Goal: Task Accomplishment & Management: Manage account settings

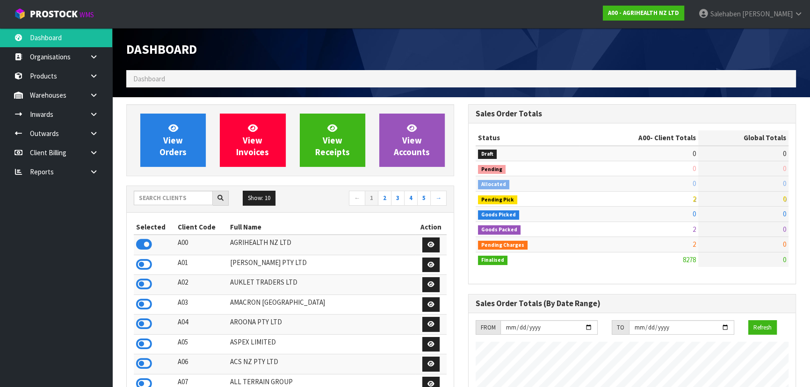
scroll to position [707, 341]
click at [168, 196] on input "text" at bounding box center [173, 198] width 79 height 14
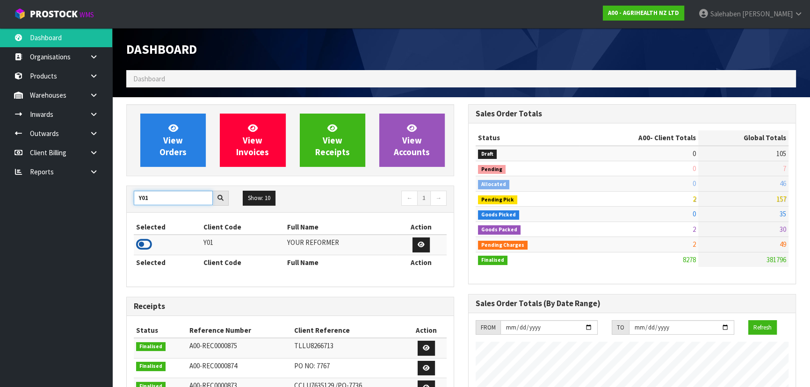
type input "Y01"
click at [137, 246] on icon at bounding box center [144, 244] width 16 height 14
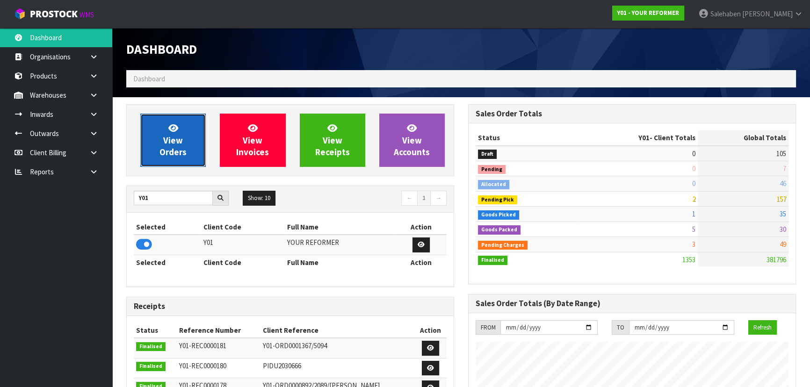
click at [156, 120] on link "View Orders" at bounding box center [172, 140] width 65 height 53
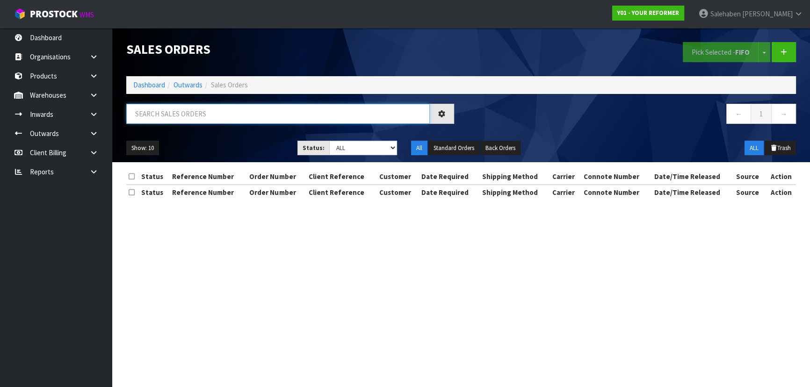
click at [166, 112] on input "text" at bounding box center [277, 114] width 303 height 20
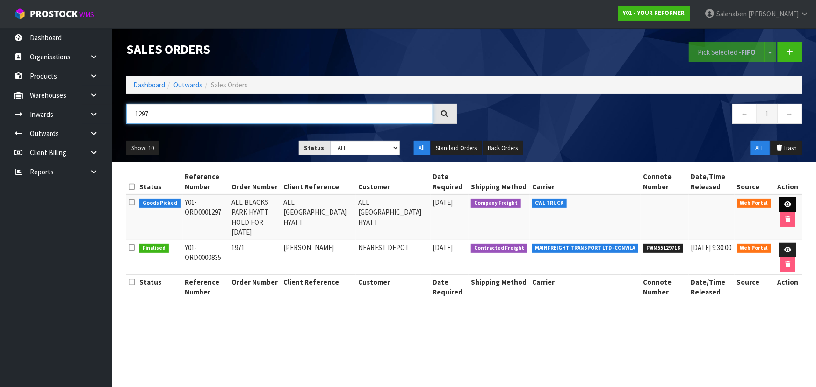
type input "1297"
click at [785, 201] on icon at bounding box center [787, 204] width 7 height 6
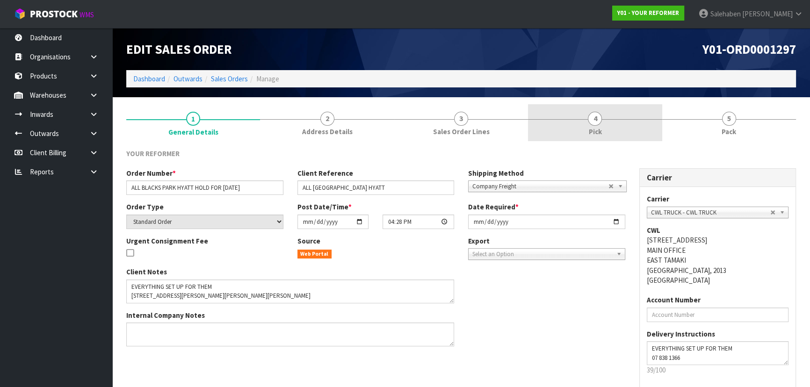
drag, startPoint x: 633, startPoint y: 136, endPoint x: 705, endPoint y: 118, distance: 74.2
click at [633, 135] on link "4 Pick" at bounding box center [595, 122] width 134 height 37
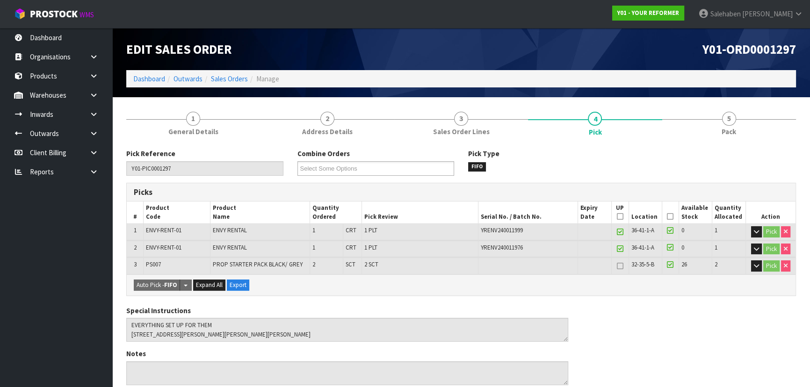
click at [670, 217] on icon at bounding box center [670, 216] width 7 height 0
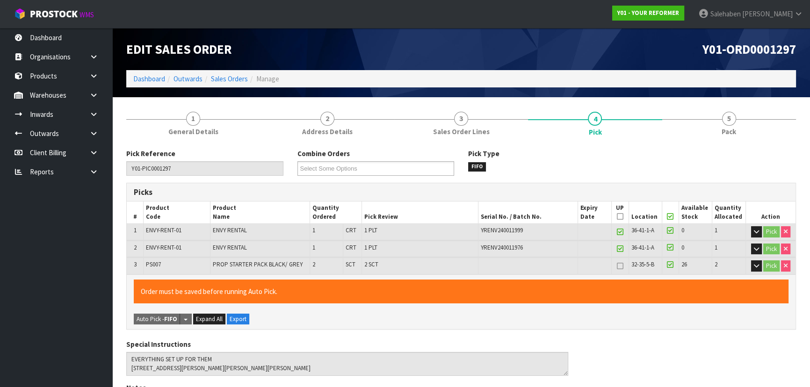
click at [670, 217] on icon at bounding box center [670, 216] width 7 height 0
click at [618, 216] on icon at bounding box center [620, 216] width 7 height 0
type input "2"
click at [618, 249] on icon at bounding box center [620, 249] width 7 height 0
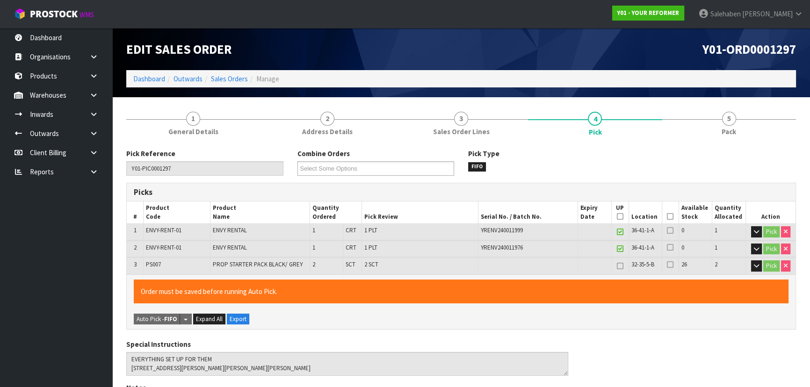
click at [620, 232] on icon at bounding box center [620, 232] width 7 height 0
click at [668, 222] on th "Picked" at bounding box center [670, 212] width 17 height 22
click at [669, 216] on icon at bounding box center [670, 216] width 7 height 0
click at [667, 217] on icon at bounding box center [670, 216] width 7 height 0
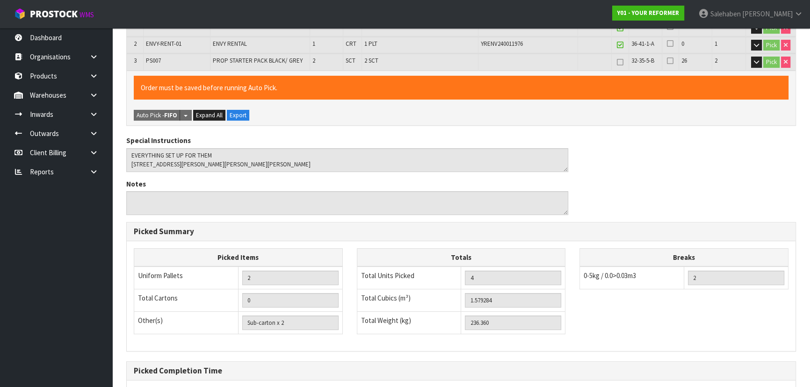
scroll to position [295, 0]
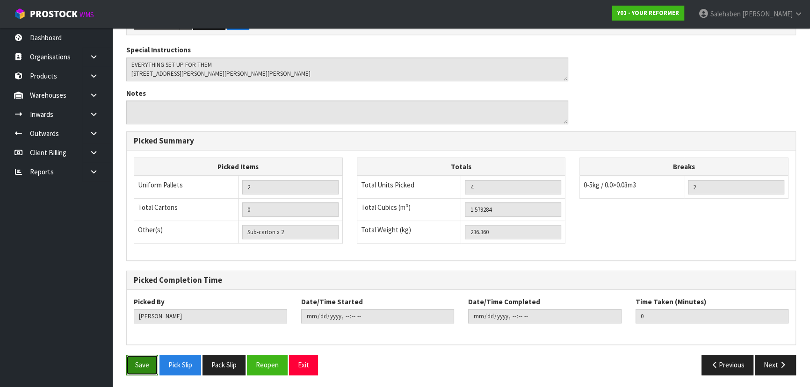
click at [139, 366] on button "Save" at bounding box center [142, 365] width 32 height 20
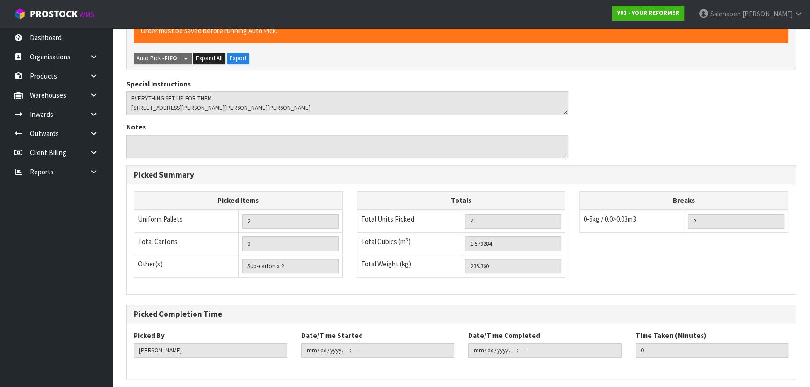
scroll to position [0, 0]
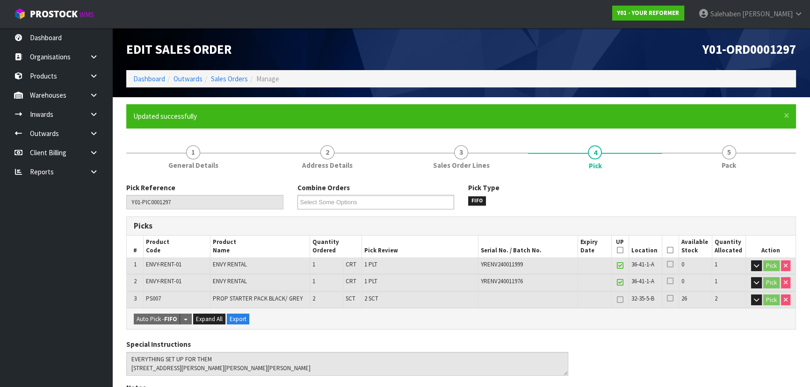
click at [621, 266] on icon at bounding box center [620, 266] width 7 height 0
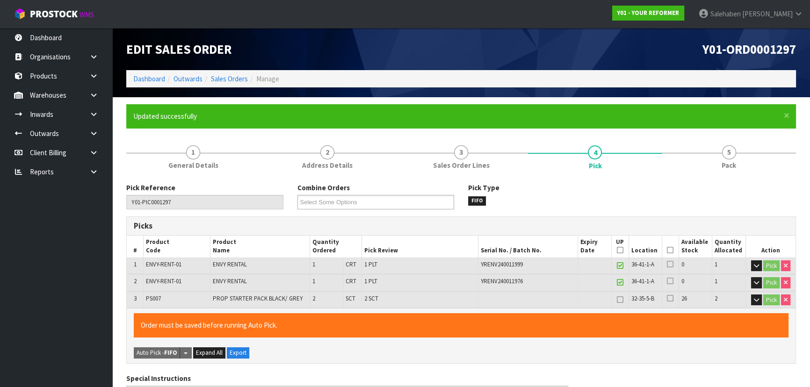
click at [621, 266] on icon at bounding box center [620, 266] width 7 height 0
click at [741, 14] on span "Salehaben" at bounding box center [725, 13] width 30 height 9
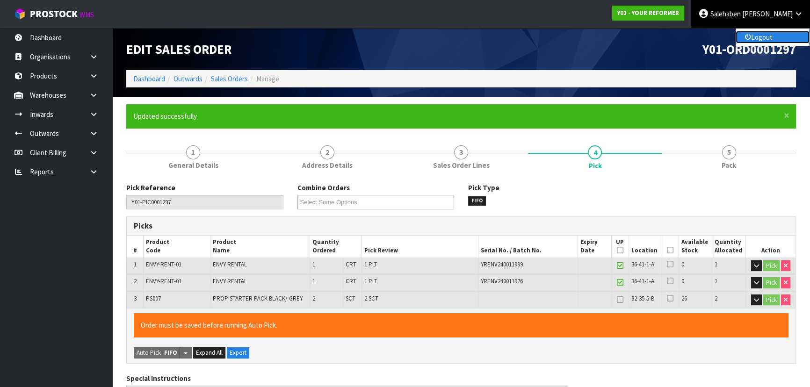
click at [747, 42] on link "Logout" at bounding box center [772, 37] width 74 height 13
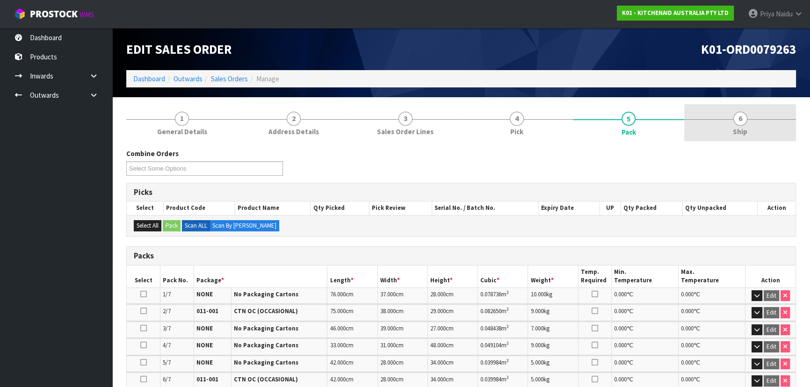
click at [749, 123] on link "6 Ship" at bounding box center [740, 122] width 112 height 37
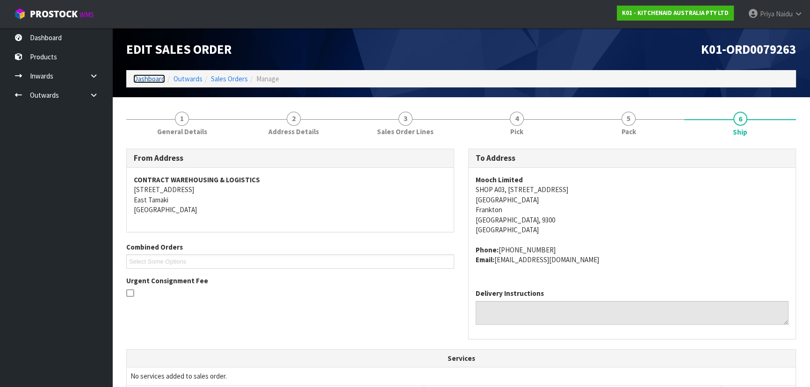
click at [150, 79] on link "Dashboard" at bounding box center [149, 78] width 32 height 9
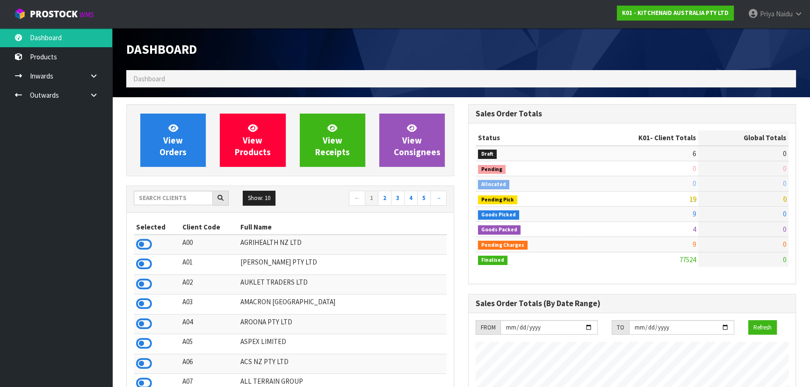
scroll to position [707, 341]
click at [174, 203] on input "text" at bounding box center [173, 198] width 79 height 14
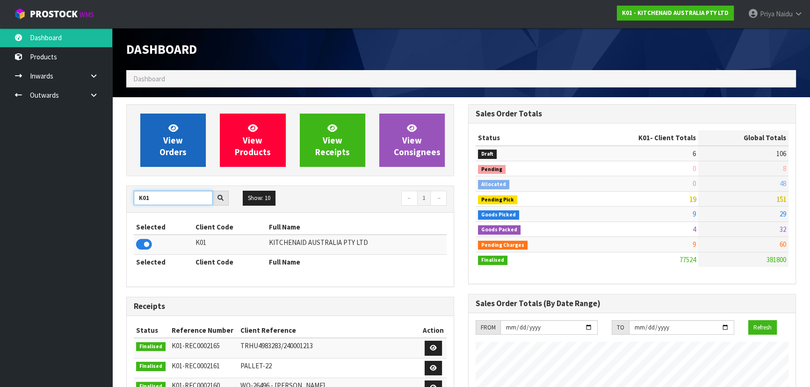
type input "K01"
click at [182, 149] on span "View Orders" at bounding box center [172, 139] width 27 height 35
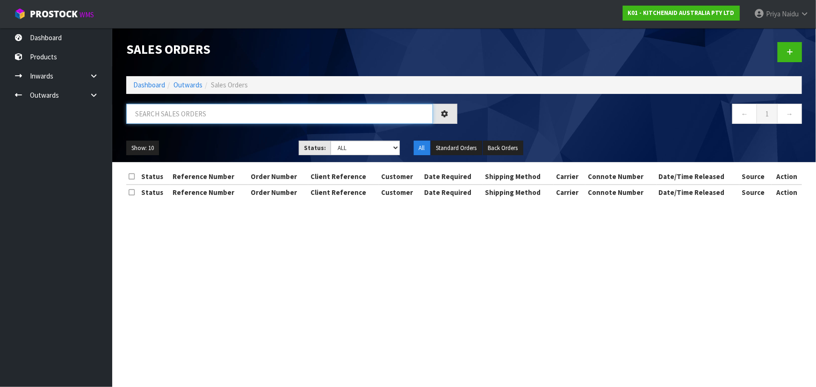
click at [193, 115] on input "text" at bounding box center [279, 114] width 307 height 20
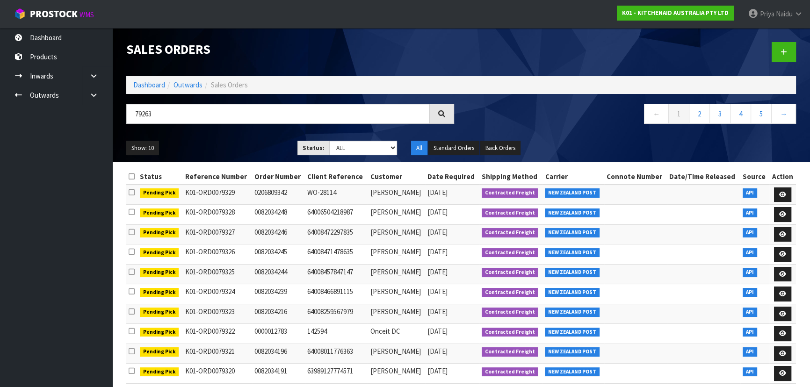
click at [234, 141] on ul "Show: 10 5 10 25 50" at bounding box center [204, 148] width 157 height 15
click at [226, 141] on ul "Show: 10 5 10 25 50" at bounding box center [204, 148] width 157 height 15
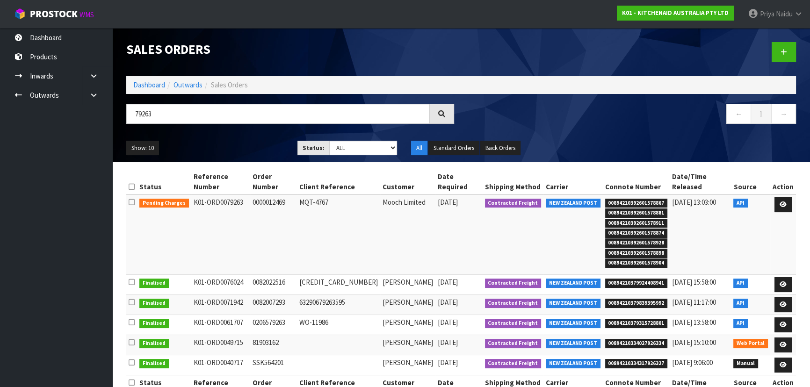
click at [226, 143] on ul "Show: 10 5 10 25 50" at bounding box center [204, 148] width 157 height 15
click at [174, 117] on input "79263" at bounding box center [277, 114] width 303 height 20
type input "7"
click at [149, 84] on link "Dashboard" at bounding box center [149, 84] width 32 height 9
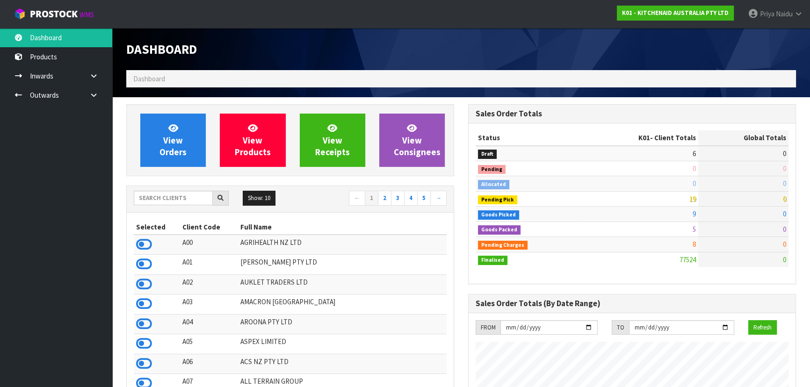
scroll to position [707, 341]
click at [174, 194] on input "text" at bounding box center [173, 198] width 79 height 14
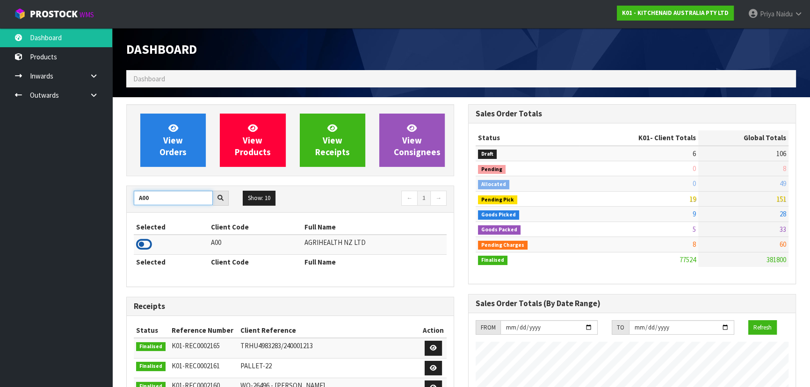
type input "A00"
click at [140, 240] on icon at bounding box center [144, 244] width 16 height 14
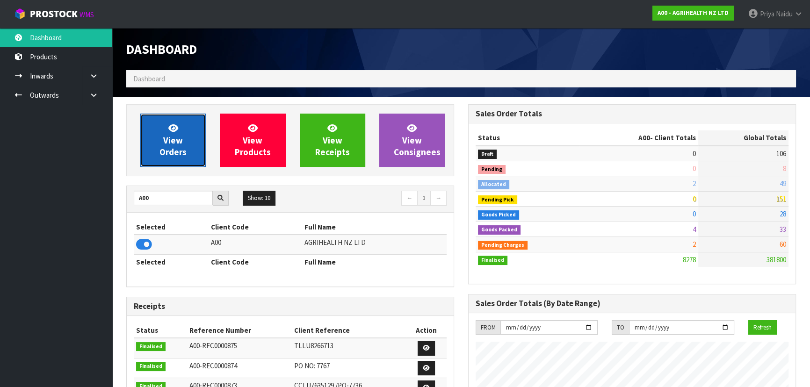
click at [176, 147] on span "View Orders" at bounding box center [172, 139] width 27 height 35
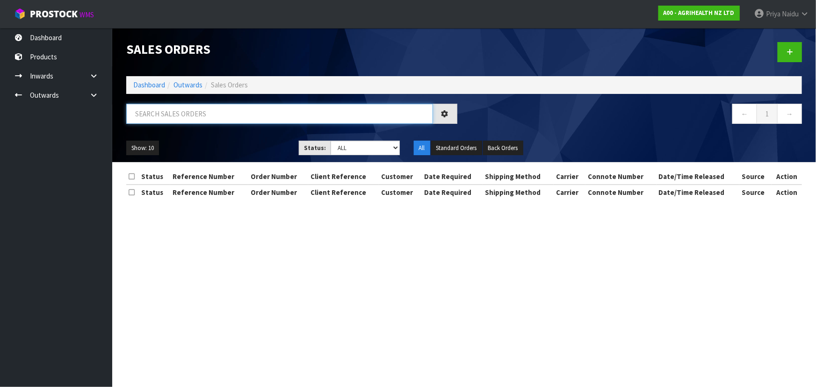
click at [200, 116] on input "text" at bounding box center [279, 114] width 307 height 20
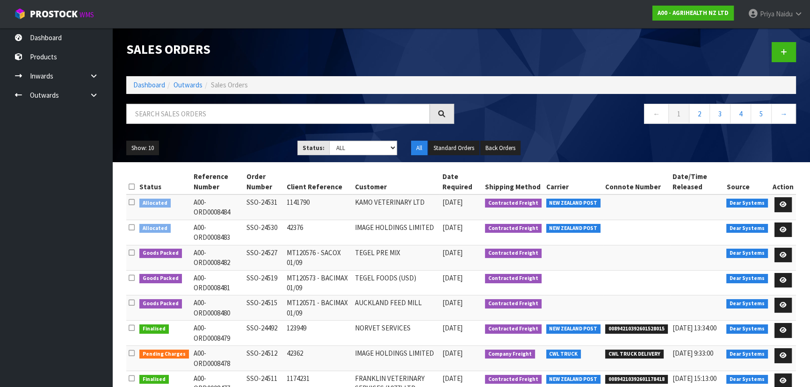
click at [274, 141] on ul "Show: 10 5 10 25 50" at bounding box center [204, 148] width 157 height 15
click at [207, 112] on input "text" at bounding box center [277, 114] width 303 height 20
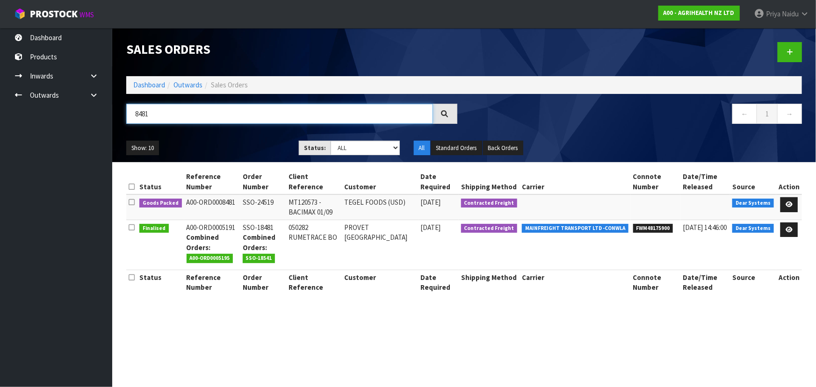
type input "8481"
click at [240, 145] on ul "Show: 10 5 10 25 50" at bounding box center [205, 148] width 158 height 15
click at [241, 147] on ul "Show: 10 5 10 25 50" at bounding box center [205, 148] width 158 height 15
click at [257, 141] on ul "Show: 10 5 10 25 50" at bounding box center [205, 148] width 158 height 15
click at [242, 146] on ul "Show: 10 5 10 25 50" at bounding box center [205, 148] width 158 height 15
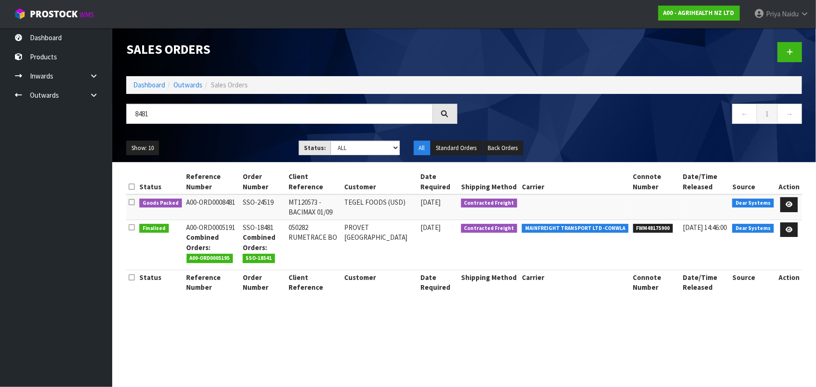
click at [250, 144] on ul "Show: 10 5 10 25 50" at bounding box center [205, 148] width 158 height 15
click at [250, 139] on div "Show: 10 5 10 25 50 Status: Draft Pending Allocated Pending Pick Goods Picked G…" at bounding box center [464, 148] width 690 height 29
click at [792, 203] on icon at bounding box center [788, 204] width 7 height 6
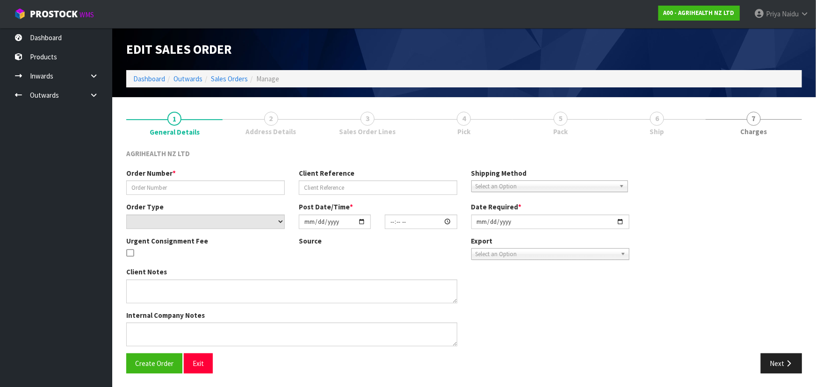
type input "SSO-24519"
type input "MT120573 - BACIMAX 01/09"
select select "number:0"
type input "2025-09-18"
type input "11:25:08.000"
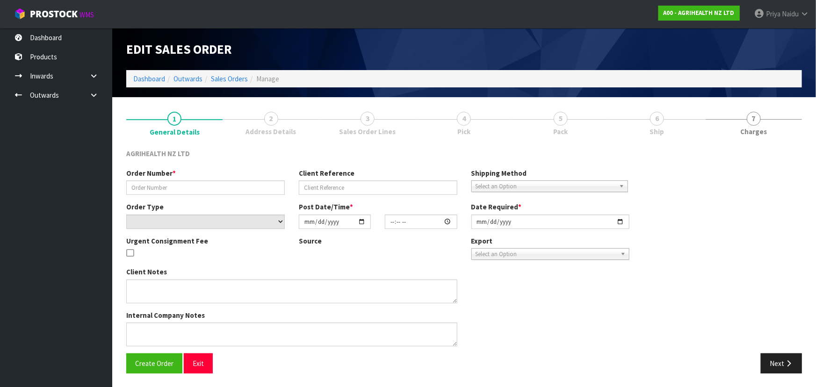
type input "2025-09-18"
type textarea "TEGEL - X30 UNITS ARRIVING SEPARATELY SHIP BY: Economy Freight 1500kg -early Se…"
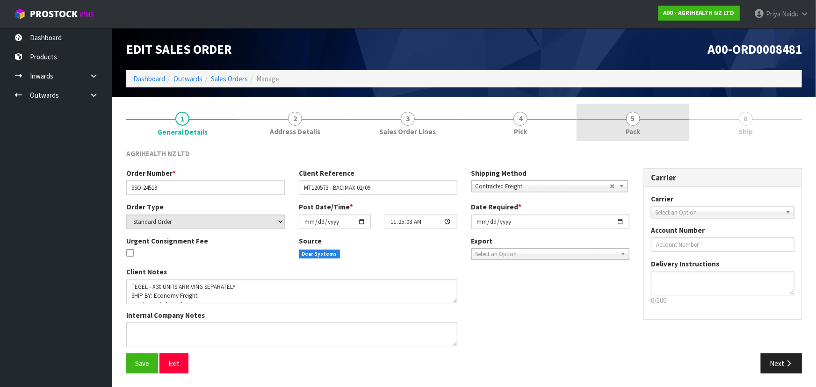
click at [646, 129] on link "5 Pack" at bounding box center [632, 122] width 113 height 37
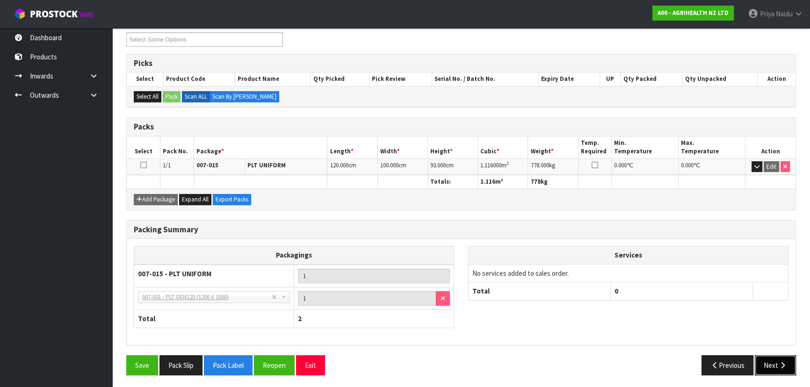
click at [763, 368] on button "Next" at bounding box center [775, 365] width 41 height 20
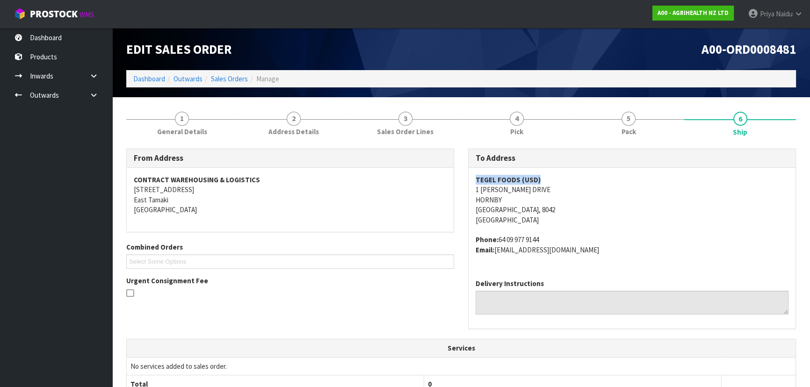
copy strong "TEGEL FOODS (USD)"
drag, startPoint x: 470, startPoint y: 178, endPoint x: 500, endPoint y: 178, distance: 29.5
click at [555, 173] on div "TEGEL FOODS (USD) 1 SIR JAMES WATTIE DRIVE HORNBY Christchurch, 8042 New Zealan…" at bounding box center [631, 220] width 327 height 104
copy address "1 SIR JAMES WATTIE DRIVE HORNBY Christchurch, 8042"
drag, startPoint x: 473, startPoint y: 191, endPoint x: 435, endPoint y: 213, distance: 43.5
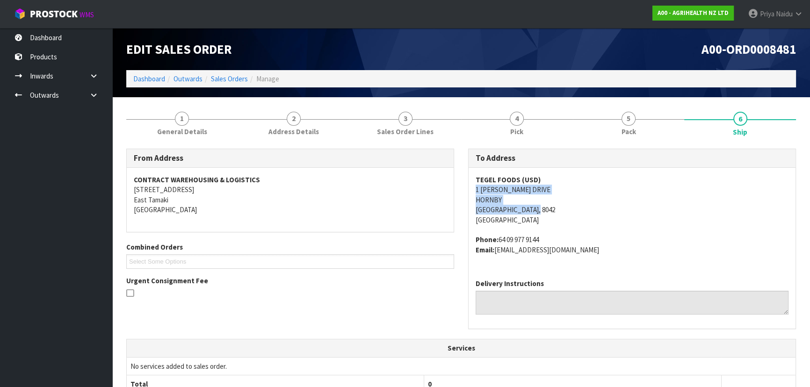
click at [580, 213] on div "TEGEL FOODS (USD) 1 SIR JAMES WATTIE DRIVE HORNBY Christchurch, 8042 New Zealan…" at bounding box center [631, 220] width 327 height 104
drag, startPoint x: 570, startPoint y: 226, endPoint x: 530, endPoint y: 201, distance: 47.6
click at [570, 226] on span "TEGEL FOODS (USD) 1 SIR JAMES WATTIE DRIVE HORNBY Christchurch, 8042 New Zealan…" at bounding box center [631, 215] width 313 height 80
copy address "1 SIR JAMES WATTIE DRIVE"
drag, startPoint x: 474, startPoint y: 189, endPoint x: 257, endPoint y: 178, distance: 216.8
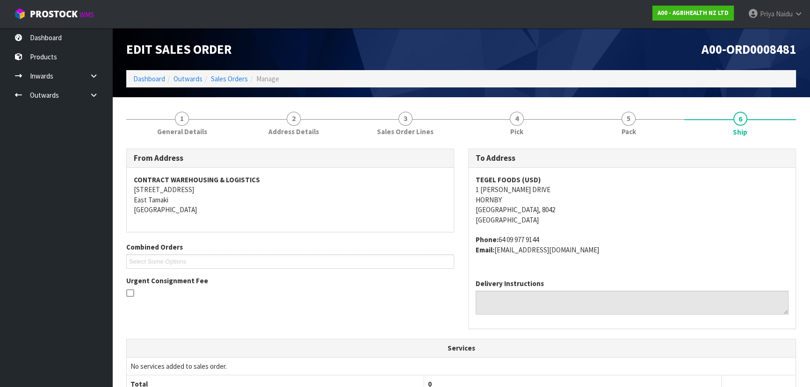
click at [581, 189] on div "TEGEL FOODS (USD) 1 SIR JAMES WATTIE DRIVE HORNBY Christchurch, 8042 New Zealan…" at bounding box center [631, 220] width 327 height 104
copy strong "TEGEL FOODS (USD)"
drag, startPoint x: 487, startPoint y: 179, endPoint x: 369, endPoint y: 203, distance: 120.8
click at [551, 180] on div "To Address TEGEL FOODS (USD) 1 SIR JAMES WATTIE DRIVE HORNBY Christchurch, 8042…" at bounding box center [632, 239] width 328 height 180
copy address "Phone: 64 09 977 9144 Email: ap.invoice@tegel.co.nz"
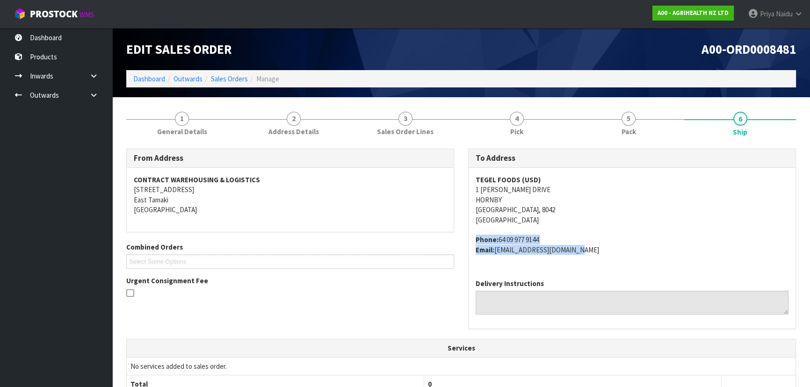
drag, startPoint x: 468, startPoint y: 234, endPoint x: 600, endPoint y: 254, distance: 132.9
click at [600, 254] on div "To Address TEGEL FOODS (USD) 1 SIR JAMES WATTIE DRIVE HORNBY Christchurch, 8042…" at bounding box center [632, 244] width 342 height 190
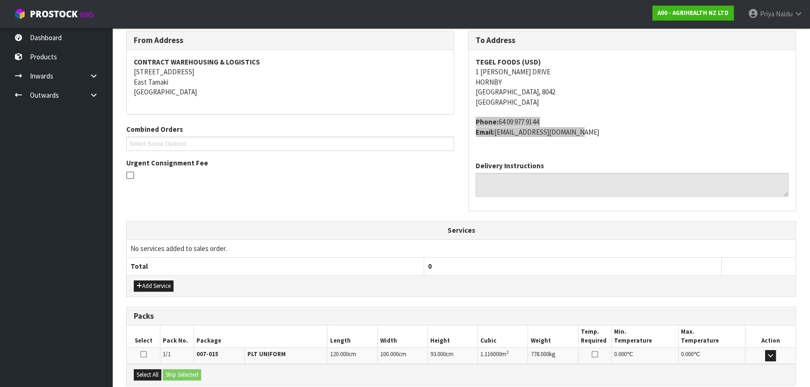
scroll to position [42, 0]
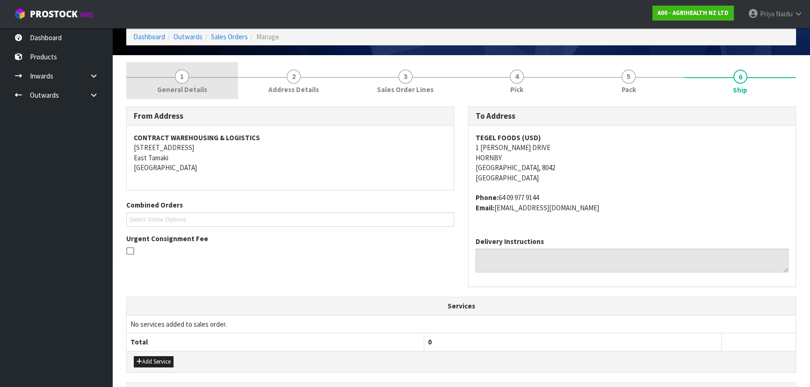
click at [183, 89] on span "General Details" at bounding box center [182, 90] width 50 height 10
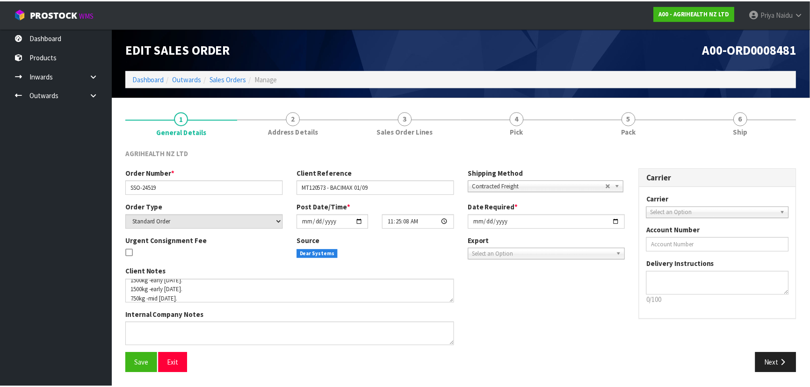
scroll to position [36, 0]
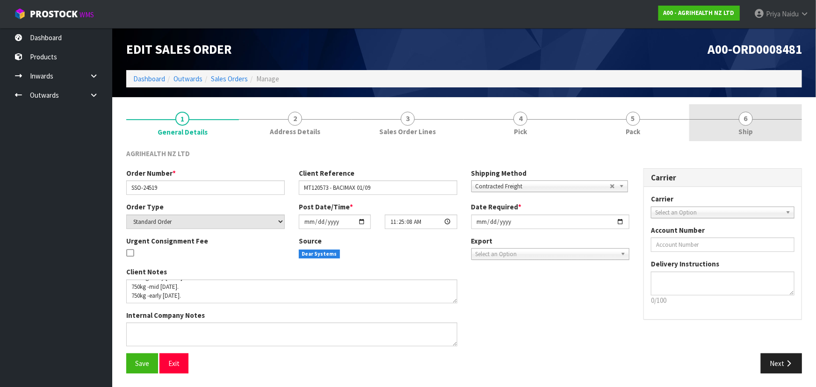
click at [762, 112] on link "6 Ship" at bounding box center [745, 122] width 113 height 37
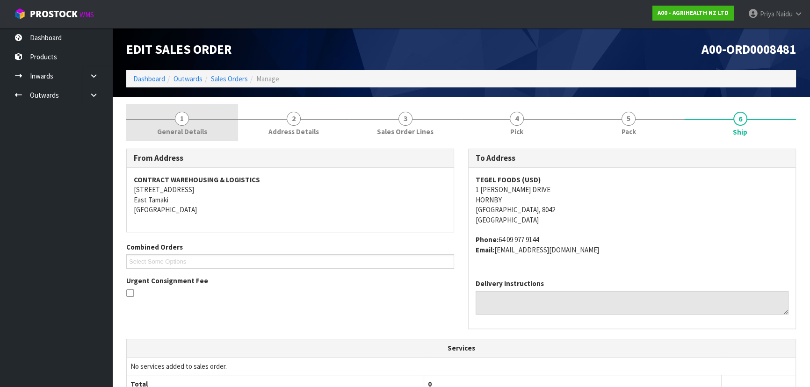
click at [215, 122] on link "1 General Details" at bounding box center [182, 122] width 112 height 37
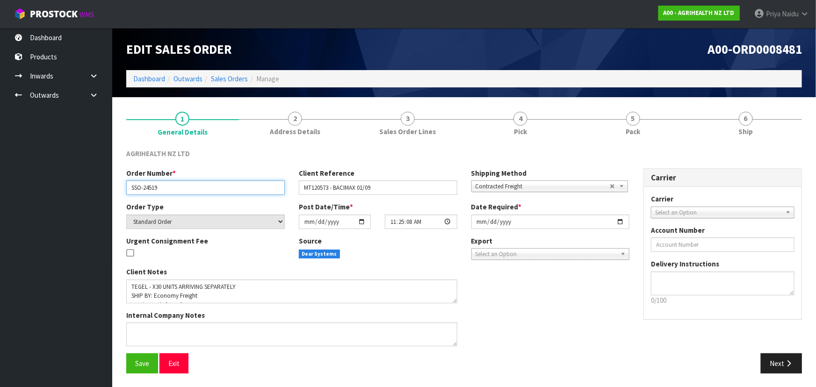
drag, startPoint x: 130, startPoint y: 189, endPoint x: 173, endPoint y: 187, distance: 42.6
click at [173, 187] on input "SSO-24519" at bounding box center [205, 187] width 158 height 14
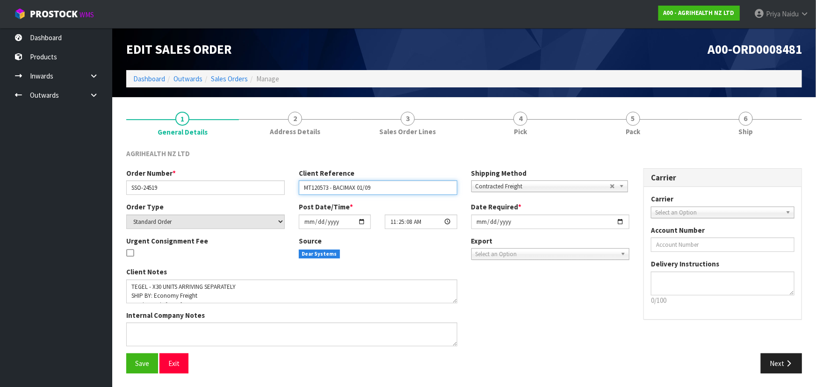
drag, startPoint x: 302, startPoint y: 187, endPoint x: 390, endPoint y: 183, distance: 88.4
click at [390, 183] on input "MT120573 - BACIMAX 01/09" at bounding box center [378, 187] width 158 height 14
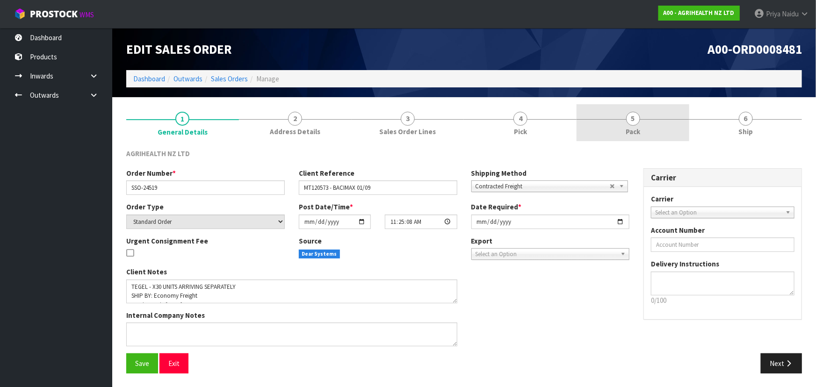
click at [626, 116] on link "5 Pack" at bounding box center [632, 122] width 113 height 37
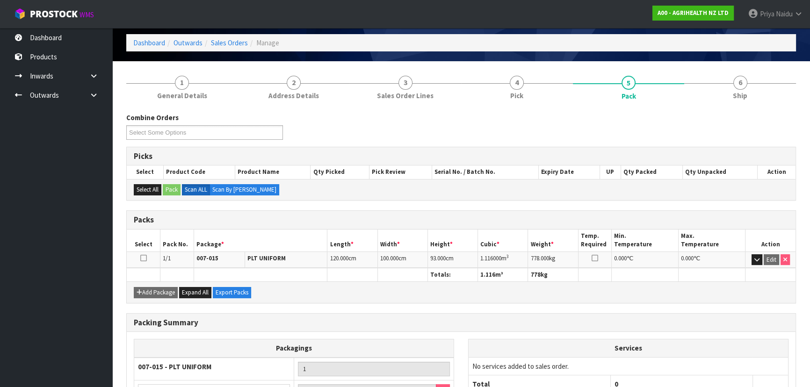
scroll to position [85, 0]
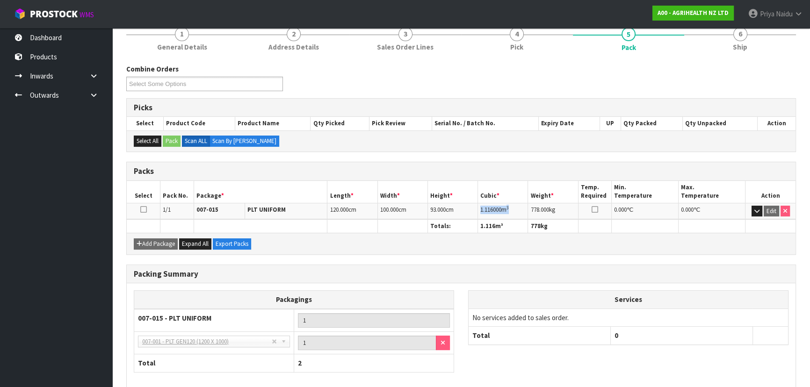
copy td "1.116000 m 3"
drag, startPoint x: 481, startPoint y: 209, endPoint x: 517, endPoint y: 201, distance: 36.8
click at [517, 203] on td "1.116000 m 3" at bounding box center [503, 211] width 50 height 16
click at [744, 54] on link "6 Ship" at bounding box center [740, 38] width 112 height 37
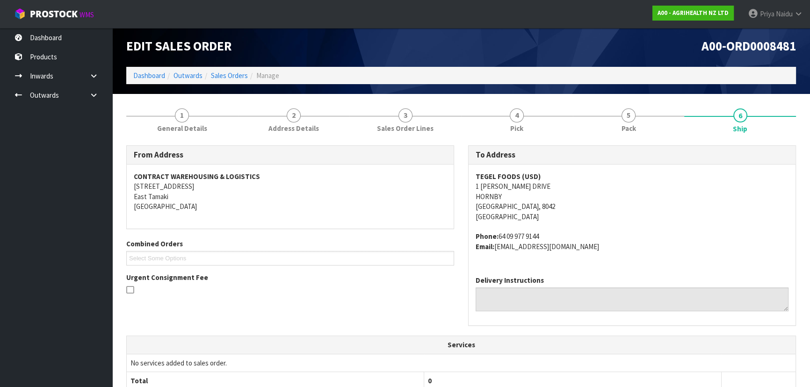
scroll to position [0, 0]
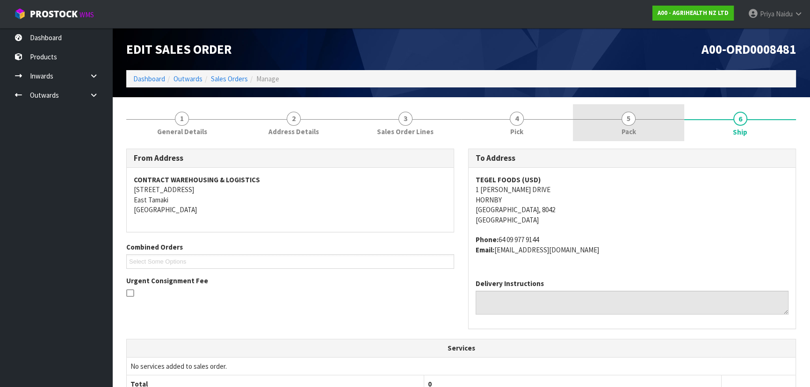
click at [640, 128] on link "5 Pack" at bounding box center [629, 122] width 112 height 37
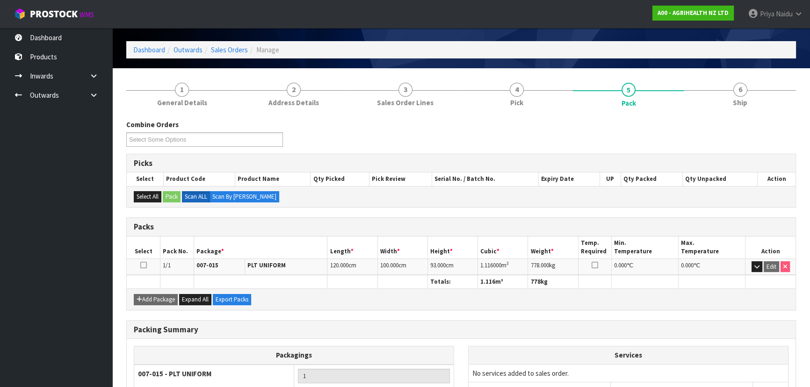
scroll to position [42, 0]
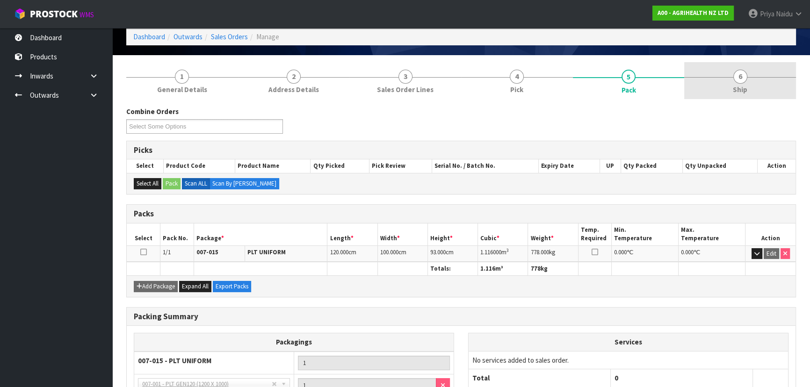
click at [734, 79] on span "6" at bounding box center [740, 77] width 14 height 14
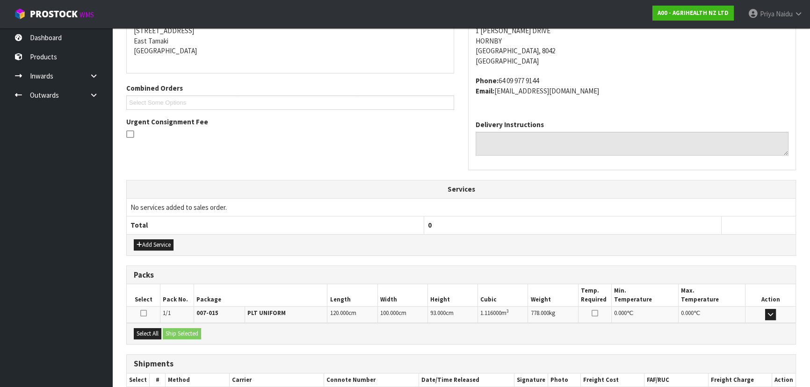
scroll to position [215, 0]
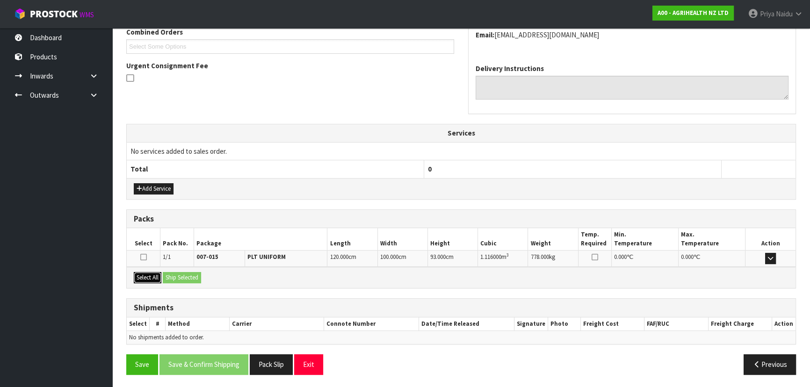
click at [150, 276] on button "Select All" at bounding box center [148, 277] width 28 height 11
click at [160, 276] on button "Select All" at bounding box center [148, 277] width 28 height 11
click at [180, 277] on button "Ship Selected" at bounding box center [182, 277] width 38 height 11
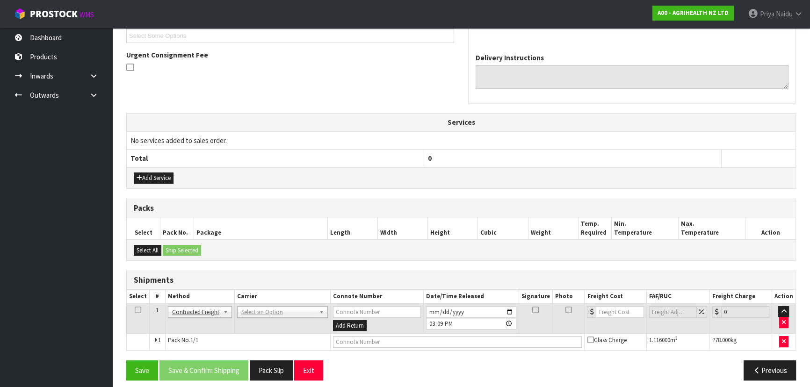
scroll to position [231, 0]
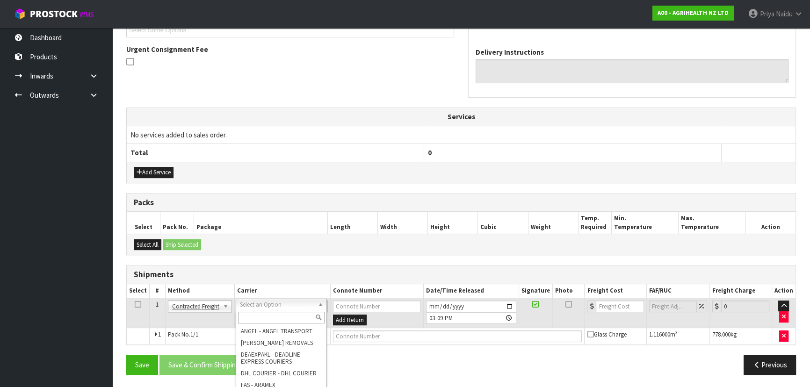
click at [284, 319] on input "text" at bounding box center [281, 318] width 86 height 12
type input "MA"
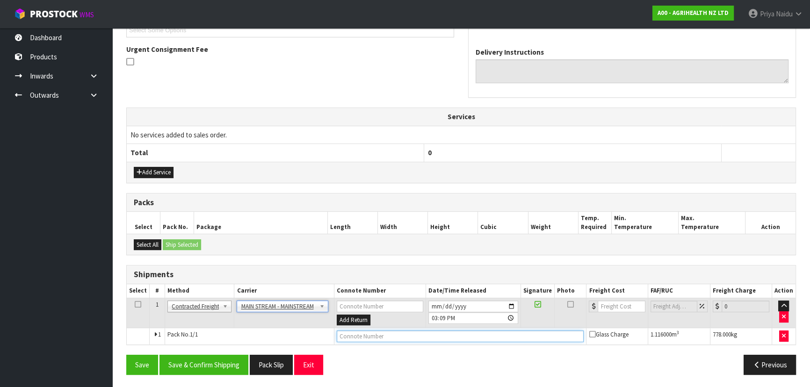
click at [358, 332] on input "text" at bounding box center [460, 337] width 247 height 12
paste input "CWL7725555"
type input "CWL7725555"
click at [610, 304] on input "number" at bounding box center [620, 307] width 47 height 12
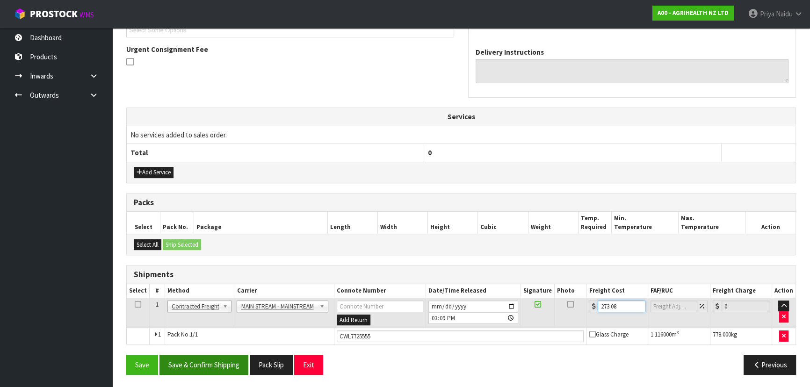
type input "273.08"
click at [215, 355] on button "Save & Confirm Shipping" at bounding box center [203, 365] width 89 height 20
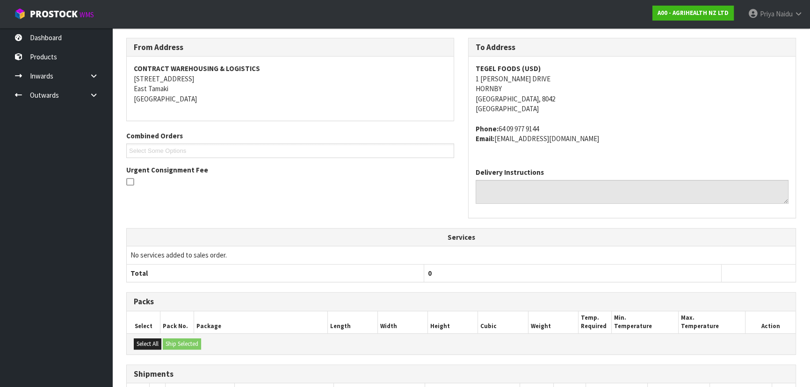
scroll to position [0, 0]
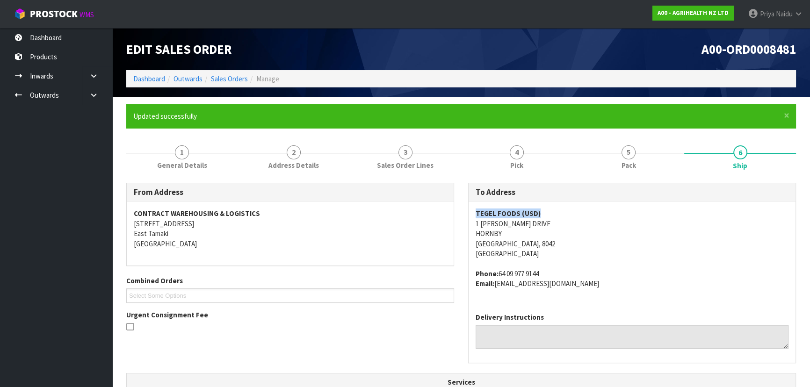
copy strong "TEGEL FOODS (USD)"
drag, startPoint x: 463, startPoint y: 215, endPoint x: 554, endPoint y: 206, distance: 91.1
click at [554, 206] on div "To Address TEGEL FOODS (USD) 1 SIR JAMES WATTIE DRIVE HORNBY Christchurch, 8042…" at bounding box center [632, 278] width 342 height 190
click at [477, 226] on address "TEGEL FOODS (USD) 1 SIR JAMES WATTIE DRIVE HORNBY Christchurch, 8042 New Zealand" at bounding box center [631, 234] width 313 height 50
copy address "1 SIR JAMES WATTIE DRIVE HORNBY Christchurch, 8042"
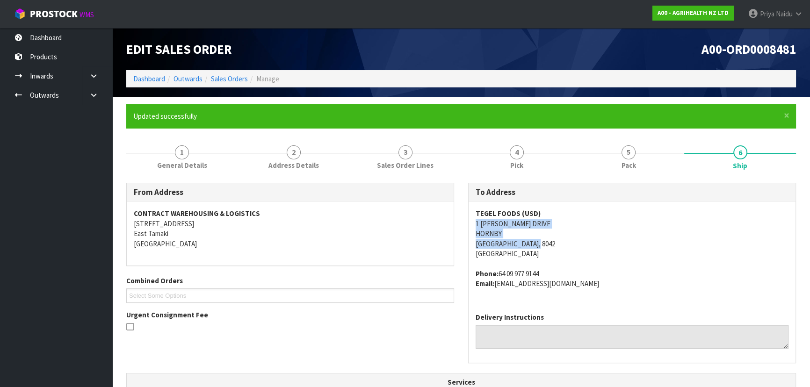
drag, startPoint x: 472, startPoint y: 224, endPoint x: 268, endPoint y: 234, distance: 204.1
click at [513, 241] on div "TEGEL FOODS (USD) 1 SIR JAMES WATTIE DRIVE HORNBY Christchurch, 8042 New Zealan…" at bounding box center [631, 253] width 327 height 104
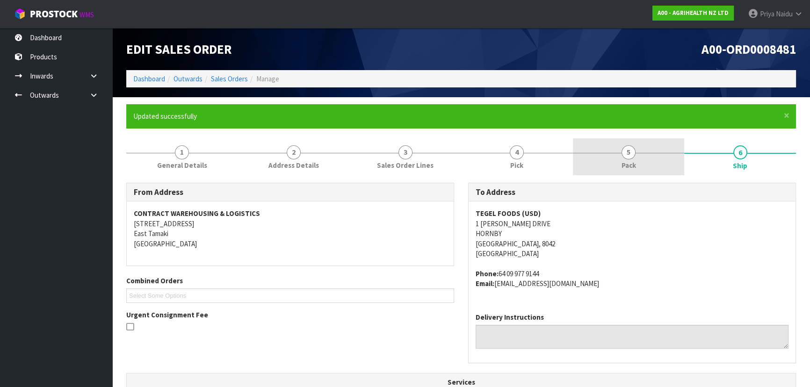
click at [619, 173] on link "5 Pack" at bounding box center [629, 156] width 112 height 37
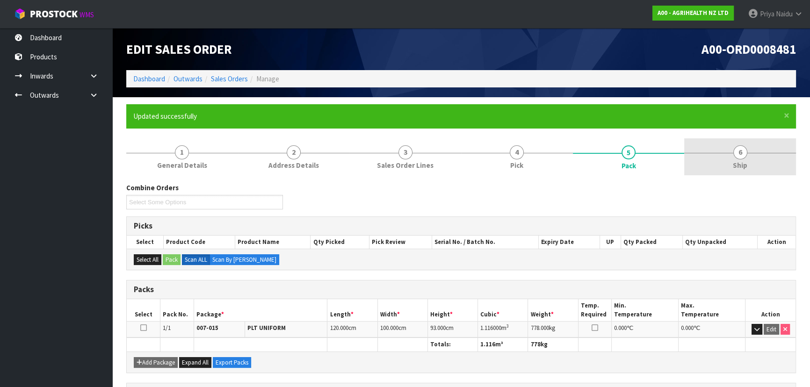
click at [720, 163] on link "6 Ship" at bounding box center [740, 156] width 112 height 37
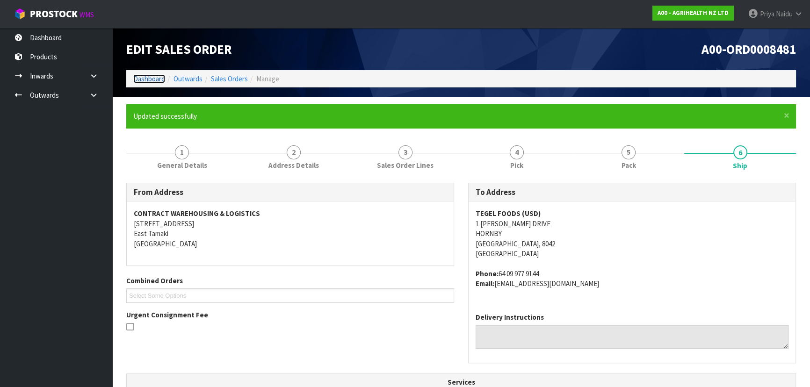
click at [149, 79] on link "Dashboard" at bounding box center [149, 78] width 32 height 9
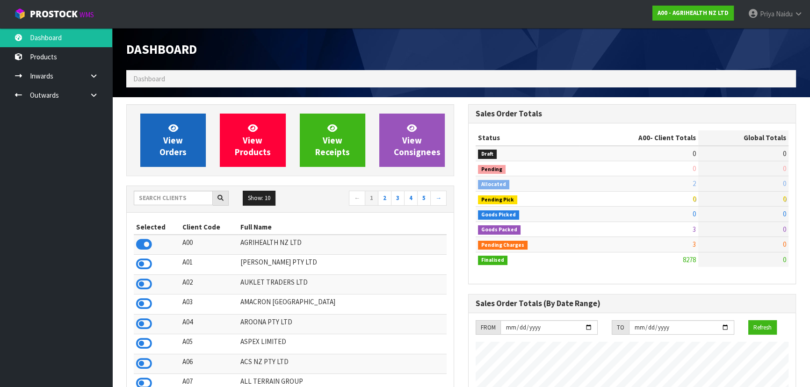
scroll to position [707, 341]
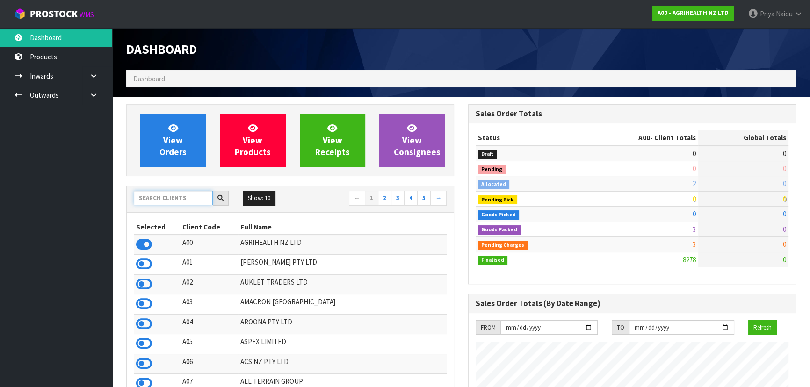
click at [160, 196] on input "text" at bounding box center [173, 198] width 79 height 14
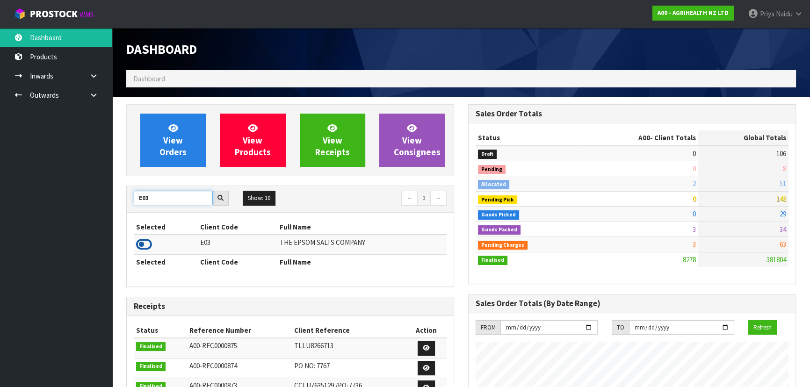
type input "E03"
click at [141, 238] on icon at bounding box center [144, 244] width 16 height 14
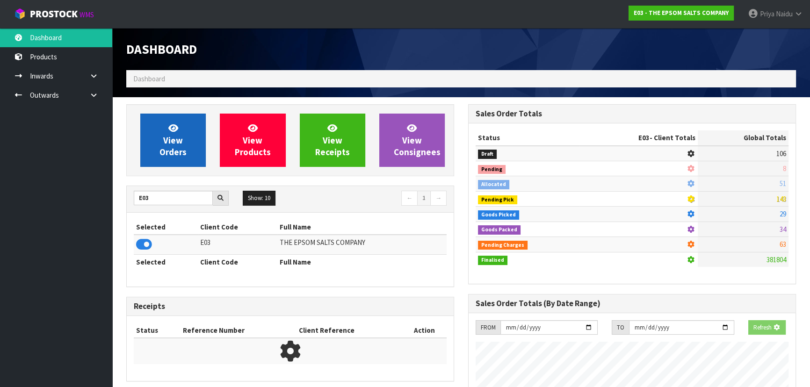
scroll to position [466944, 467173]
click at [171, 151] on span "View Orders" at bounding box center [172, 139] width 27 height 35
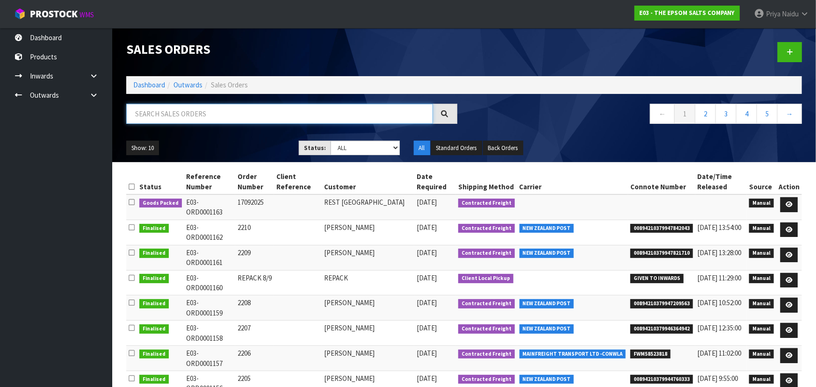
click at [199, 115] on input "text" at bounding box center [279, 114] width 307 height 20
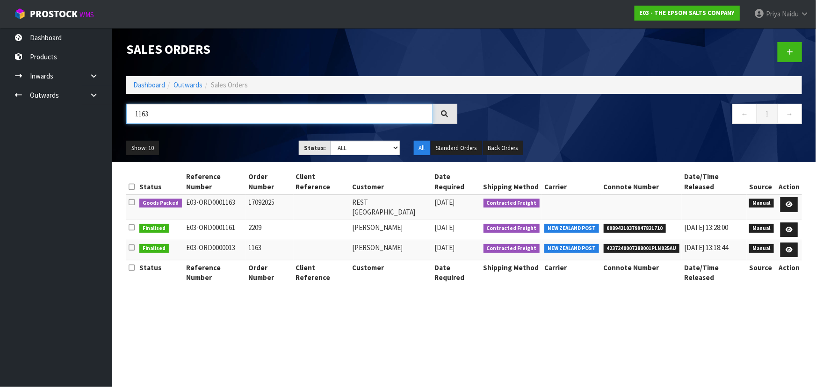
type input "1163"
click at [214, 130] on div "1163" at bounding box center [291, 117] width 345 height 27
click at [229, 143] on ul "Show: 10 5 10 25 50" at bounding box center [205, 148] width 158 height 15
click at [230, 143] on ul "Show: 10 5 10 25 50" at bounding box center [205, 148] width 158 height 15
click at [792, 201] on icon at bounding box center [788, 204] width 7 height 6
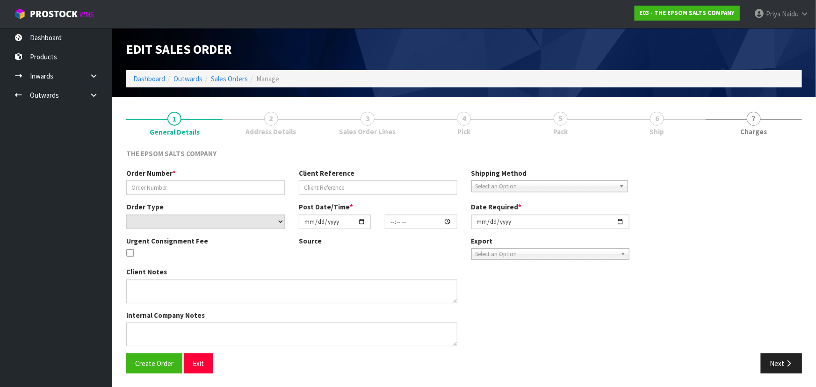
type input "17092025"
select select "number:0"
type input "2025-09-18"
type input "08:40:00.000"
type input "2025-09-18"
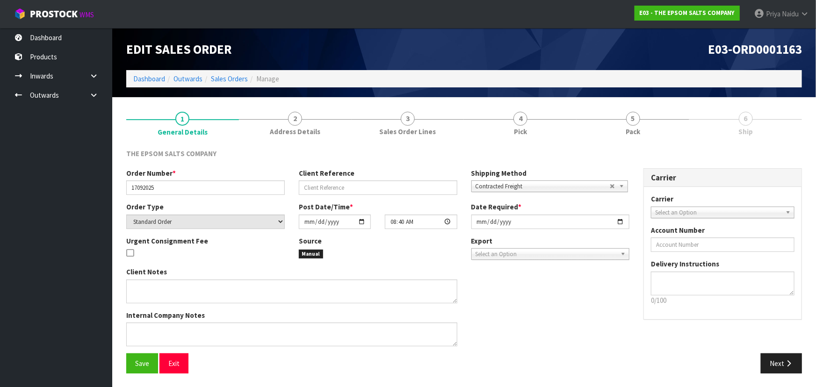
click at [637, 122] on span "5" at bounding box center [633, 119] width 14 height 14
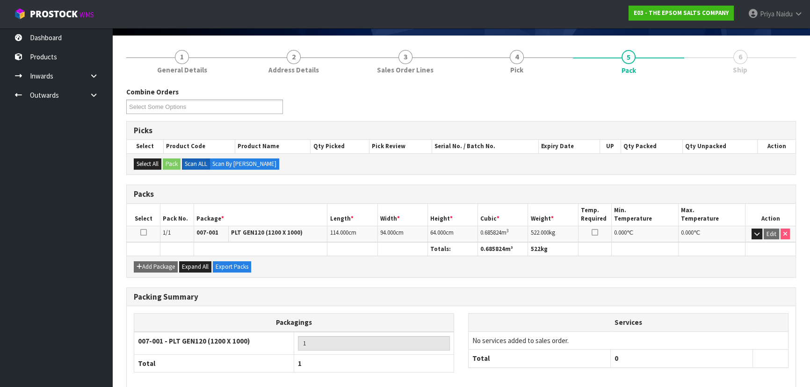
scroll to position [107, 0]
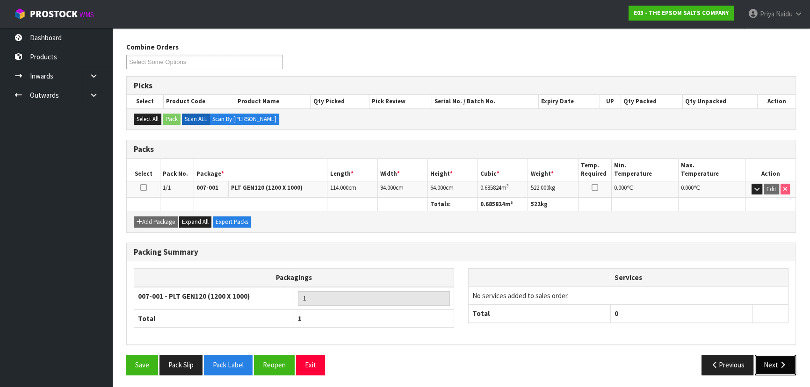
click at [779, 365] on icon "button" at bounding box center [782, 364] width 9 height 7
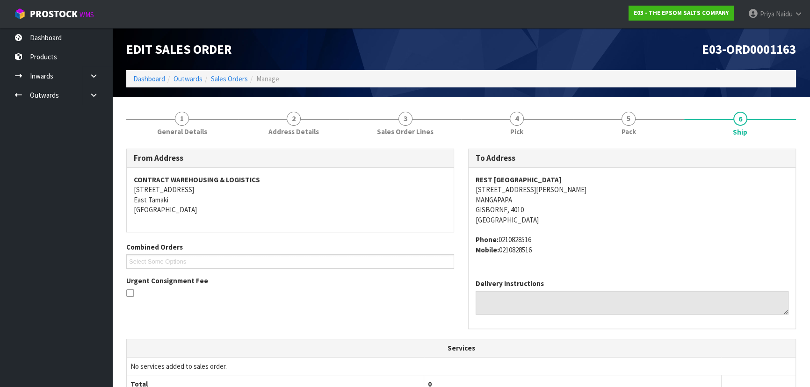
scroll to position [0, 0]
copy strong "REST NZ"
drag, startPoint x: 464, startPoint y: 182, endPoint x: 512, endPoint y: 177, distance: 48.0
click at [512, 177] on div "To Address REST NZ 1 DUNCAN ST, MANGAPAPA GISBORNE, 4010 New Zealand Phone: 021…" at bounding box center [632, 244] width 342 height 190
copy address "1 DUNCAN ST, MANGAPAPA GISBORNE, 4010"
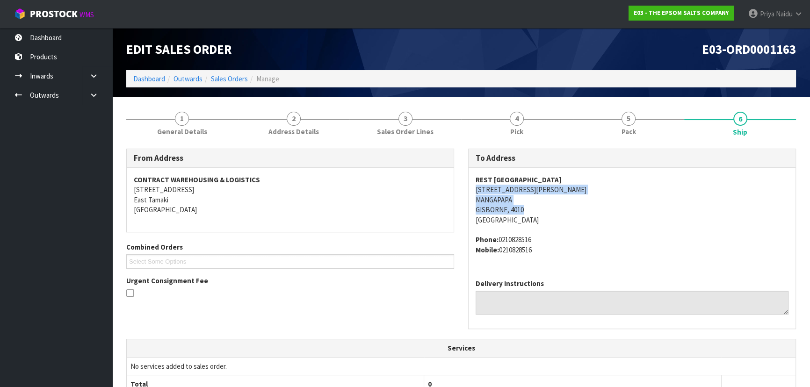
drag, startPoint x: 474, startPoint y: 191, endPoint x: 540, endPoint y: 210, distance: 69.1
click at [540, 210] on div "REST NZ 1 DUNCAN ST, MANGAPAPA GISBORNE, 4010 New Zealand Phone: 0210828516 Mob…" at bounding box center [631, 220] width 327 height 104
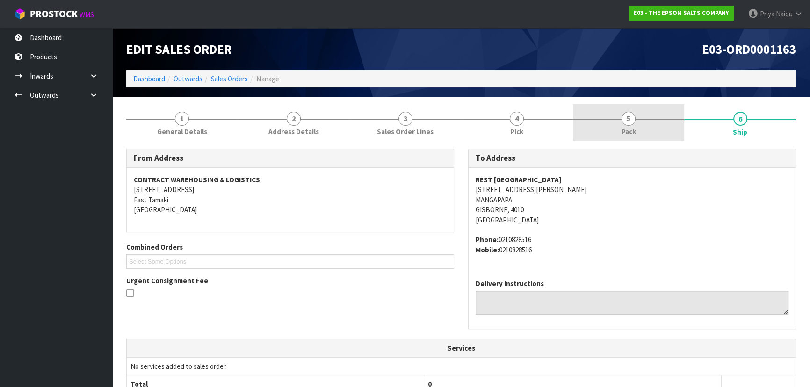
drag, startPoint x: 633, startPoint y: 131, endPoint x: 626, endPoint y: 133, distance: 7.0
click at [633, 131] on span "Pack" at bounding box center [628, 132] width 14 height 10
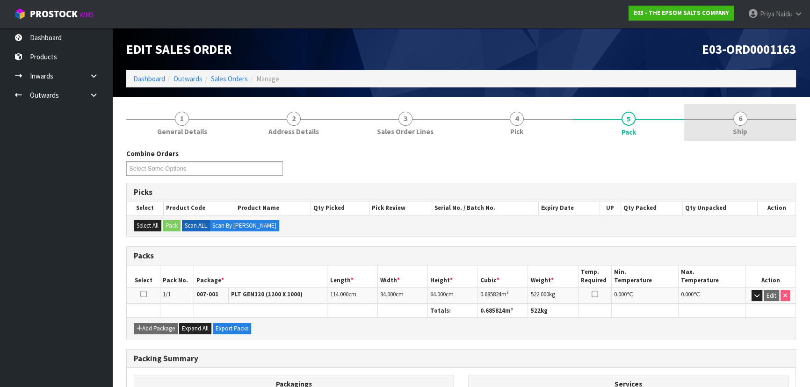
click at [755, 121] on link "6 Ship" at bounding box center [740, 122] width 112 height 37
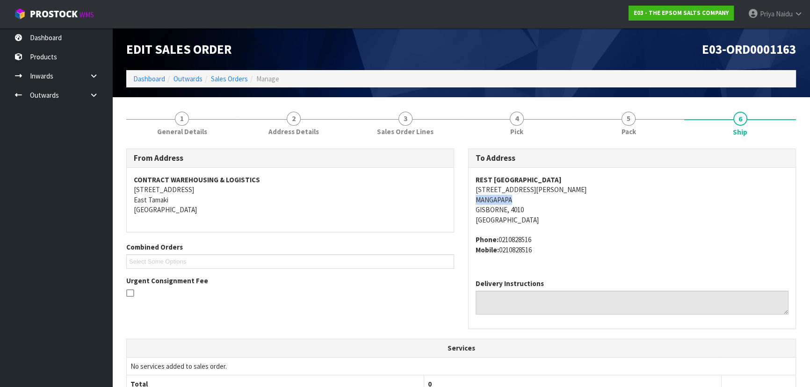
drag, startPoint x: 476, startPoint y: 201, endPoint x: 518, endPoint y: 200, distance: 41.6
click at [518, 200] on address "REST NZ 1 DUNCAN ST, MANGAPAPA GISBORNE, 4010 New Zealand" at bounding box center [631, 200] width 313 height 50
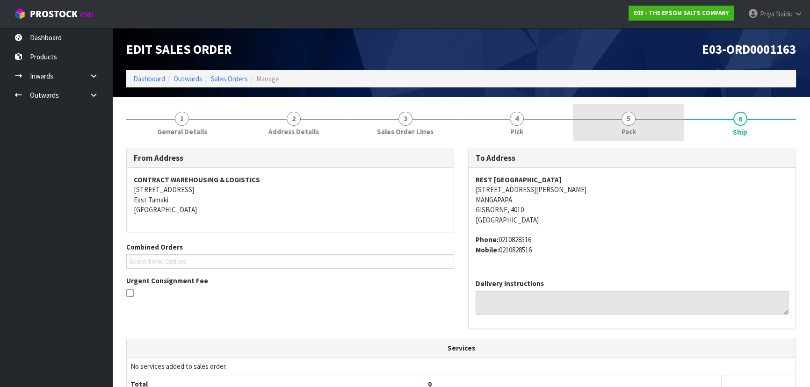
click at [639, 130] on link "5 Pack" at bounding box center [629, 122] width 112 height 37
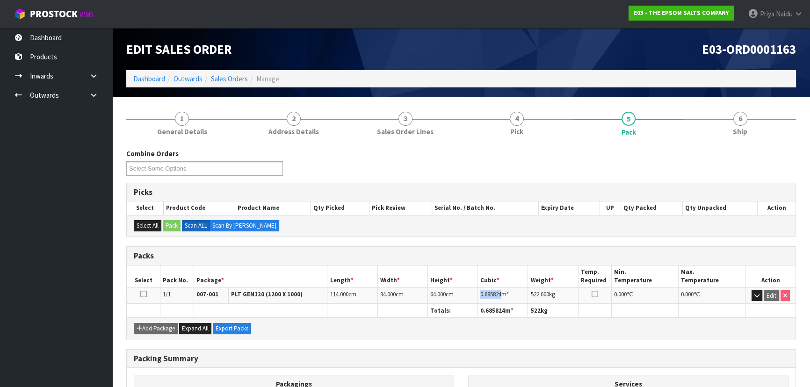
drag, startPoint x: 481, startPoint y: 295, endPoint x: 503, endPoint y: 295, distance: 22.0
click at [503, 295] on td "0.685824 m 3" at bounding box center [503, 296] width 50 height 16
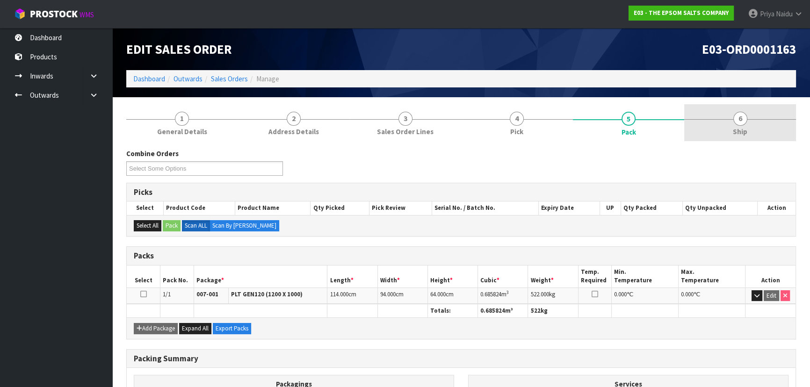
click at [747, 108] on link "6 Ship" at bounding box center [740, 122] width 112 height 37
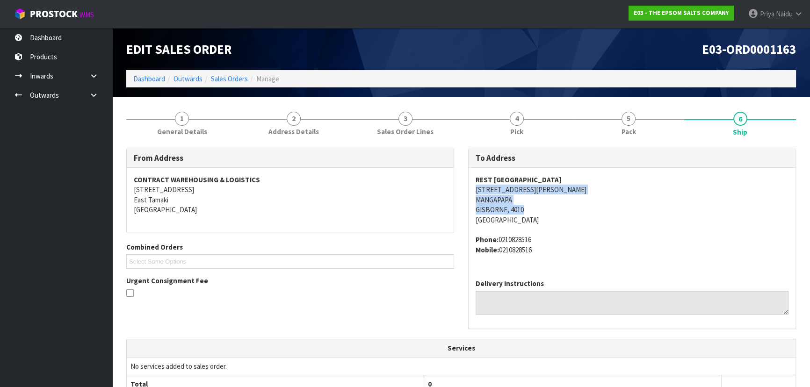
drag, startPoint x: 473, startPoint y: 191, endPoint x: 532, endPoint y: 208, distance: 61.4
click at [532, 208] on div "REST NZ 1 DUNCAN ST, MANGAPAPA GISBORNE, 4010 New Zealand Phone: 0210828516 Mob…" at bounding box center [631, 220] width 327 height 104
click at [473, 188] on div "REST NZ 1 DUNCAN ST, MANGAPAPA GISBORNE, 4010 New Zealand Phone: 0210828516 Mob…" at bounding box center [631, 220] width 327 height 104
drag, startPoint x: 473, startPoint y: 188, endPoint x: 519, endPoint y: 188, distance: 46.3
click at [519, 188] on div "REST NZ 1 DUNCAN ST, MANGAPAPA GISBORNE, 4010 New Zealand Phone: 0210828516 Mob…" at bounding box center [631, 220] width 327 height 104
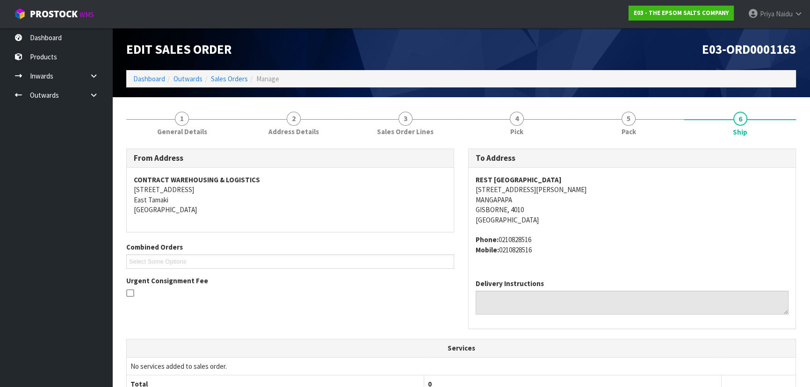
click at [638, 196] on address "REST NZ 1 DUNCAN ST, MANGAPAPA GISBORNE, 4010 New Zealand" at bounding box center [631, 200] width 313 height 50
drag, startPoint x: 471, startPoint y: 175, endPoint x: 524, endPoint y: 184, distance: 53.6
click at [524, 184] on div "REST NZ 1 DUNCAN ST, MANGAPAPA GISBORNE, 4010 New Zealand Phone: 0210828516 Mob…" at bounding box center [631, 220] width 327 height 104
drag, startPoint x: 470, startPoint y: 237, endPoint x: 562, endPoint y: 248, distance: 92.4
click at [562, 248] on div "REST NZ 1 DUNCAN ST, MANGAPAPA GISBORNE, 4010 New Zealand Phone: 0210828516 Mob…" at bounding box center [631, 220] width 327 height 104
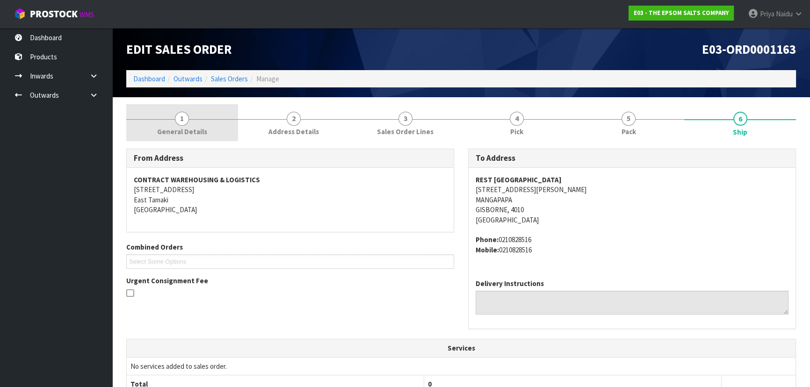
click at [195, 127] on span "General Details" at bounding box center [182, 132] width 50 height 10
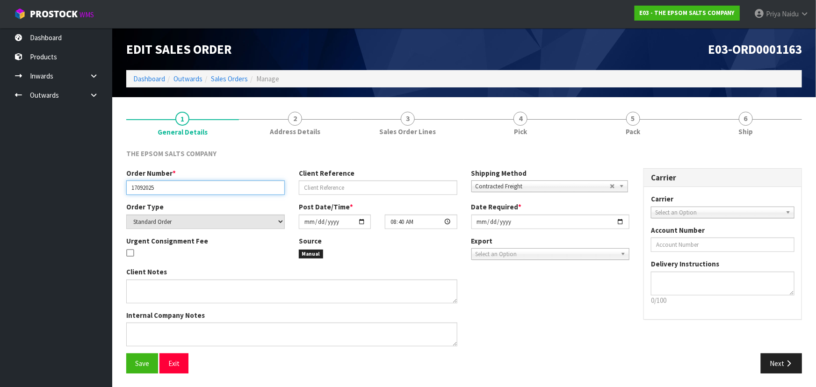
drag, startPoint x: 137, startPoint y: 189, endPoint x: 173, endPoint y: 191, distance: 36.1
click at [173, 191] on input "17092025" at bounding box center [205, 187] width 158 height 14
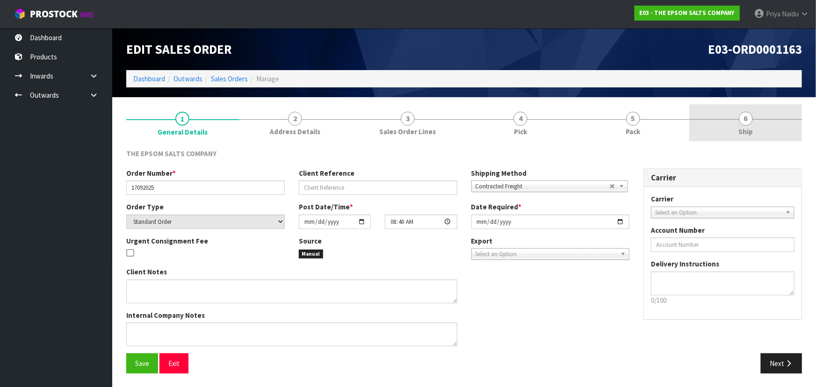
drag, startPoint x: 786, startPoint y: 154, endPoint x: 760, endPoint y: 132, distance: 34.5
click at [784, 151] on div "THE EPSOM SALTS COMPANY" at bounding box center [464, 158] width 690 height 19
click at [760, 132] on link "6 Ship" at bounding box center [745, 122] width 113 height 37
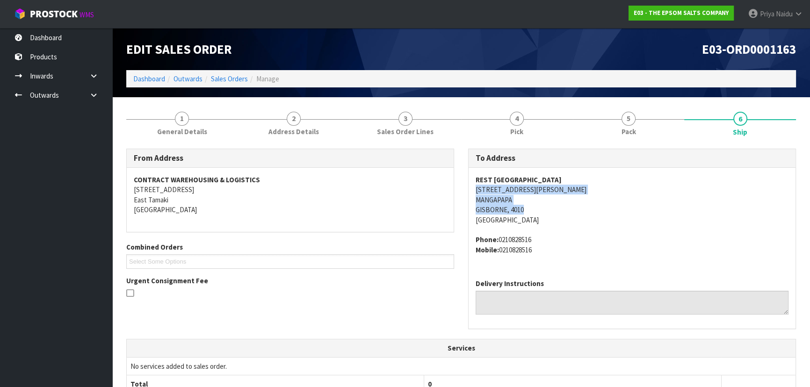
drag, startPoint x: 468, startPoint y: 191, endPoint x: 525, endPoint y: 207, distance: 58.9
click at [525, 207] on div "REST NZ 1 DUNCAN ST, MANGAPAPA GISBORNE, 4010 New Zealand Phone: 0210828516 Mob…" at bounding box center [631, 220] width 327 height 104
click at [540, 232] on span "REST NZ 1 DUNCAN ST, MANGAPAPA GISBORNE, 4010 New Zealand Phone: 0210828516 Mob…" at bounding box center [631, 215] width 313 height 80
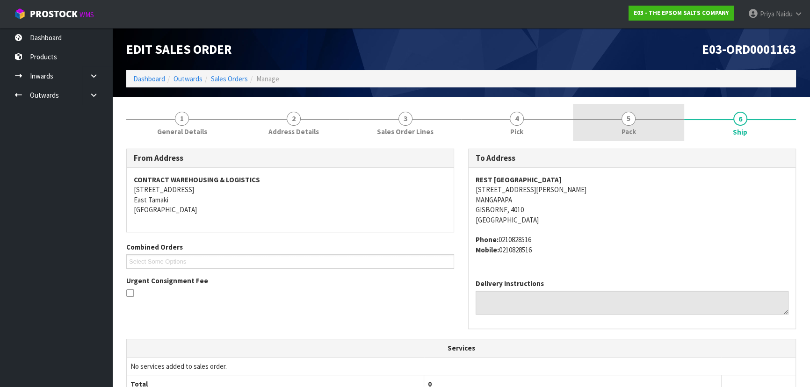
click at [619, 128] on link "5 Pack" at bounding box center [629, 122] width 112 height 37
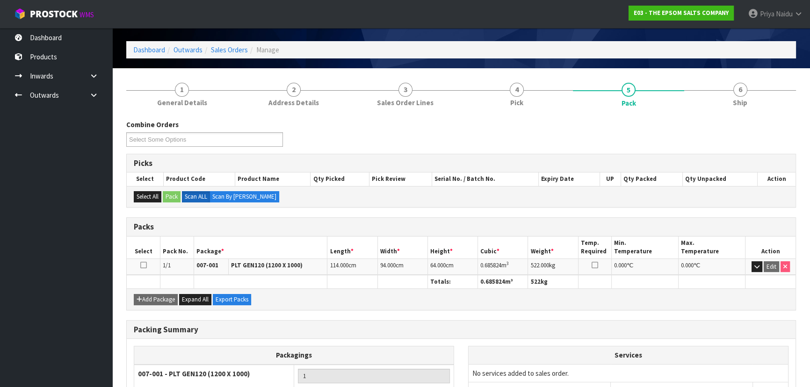
scroll to position [42, 0]
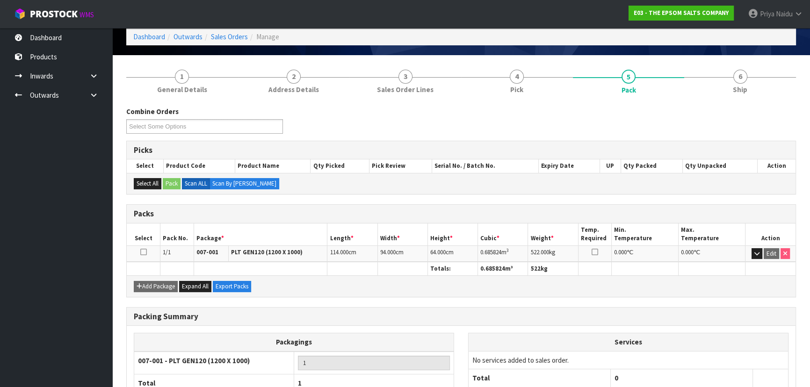
drag, startPoint x: 476, startPoint y: 252, endPoint x: 518, endPoint y: 250, distance: 41.2
click at [518, 250] on tr "1/1 007-001 PLT GEN120 (1200 X 1000) 114.000 cm 94.000 cm 64.000 cm 0.685824 m …" at bounding box center [461, 253] width 669 height 16
click at [737, 78] on span "6" at bounding box center [740, 77] width 14 height 14
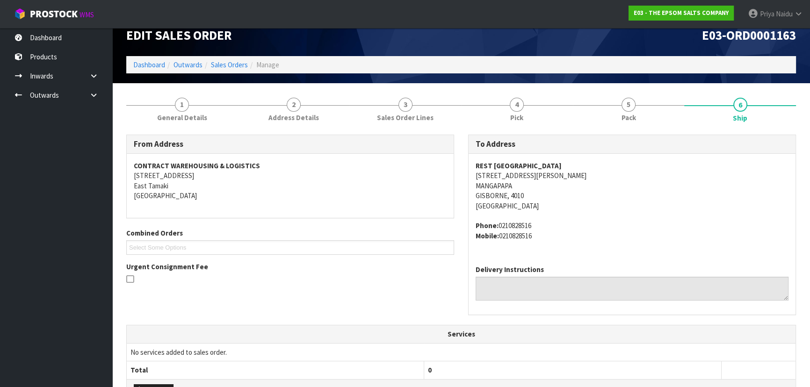
scroll to position [0, 0]
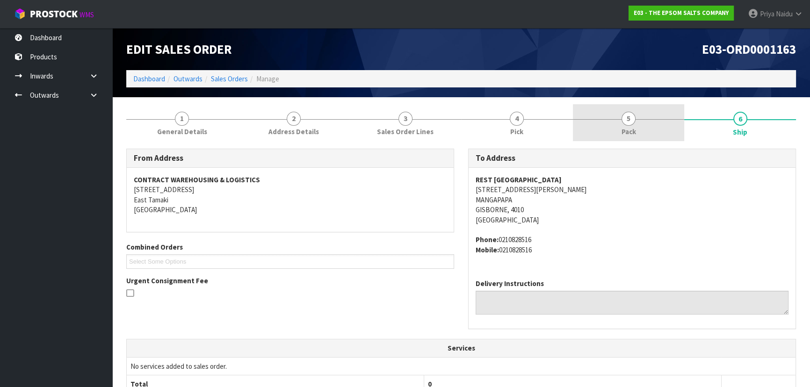
click at [648, 113] on link "5 Pack" at bounding box center [629, 122] width 112 height 37
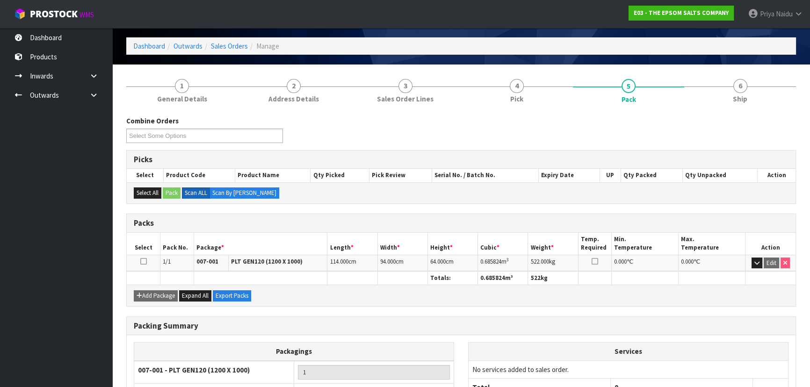
scroll to position [85, 0]
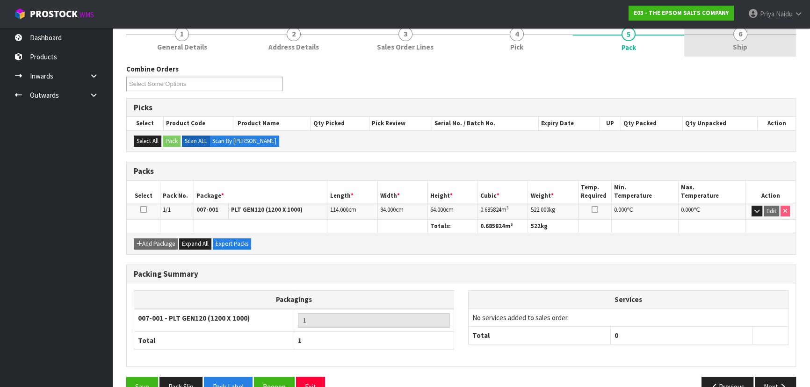
drag, startPoint x: 747, startPoint y: 52, endPoint x: 733, endPoint y: 54, distance: 14.6
click at [745, 52] on link "6 Ship" at bounding box center [740, 38] width 112 height 37
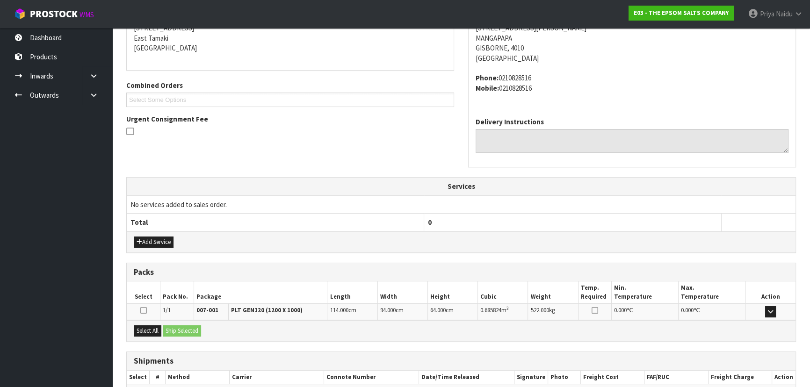
scroll to position [215, 0]
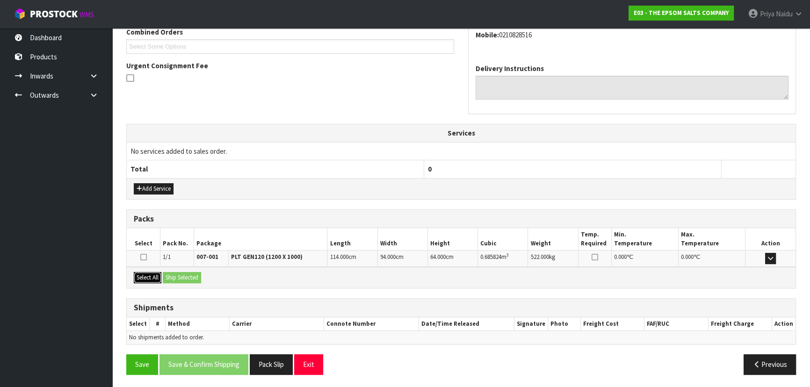
click at [157, 275] on button "Select All" at bounding box center [148, 277] width 28 height 11
click at [158, 275] on button "Select All" at bounding box center [148, 277] width 28 height 11
click at [173, 276] on button "Ship Selected" at bounding box center [182, 277] width 38 height 11
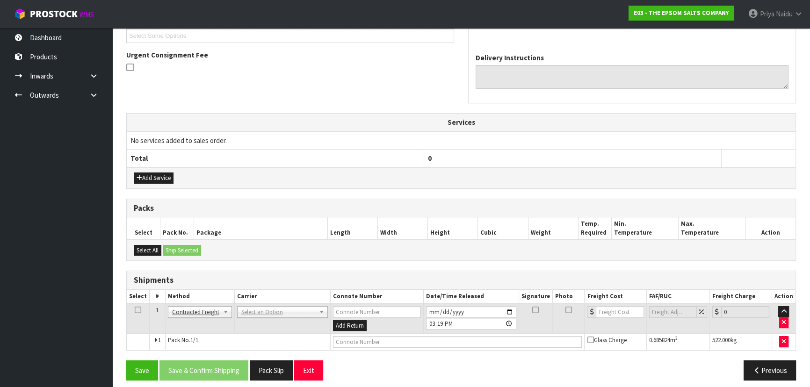
scroll to position [231, 0]
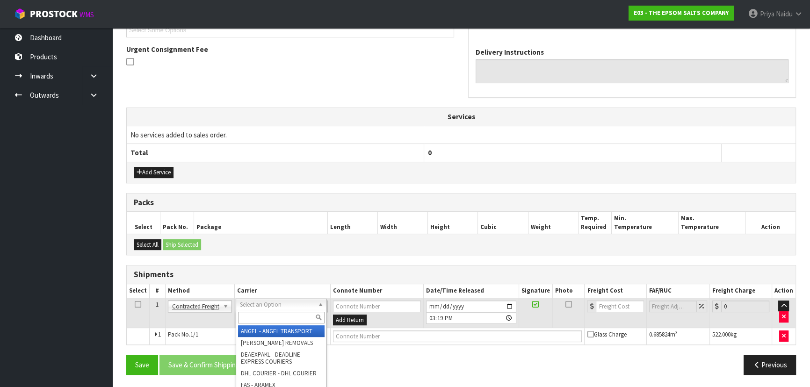
click at [258, 312] on input "text" at bounding box center [281, 318] width 86 height 12
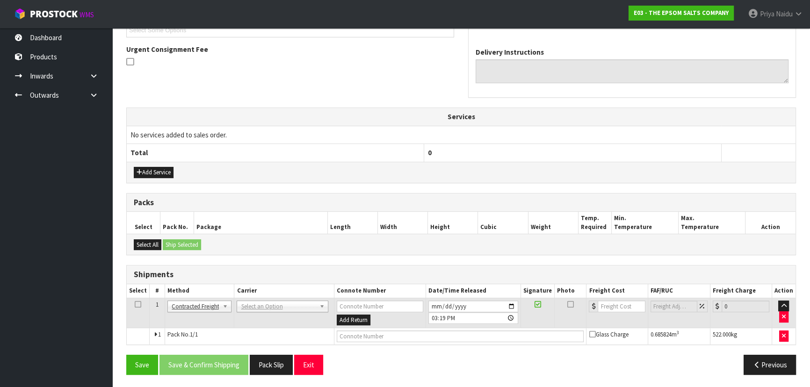
click at [255, 299] on td "ANGEL - ANGEL TRANSPORT CONROY - CONROY REMOVALS DEAEXPAKL - DEADLINE EXPRESS C…" at bounding box center [284, 313] width 100 height 30
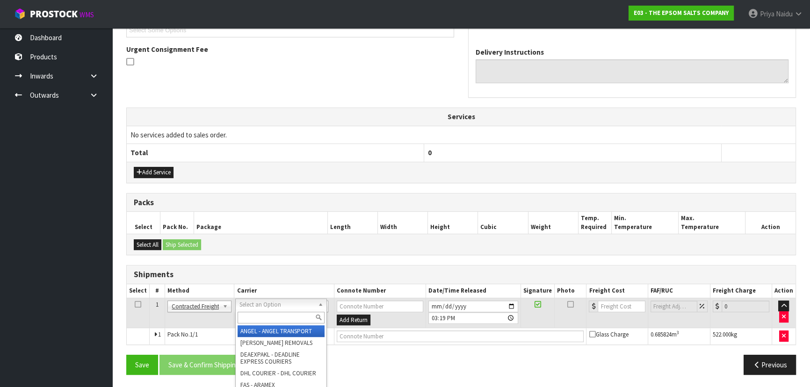
click at [256, 317] on input "text" at bounding box center [280, 318] width 86 height 12
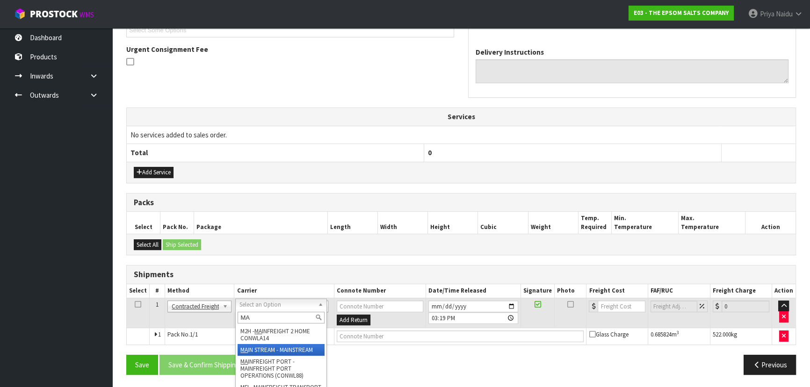
type input "MA"
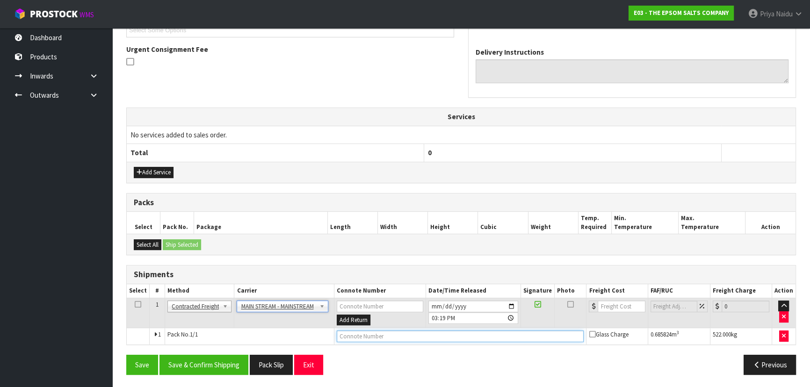
click at [370, 336] on input "text" at bounding box center [460, 337] width 247 height 12
paste input "CWL7725572"
type input "CWL7725572"
click at [614, 306] on input "number" at bounding box center [620, 307] width 47 height 12
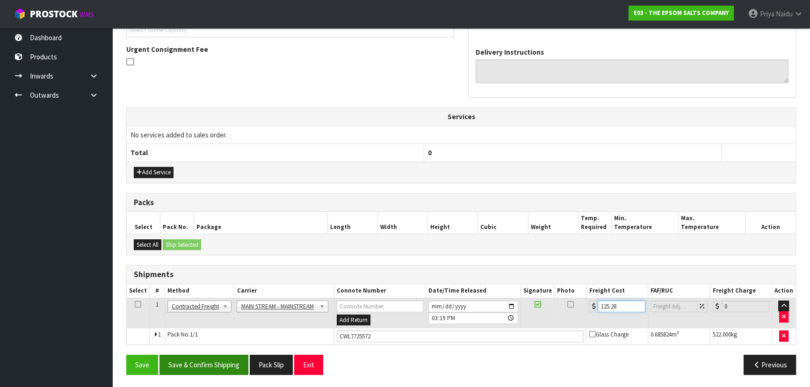
type input "125.28"
click at [185, 361] on button "Save & Confirm Shipping" at bounding box center [203, 365] width 89 height 20
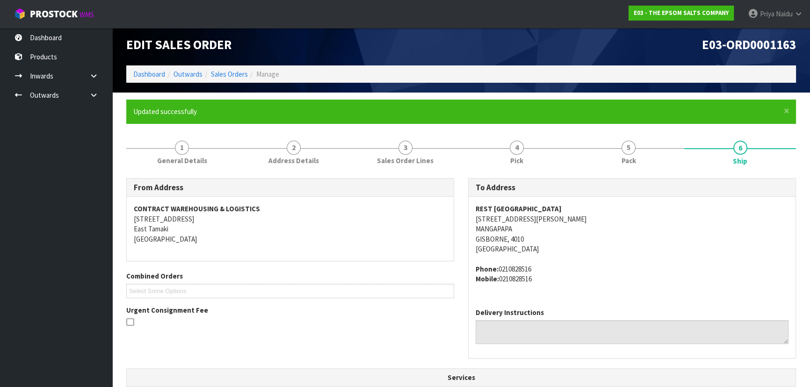
scroll to position [0, 0]
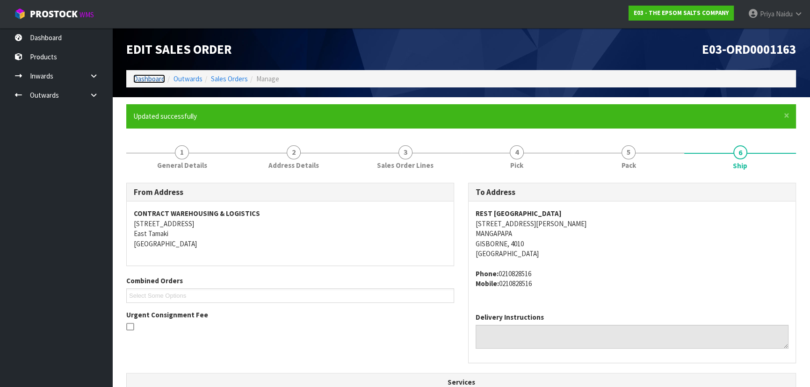
click at [143, 76] on link "Dashboard" at bounding box center [149, 78] width 32 height 9
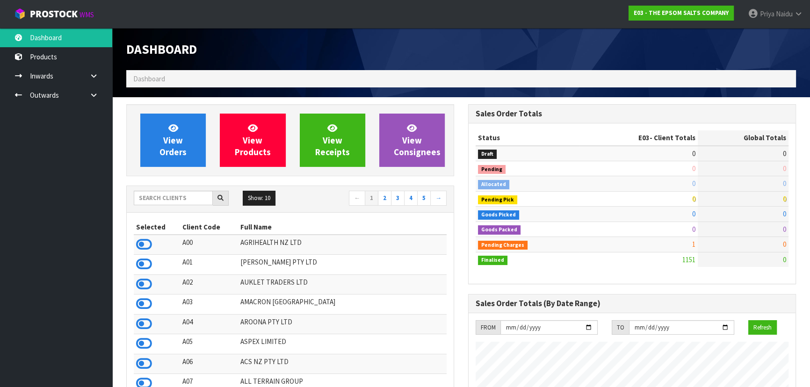
scroll to position [571, 341]
click at [158, 206] on div "Show: 10 5 10 25 50 ← 1 2 3 4 5 →" at bounding box center [290, 199] width 327 height 16
click at [162, 200] on input "text" at bounding box center [173, 198] width 79 height 14
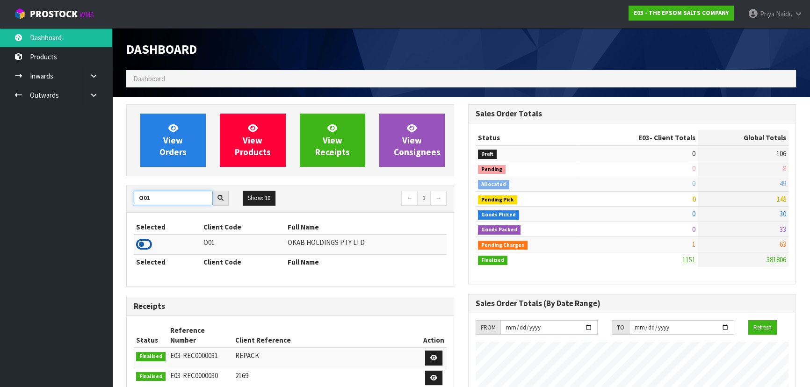
type input "O01"
click at [143, 244] on icon at bounding box center [144, 244] width 16 height 14
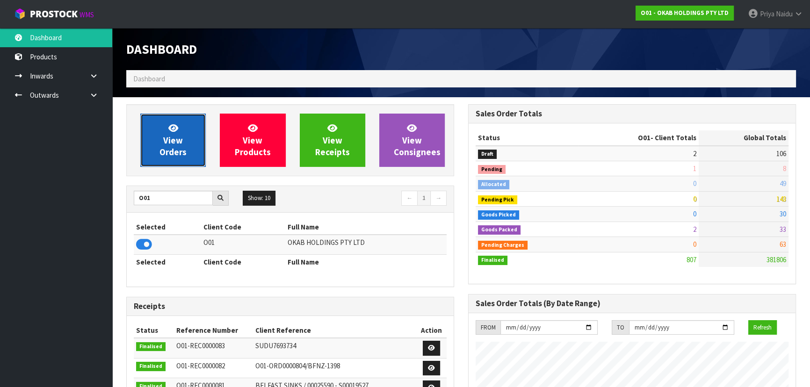
scroll to position [777, 341]
click at [186, 145] on link "View Orders" at bounding box center [172, 140] width 65 height 53
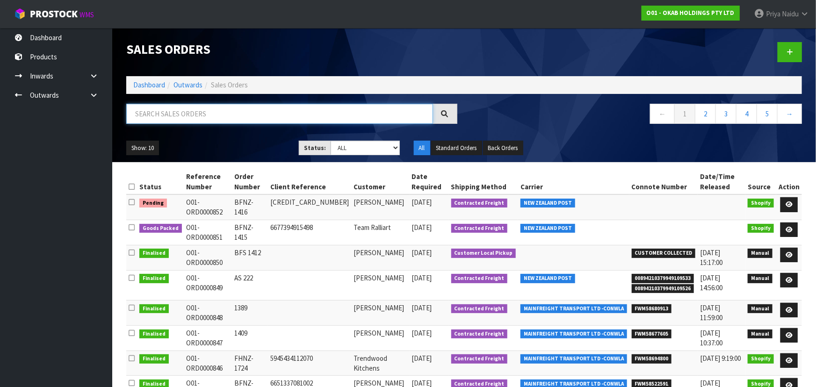
click at [202, 121] on input "text" at bounding box center [279, 114] width 307 height 20
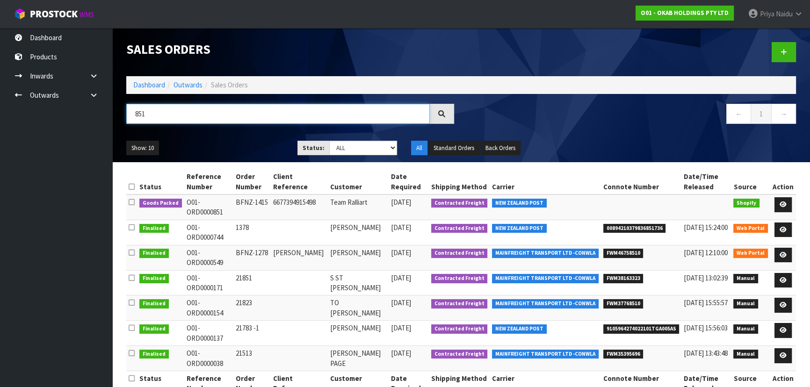
type input "851"
click at [253, 141] on ul "Show: 10 5 10 25 50" at bounding box center [204, 148] width 157 height 15
click at [783, 201] on link at bounding box center [782, 204] width 17 height 15
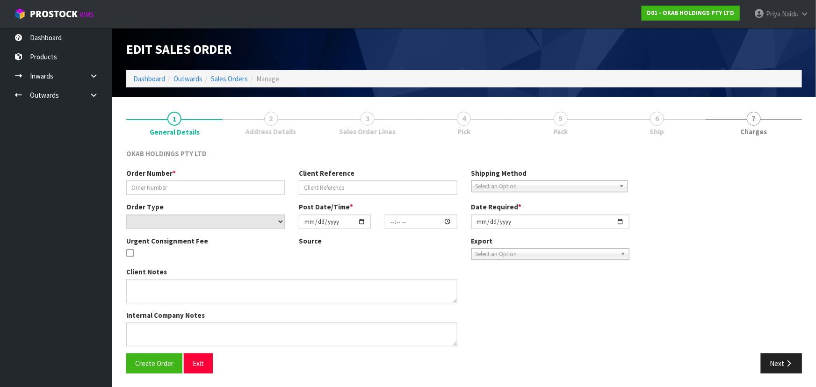
type input "BFNZ-1415"
type input "6677394915498"
select select "number:0"
type input "2025-09-18"
type input "12:17:17.000"
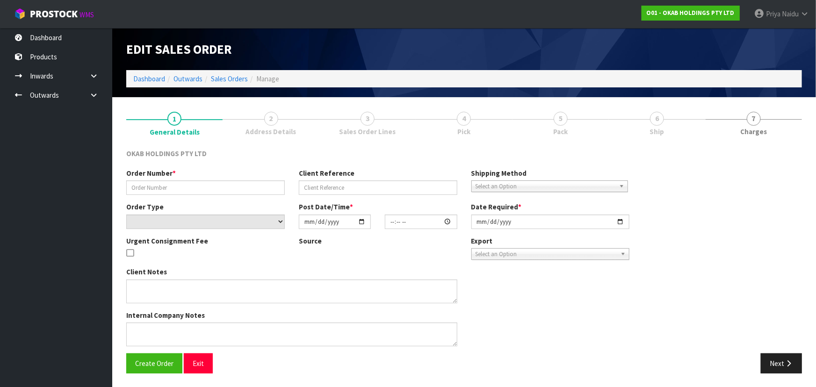
type input "2025-09-19"
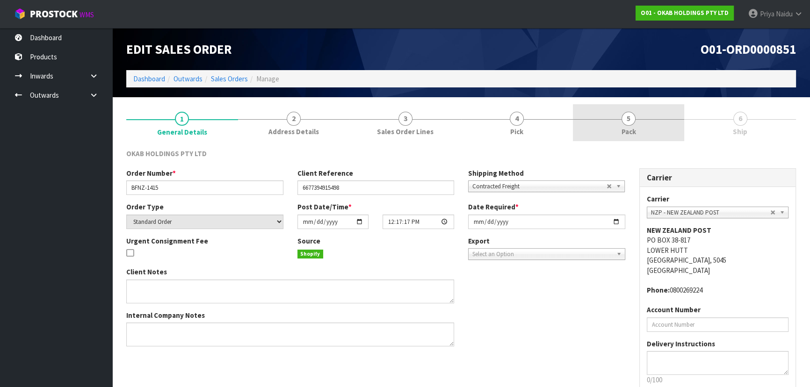
click at [636, 123] on link "5 Pack" at bounding box center [629, 122] width 112 height 37
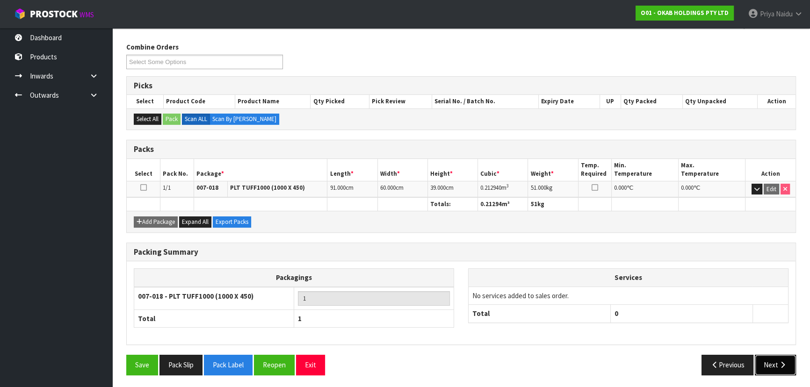
click at [761, 362] on button "Next" at bounding box center [775, 365] width 41 height 20
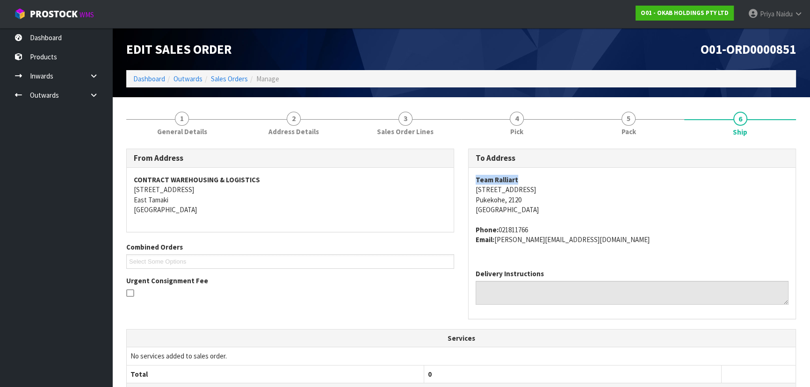
drag, startPoint x: 469, startPoint y: 180, endPoint x: 485, endPoint y: 176, distance: 16.4
click at [527, 176] on div "Team Ralliart 17 Sweetcorn Place Pukekohe, 2120 New Zealand Phone: 021811766 Em…" at bounding box center [631, 215] width 327 height 94
drag, startPoint x: 468, startPoint y: 192, endPoint x: 547, endPoint y: 197, distance: 79.2
click at [547, 197] on div "Team Ralliart 17 Sweetcorn Place Pukekohe, 2120 New Zealand Phone: 021811766 Em…" at bounding box center [631, 215] width 327 height 94
click at [465, 191] on div "To Address Team Ralliart 17 Sweetcorn Place Pukekohe, 2120 New Zealand Phone: 0…" at bounding box center [632, 239] width 342 height 180
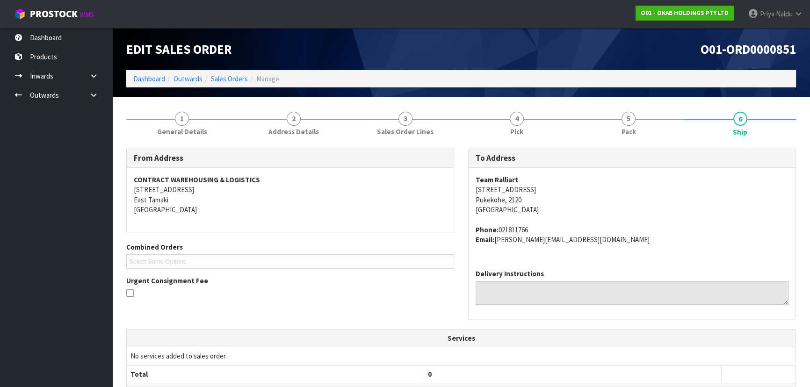
drag, startPoint x: 468, startPoint y: 189, endPoint x: 542, endPoint y: 190, distance: 73.9
click at [536, 190] on div "Team Ralliart 17 Sweetcorn Place Pukekohe, 2120 New Zealand Phone: 021811766 Em…" at bounding box center [631, 215] width 327 height 94
drag, startPoint x: 499, startPoint y: 229, endPoint x: 537, endPoint y: 229, distance: 37.9
click at [537, 229] on address "Phone: 021811766 Email: jeff@conceptcabinetry.co.nz" at bounding box center [631, 235] width 313 height 20
drag, startPoint x: 497, startPoint y: 242, endPoint x: 585, endPoint y: 242, distance: 88.8
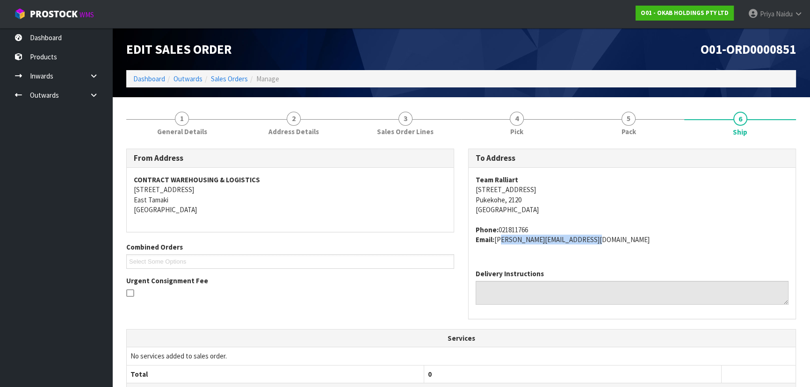
click at [585, 242] on address "Phone: 021811766 Email: jeff@conceptcabinetry.co.nz" at bounding box center [631, 235] width 313 height 20
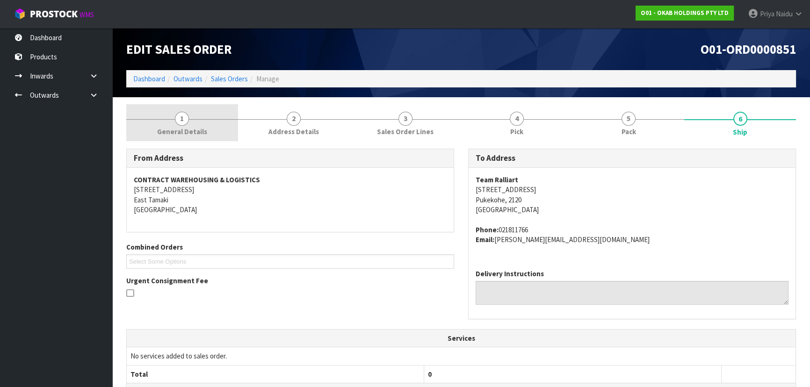
click at [189, 124] on link "1 General Details" at bounding box center [182, 122] width 112 height 37
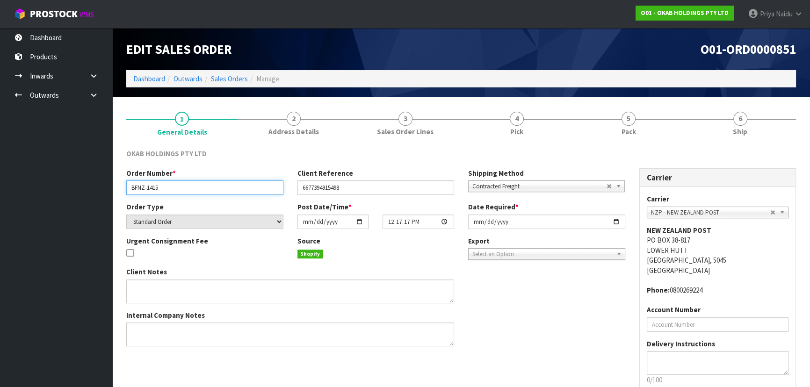
drag, startPoint x: 131, startPoint y: 185, endPoint x: 174, endPoint y: 186, distance: 43.5
click at [174, 186] on input "BFNZ-1415" at bounding box center [204, 187] width 157 height 14
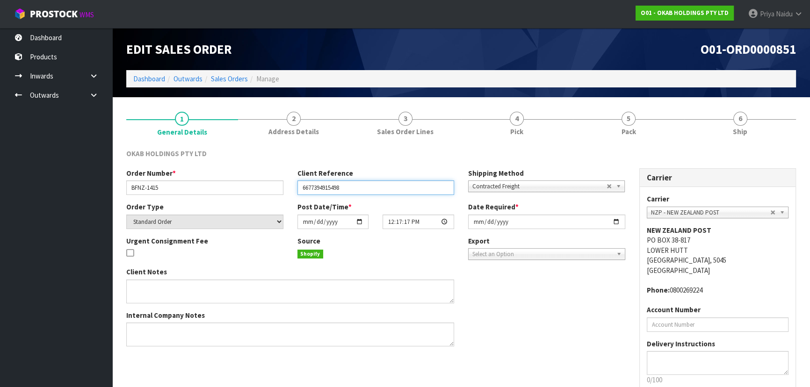
drag, startPoint x: 300, startPoint y: 188, endPoint x: 350, endPoint y: 188, distance: 50.0
click at [350, 188] on input "6677394915498" at bounding box center [375, 187] width 157 height 14
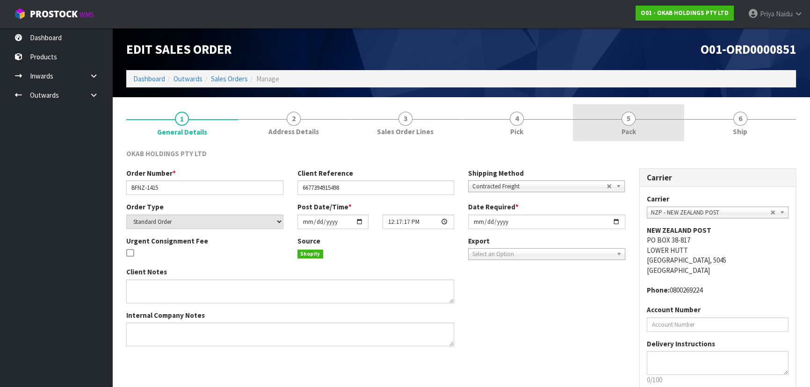
click at [639, 125] on link "5 Pack" at bounding box center [629, 122] width 112 height 37
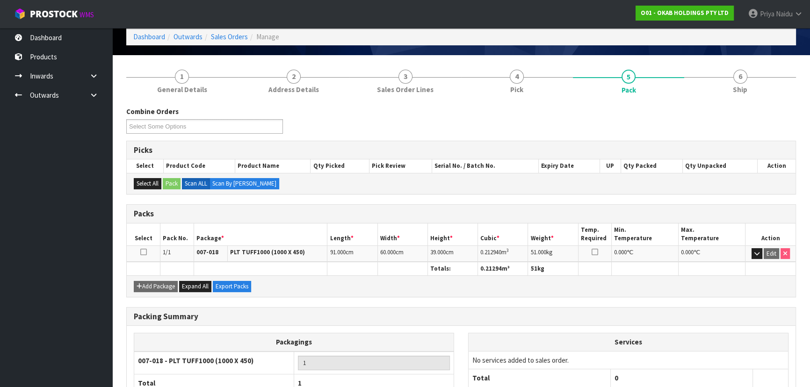
scroll to position [42, 0]
click at [756, 89] on link "6 Ship" at bounding box center [740, 80] width 112 height 37
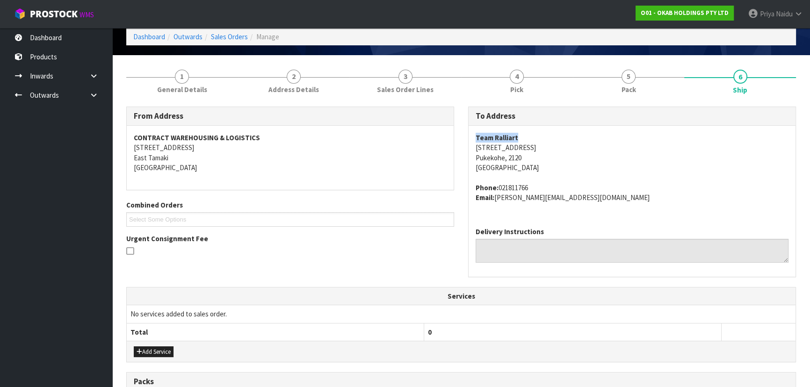
drag, startPoint x: 468, startPoint y: 136, endPoint x: 530, endPoint y: 135, distance: 61.7
click at [530, 135] on div "Team Ralliart 17 Sweetcorn Place Pukekohe, 2120 New Zealand Phone: 021811766 Em…" at bounding box center [631, 173] width 327 height 94
drag, startPoint x: 473, startPoint y: 146, endPoint x: 554, endPoint y: 159, distance: 82.4
click at [554, 159] on div "Team Ralliart 17 Sweetcorn Place Pukekohe, 2120 New Zealand Phone: 021811766 Em…" at bounding box center [631, 173] width 327 height 94
click at [723, 174] on span "Team Ralliart 17 Sweetcorn Place Pukekohe, 2120 New Zealand Phone: 021811766 Em…" at bounding box center [631, 168] width 313 height 70
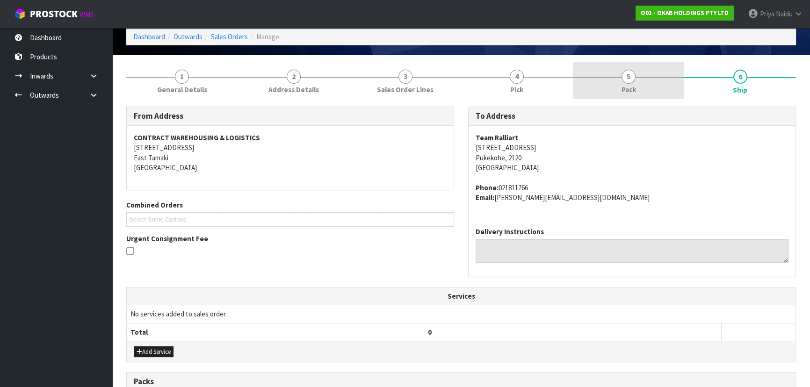
click at [636, 77] on link "5 Pack" at bounding box center [629, 80] width 112 height 37
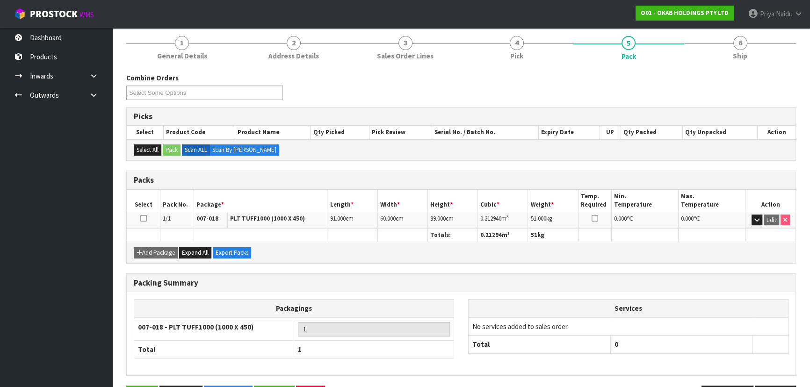
scroll to position [0, 0]
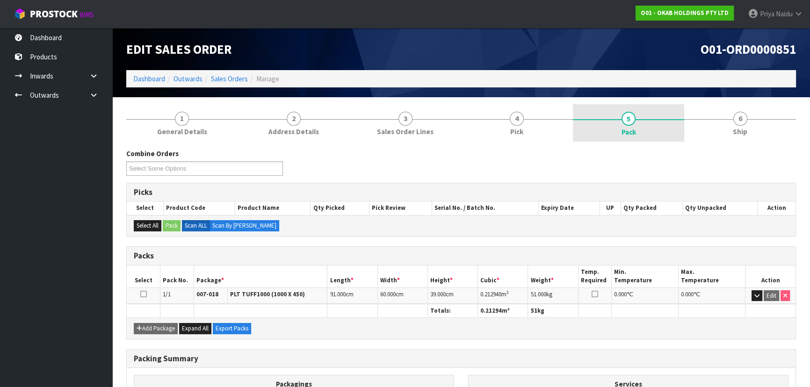
drag, startPoint x: 720, startPoint y: 122, endPoint x: 676, endPoint y: 131, distance: 44.8
click at [720, 122] on link "6 Ship" at bounding box center [740, 122] width 112 height 37
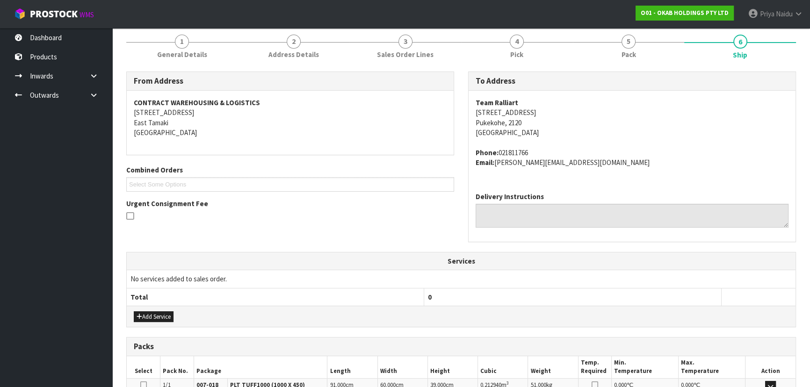
scroll to position [205, 0]
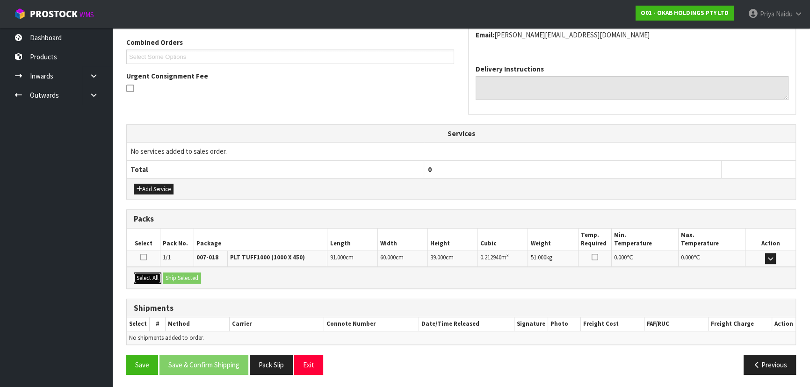
click at [151, 278] on button "Select All" at bounding box center [148, 278] width 28 height 11
click at [173, 278] on button "Ship Selected" at bounding box center [182, 278] width 38 height 11
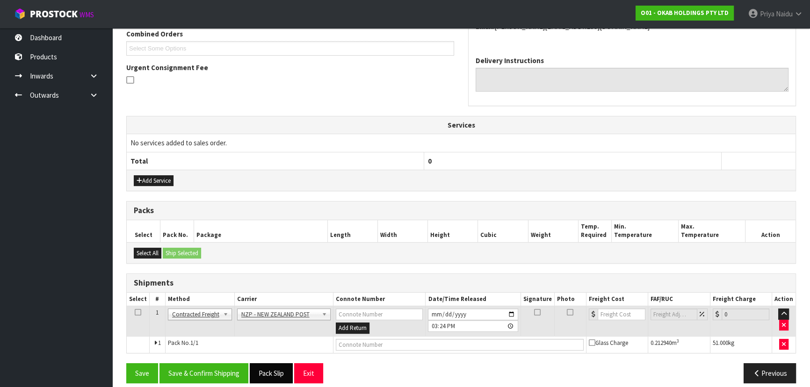
scroll to position [222, 0]
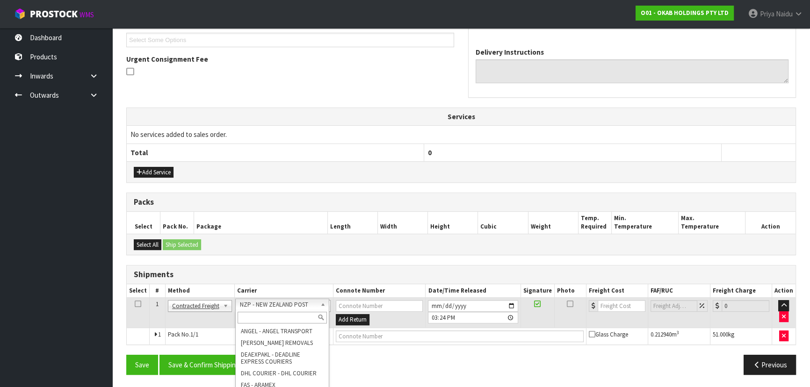
click at [266, 318] on input "text" at bounding box center [281, 318] width 89 height 12
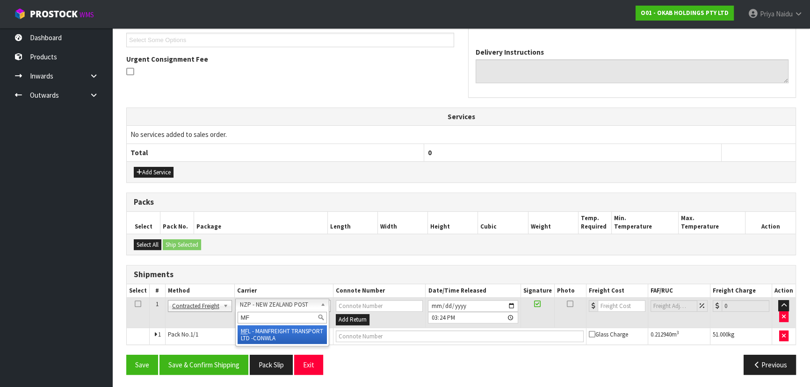
type input "MF"
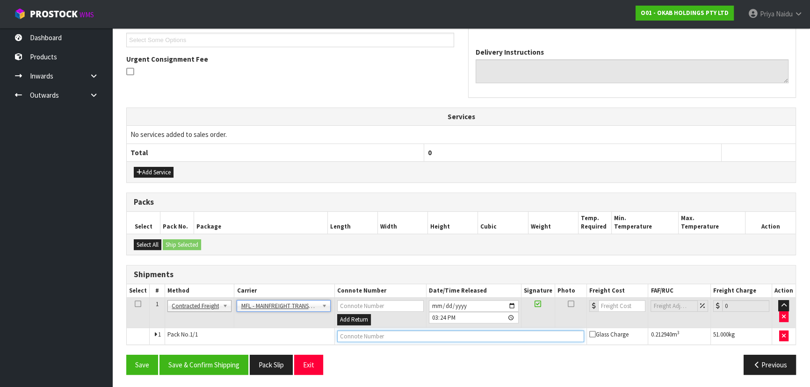
click at [364, 334] on input "text" at bounding box center [460, 337] width 247 height 12
paste input "FWM58746932"
type input "FWM58746932"
click at [620, 305] on input "number" at bounding box center [621, 306] width 47 height 12
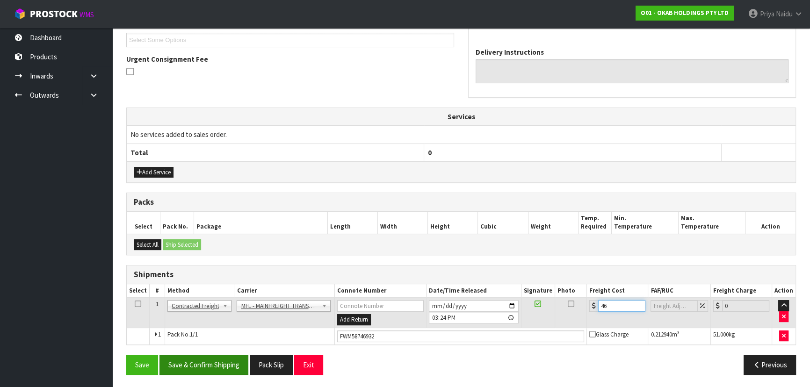
type input "46"
click at [195, 358] on button "Save & Confirm Shipping" at bounding box center [203, 365] width 89 height 20
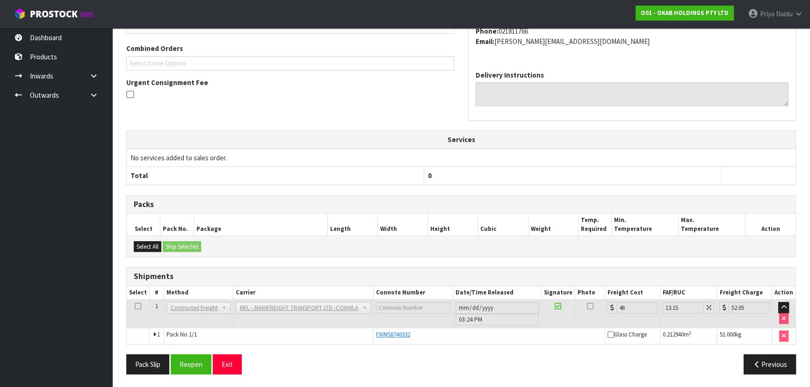
scroll to position [0, 0]
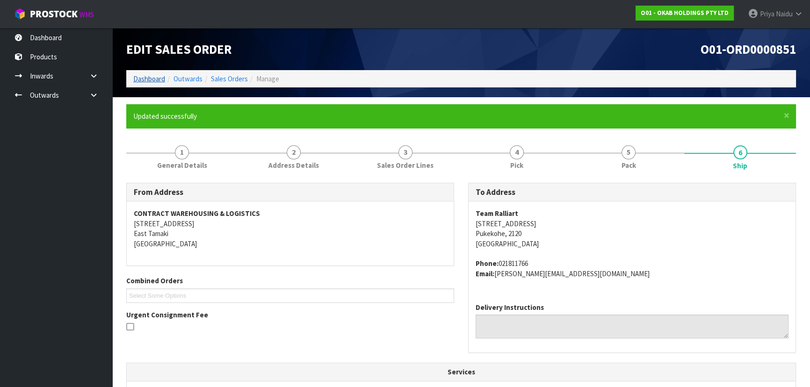
click at [156, 81] on li "Dashboard" at bounding box center [149, 79] width 32 height 10
click at [159, 75] on link "Dashboard" at bounding box center [149, 78] width 32 height 9
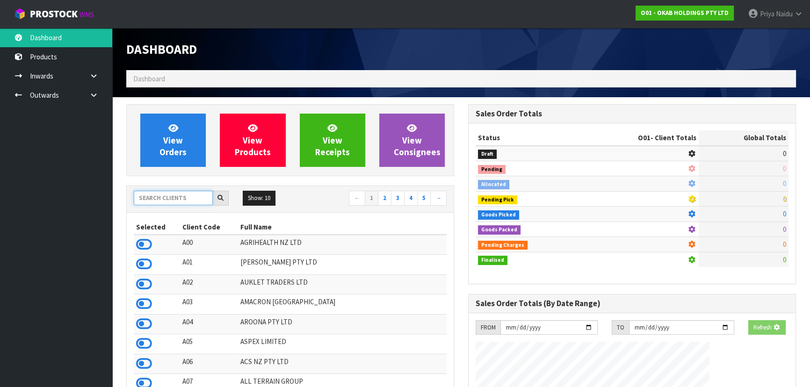
click at [170, 199] on input "text" at bounding box center [173, 198] width 79 height 14
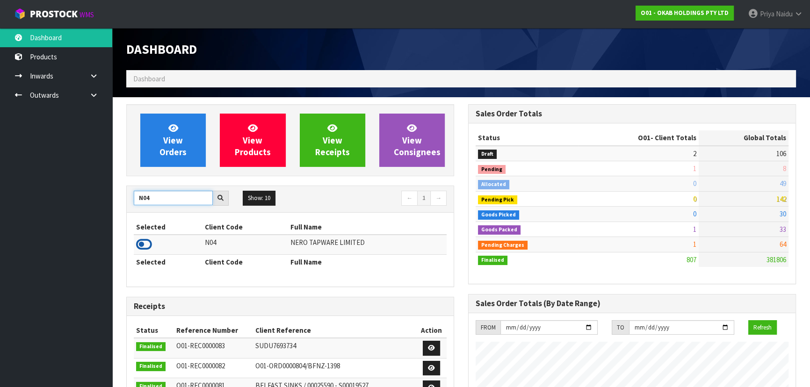
type input "N04"
click at [140, 242] on icon at bounding box center [144, 244] width 16 height 14
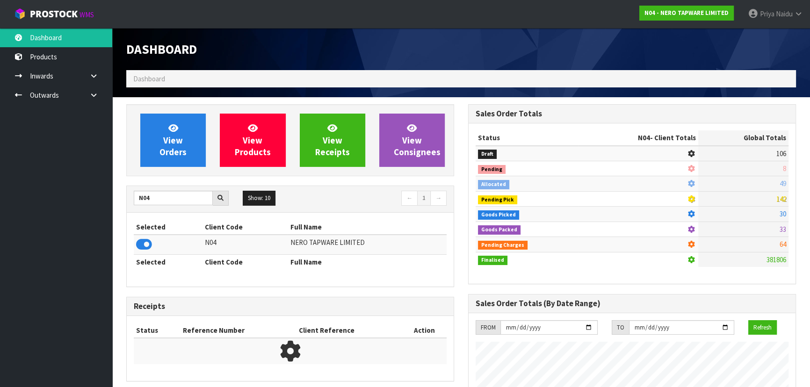
scroll to position [767, 341]
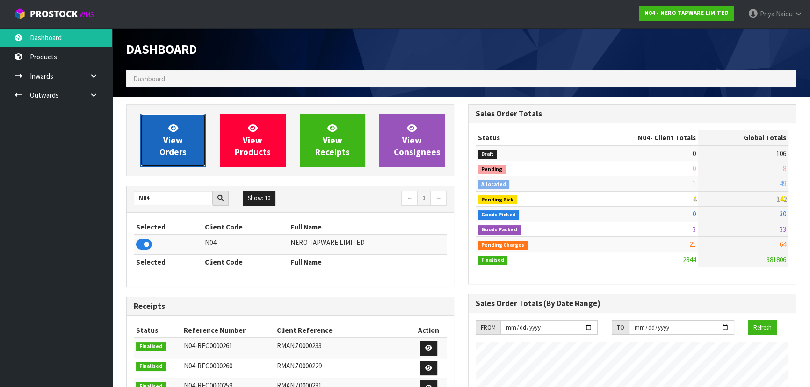
click at [180, 150] on span "View Orders" at bounding box center [172, 139] width 27 height 35
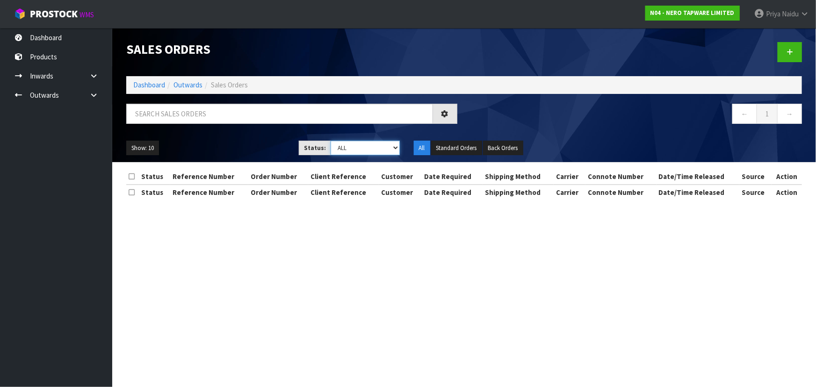
click at [356, 150] on select "Draft Pending Allocated Pending Pick Goods Picked Goods Packed Pending Charges …" at bounding box center [365, 148] width 69 height 14
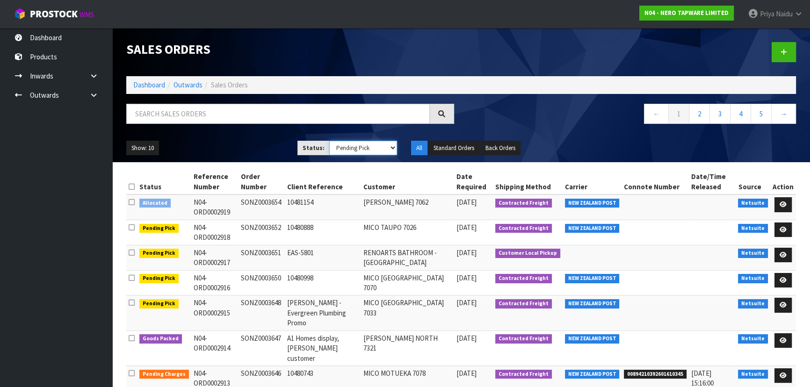
click at [329, 141] on select "Draft Pending Allocated Pending Pick Goods Picked Goods Packed Pending Charges …" at bounding box center [363, 148] width 68 height 14
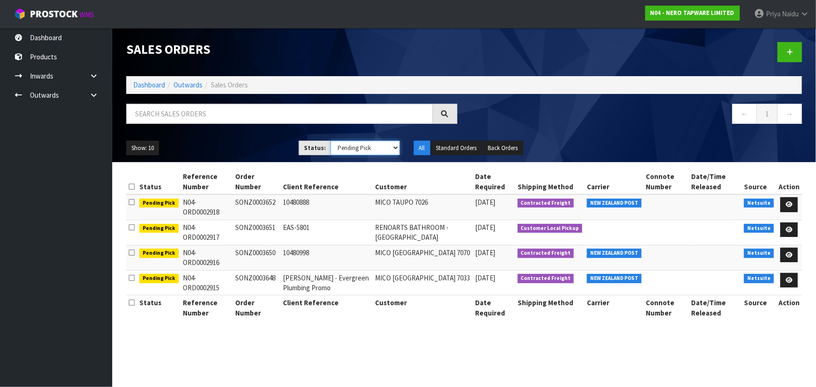
click at [346, 149] on select "Draft Pending Allocated Pending Pick Goods Picked Goods Packed Pending Charges …" at bounding box center [365, 148] width 69 height 14
select select "string:5"
click at [331, 141] on select "Draft Pending Allocated Pending Pick Goods Picked Goods Packed Pending Charges …" at bounding box center [365, 148] width 69 height 14
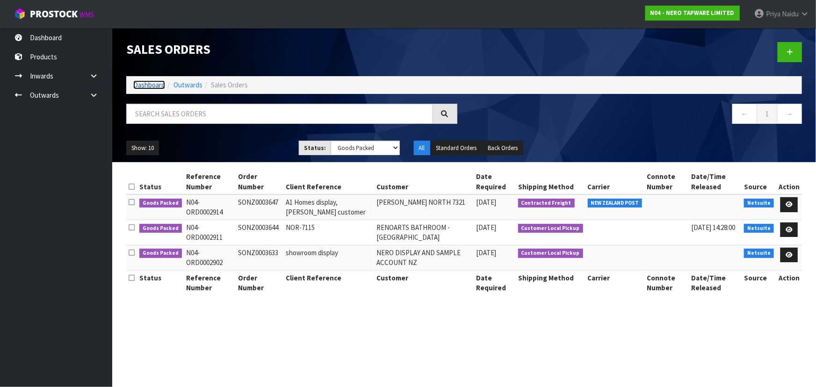
click at [149, 88] on link "Dashboard" at bounding box center [149, 84] width 32 height 9
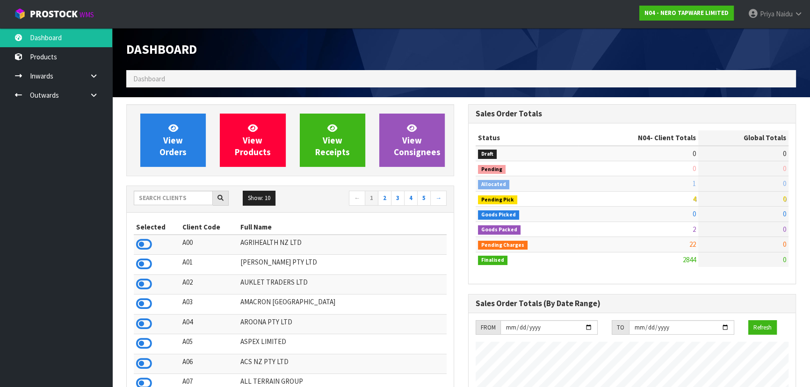
scroll to position [747, 341]
click at [161, 192] on input "text" at bounding box center [173, 198] width 79 height 14
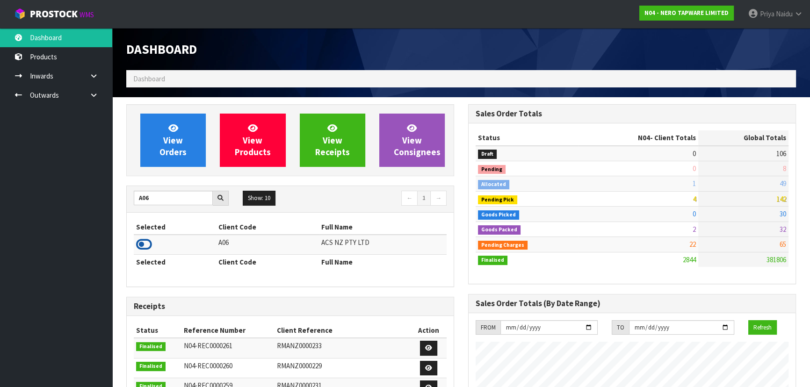
click at [137, 244] on icon at bounding box center [144, 244] width 16 height 14
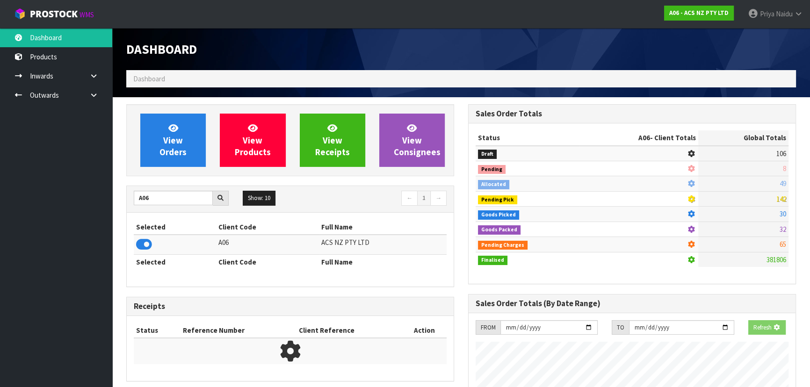
scroll to position [707, 341]
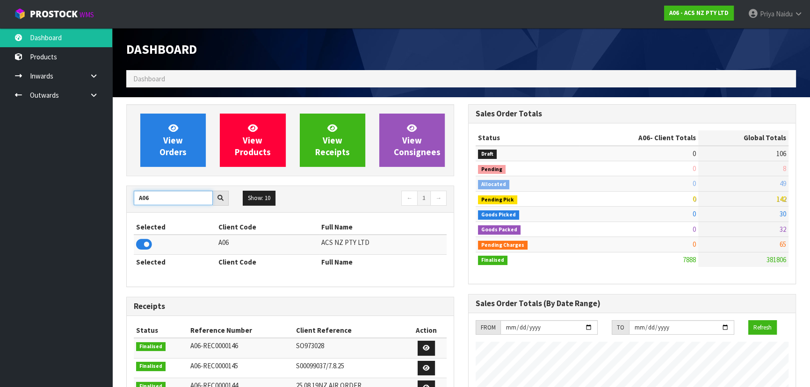
click at [178, 196] on input "A06" at bounding box center [173, 198] width 79 height 14
type input "A"
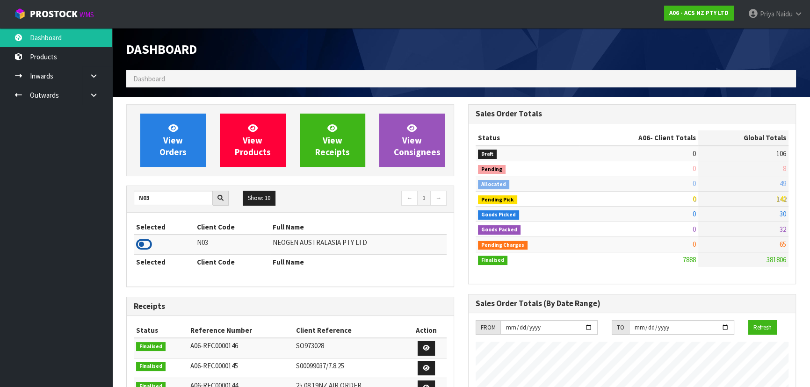
click at [143, 247] on icon at bounding box center [144, 244] width 16 height 14
click at [167, 200] on input "N03" at bounding box center [173, 198] width 79 height 14
type input "N"
type input "S00"
click at [145, 242] on icon at bounding box center [144, 244] width 16 height 14
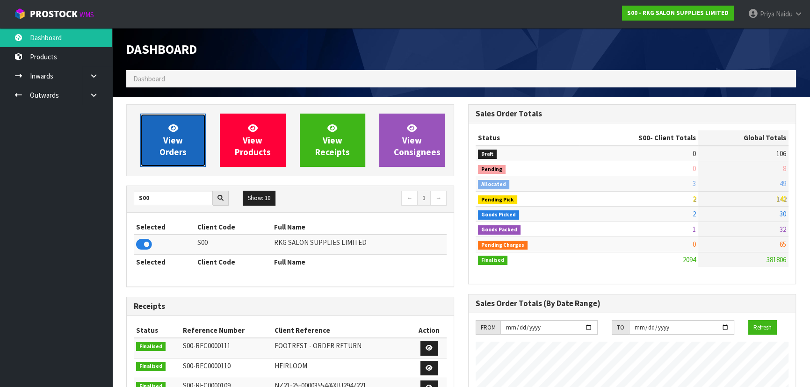
click at [165, 147] on span "View Orders" at bounding box center [172, 139] width 27 height 35
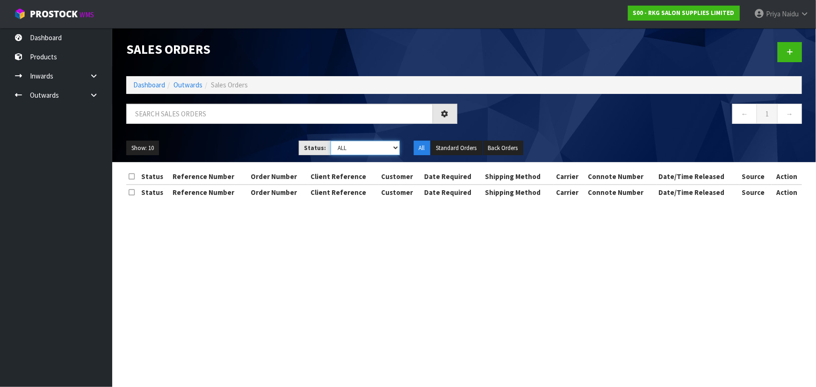
click at [346, 146] on select "Draft Pending Allocated Pending Pick Goods Picked Goods Packed Pending Charges …" at bounding box center [365, 148] width 69 height 14
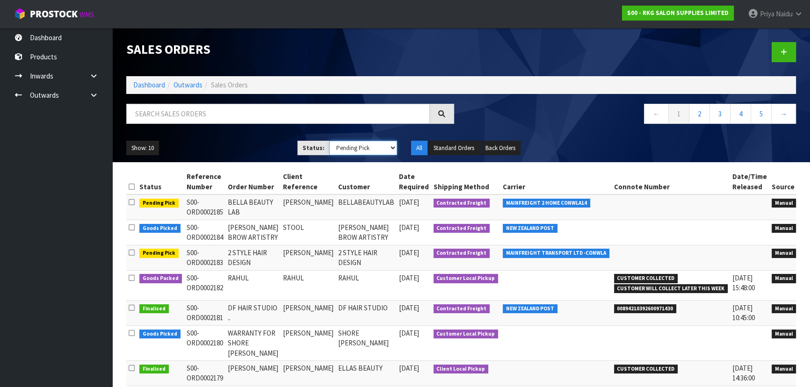
click at [329, 141] on select "Draft Pending Allocated Pending Pick Goods Picked Goods Packed Pending Charges …" at bounding box center [363, 148] width 68 height 14
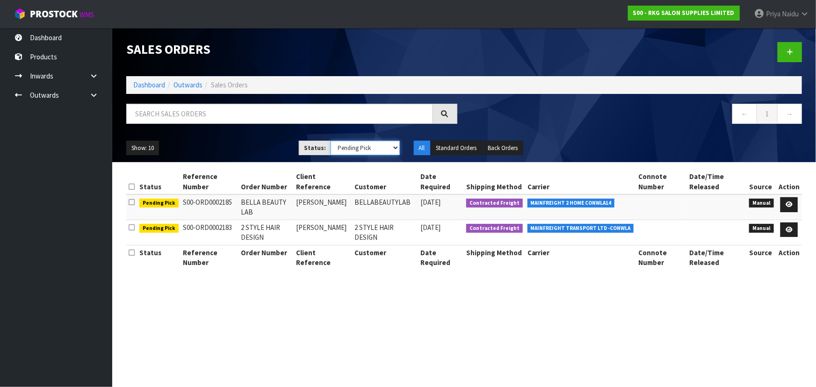
click at [354, 147] on select "Draft Pending Allocated Pending Pick Goods Picked Goods Packed Pending Charges …" at bounding box center [365, 148] width 69 height 14
click at [331, 141] on select "Draft Pending Allocated Pending Pick Goods Picked Goods Packed Pending Charges …" at bounding box center [365, 148] width 69 height 14
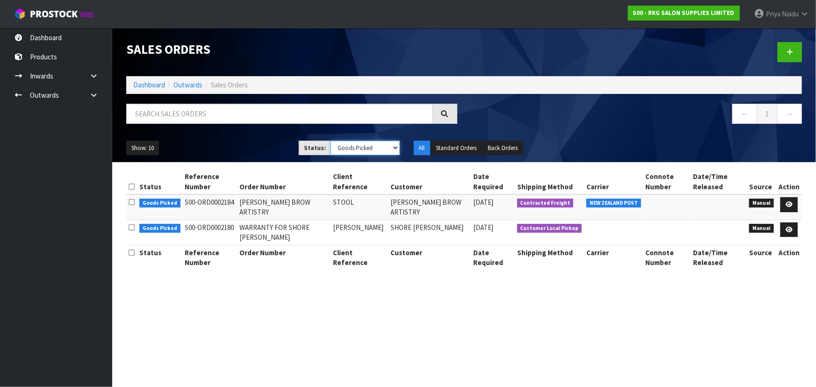
click at [362, 150] on select "Draft Pending Allocated Pending Pick Goods Picked Goods Packed Pending Charges …" at bounding box center [365, 148] width 69 height 14
click at [331, 141] on select "Draft Pending Allocated Pending Pick Goods Picked Goods Packed Pending Charges …" at bounding box center [365, 148] width 69 height 14
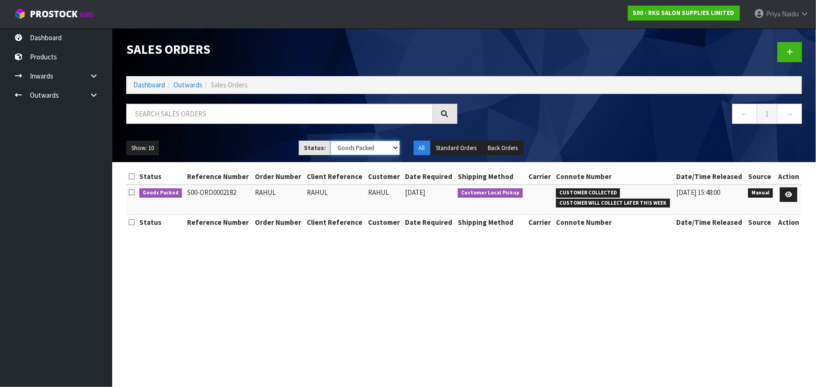
click at [347, 145] on select "Draft Pending Allocated Pending Pick Goods Picked Goods Packed Pending Charges …" at bounding box center [365, 148] width 69 height 14
click at [331, 141] on select "Draft Pending Allocated Pending Pick Goods Picked Goods Packed Pending Charges …" at bounding box center [365, 148] width 69 height 14
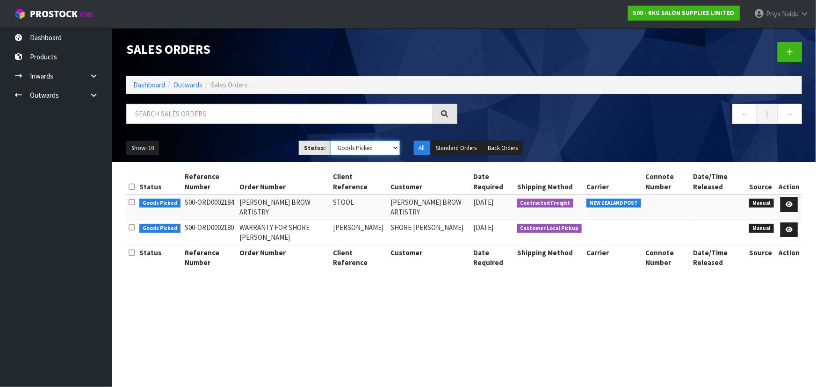
click at [345, 145] on select "Draft Pending Allocated Pending Pick Goods Picked Goods Packed Pending Charges …" at bounding box center [365, 148] width 69 height 14
select select "string:3"
click at [331, 141] on select "Draft Pending Allocated Pending Pick Goods Picked Goods Packed Pending Charges …" at bounding box center [365, 148] width 69 height 14
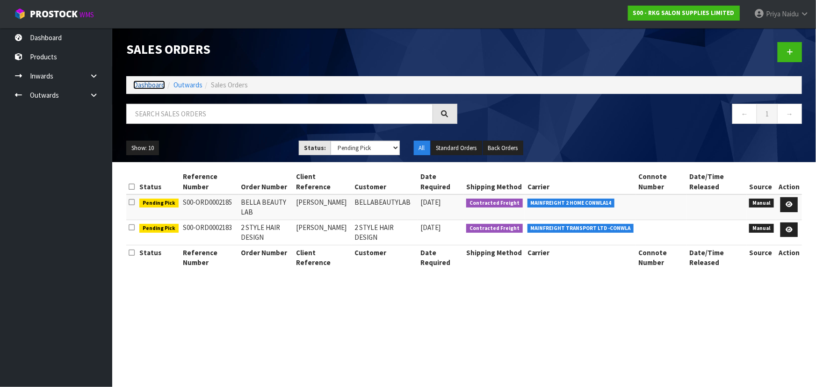
click at [158, 80] on link "Dashboard" at bounding box center [149, 84] width 32 height 9
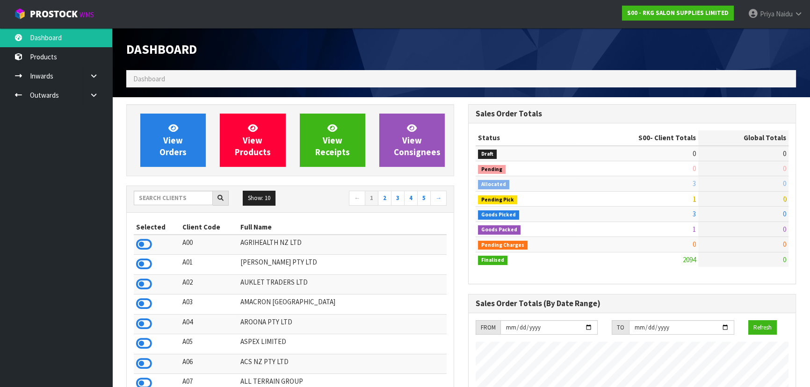
scroll to position [737, 341]
click at [376, 220] on th "Full Name" at bounding box center [342, 227] width 209 height 15
click at [162, 196] on input "text" at bounding box center [173, 198] width 79 height 14
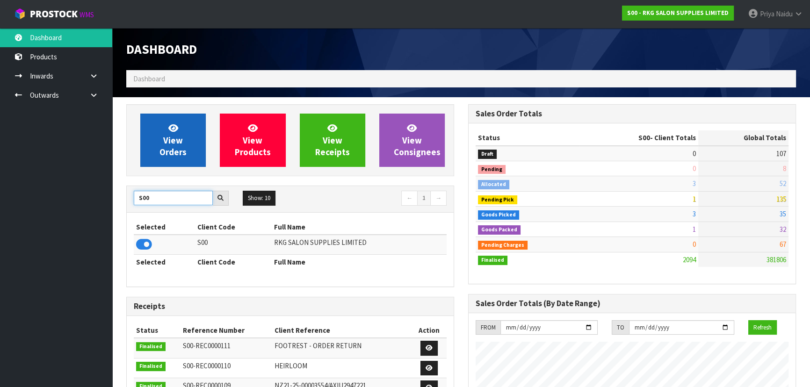
type input "S00"
click at [178, 165] on link "View Orders" at bounding box center [172, 140] width 65 height 53
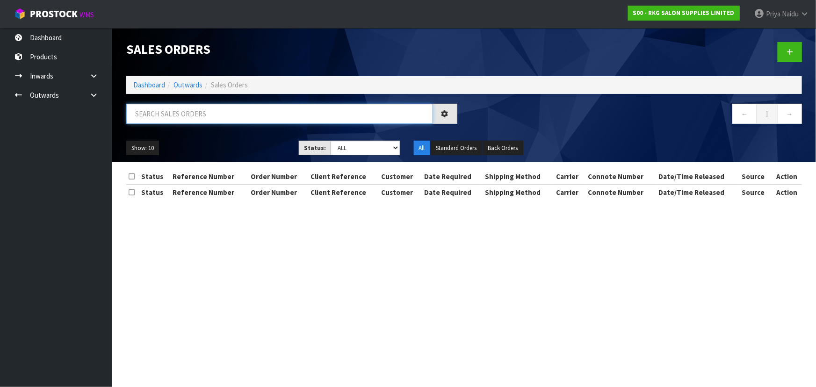
click at [194, 120] on input "text" at bounding box center [279, 114] width 307 height 20
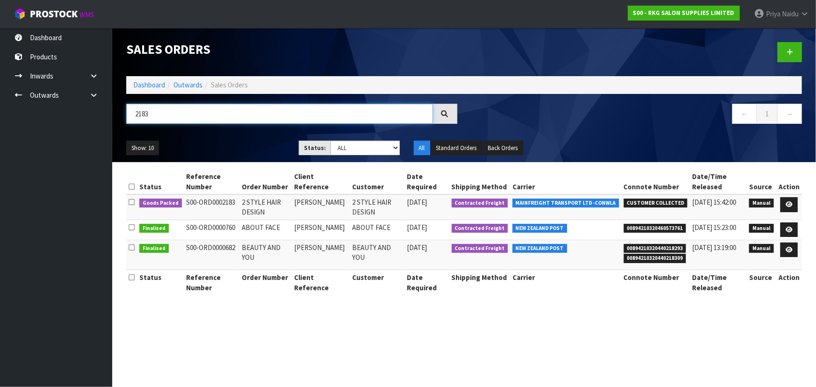
type input "2183"
click at [238, 139] on div "Show: 10 5 10 25 50 Status: Draft Pending Allocated Pending Pick Goods Picked G…" at bounding box center [464, 148] width 690 height 29
click at [790, 206] on icon at bounding box center [788, 204] width 7 height 6
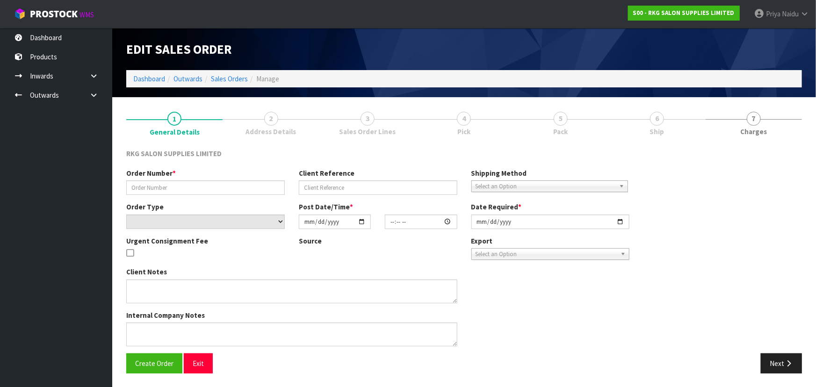
type input "2 STYLE HAIR DESIGN"
type input "MICHELLE"
select select "number:0"
type input "2025-09-17"
type input "13:45:00.000"
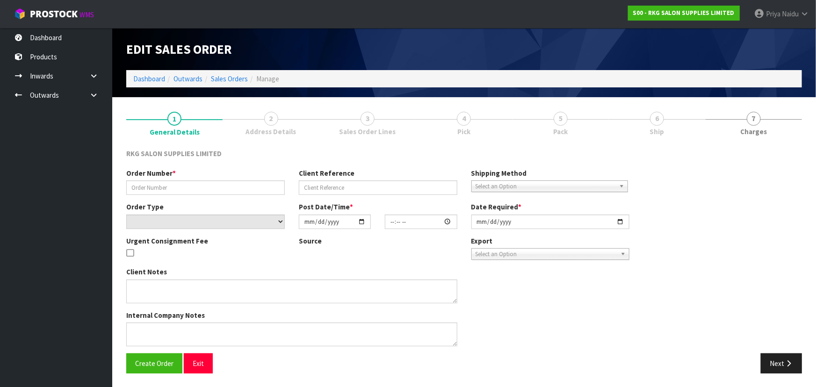
type input "2025-09-18"
type textarea "PLEASE DISPATCH ASAP SEND 3 X 02100102 MUDGEE CHAIRS LOOSE, THE REST ON ONE PAL…"
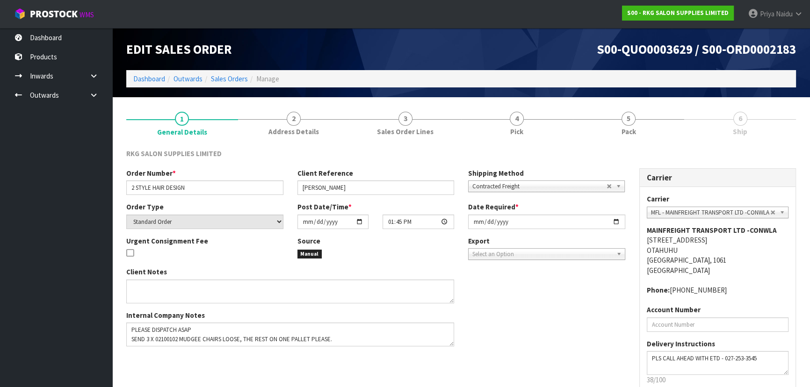
click at [649, 121] on link "5 Pack" at bounding box center [629, 122] width 112 height 37
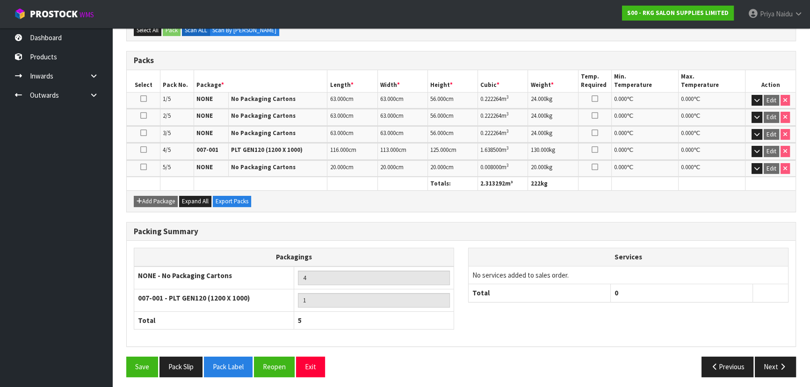
scroll to position [196, 0]
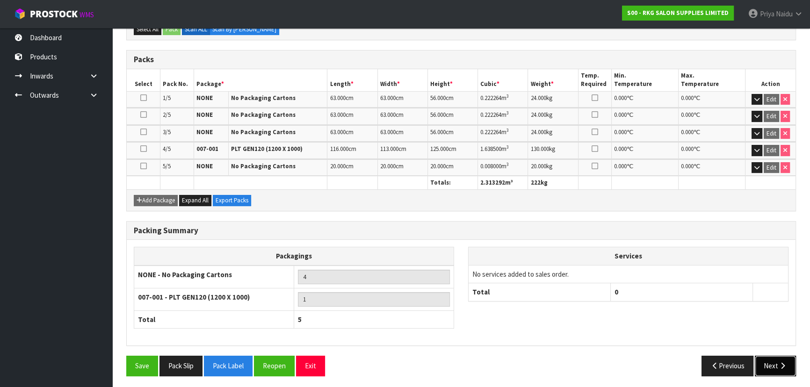
click at [767, 361] on button "Next" at bounding box center [775, 366] width 41 height 20
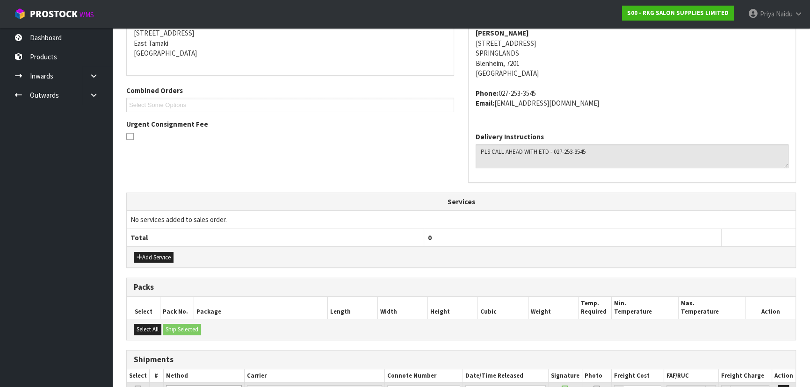
scroll to position [84, 0]
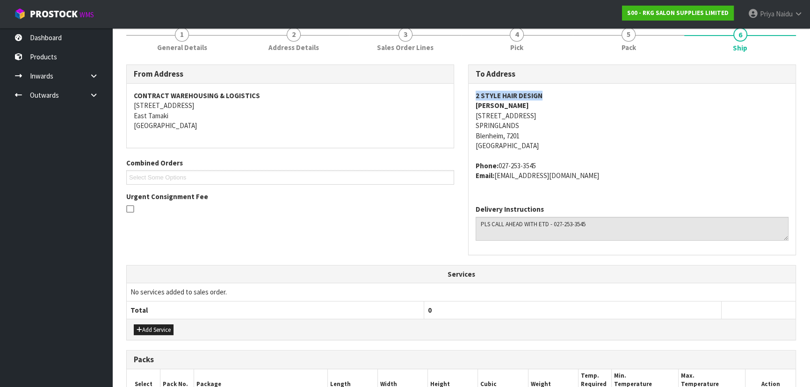
drag, startPoint x: 474, startPoint y: 99, endPoint x: 547, endPoint y: 91, distance: 74.3
click at [547, 91] on div "2 STYLE HAIR DESIGN MICHELLE 8 MAPLE CLOSE SPRINGLANDS Blenheim, 7201 New Zeala…" at bounding box center [631, 141] width 327 height 114
drag, startPoint x: 468, startPoint y: 115, endPoint x: 181, endPoint y: 137, distance: 286.9
click at [545, 137] on div "To Address 2 STYLE HAIR DESIGN MICHELLE 8 MAPLE CLOSE SPRINGLANDS Blenheim, 720…" at bounding box center [632, 160] width 328 height 190
click at [472, 113] on div "2 STYLE HAIR DESIGN MICHELLE 8 MAPLE CLOSE SPRINGLANDS Blenheim, 7201 New Zeala…" at bounding box center [631, 141] width 327 height 114
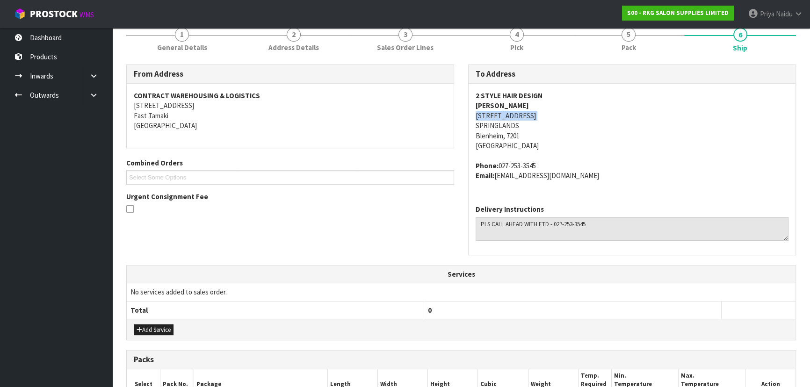
drag, startPoint x: 472, startPoint y: 113, endPoint x: 533, endPoint y: 117, distance: 61.9
click at [533, 117] on div "2 STYLE HAIR DESIGN MICHELLE 8 MAPLE CLOSE SPRINGLANDS Blenheim, 7201 New Zeala…" at bounding box center [631, 141] width 327 height 114
drag, startPoint x: 499, startPoint y: 164, endPoint x: 562, endPoint y: 157, distance: 63.6
click at [562, 157] on span "2 STYLE HAIR DESIGN MICHELLE 8 MAPLE CLOSE SPRINGLANDS Blenheim, 7201 New Zeala…" at bounding box center [631, 136] width 313 height 90
drag, startPoint x: 497, startPoint y: 176, endPoint x: 585, endPoint y: 178, distance: 88.4
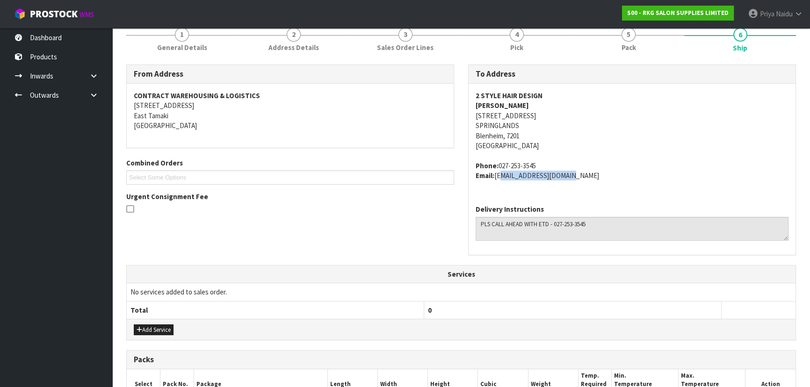
click at [585, 178] on address "Phone: 027-253-3545 Email: two-style@xtra.co.nz" at bounding box center [631, 171] width 313 height 20
drag, startPoint x: 476, startPoint y: 106, endPoint x: 517, endPoint y: 106, distance: 40.2
click at [517, 106] on address "2 STYLE HAIR DESIGN MICHELLE 8 MAPLE CLOSE SPRINGLANDS Blenheim, 7201 New Zeala…" at bounding box center [631, 121] width 313 height 60
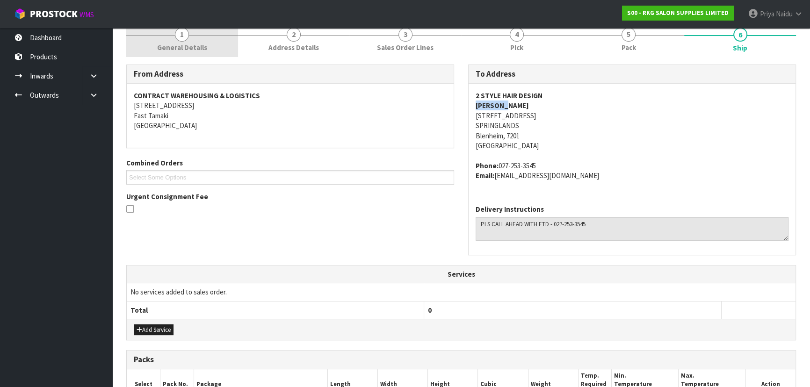
click at [191, 51] on span "General Details" at bounding box center [182, 48] width 50 height 10
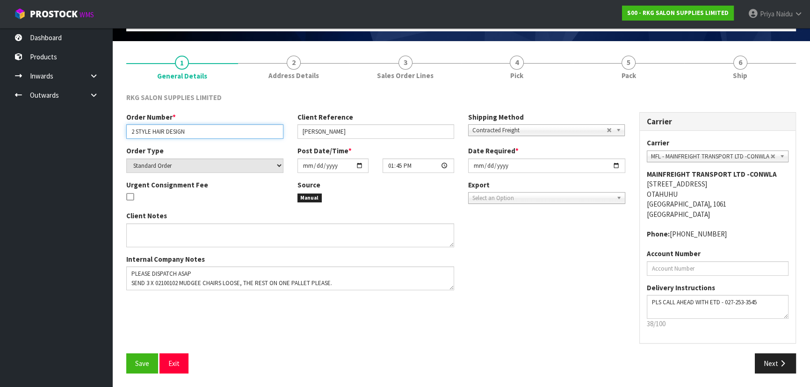
drag, startPoint x: 130, startPoint y: 132, endPoint x: 194, endPoint y: 129, distance: 64.1
click at [194, 129] on input "2 STYLE HAIR DESIGN" at bounding box center [204, 131] width 157 height 14
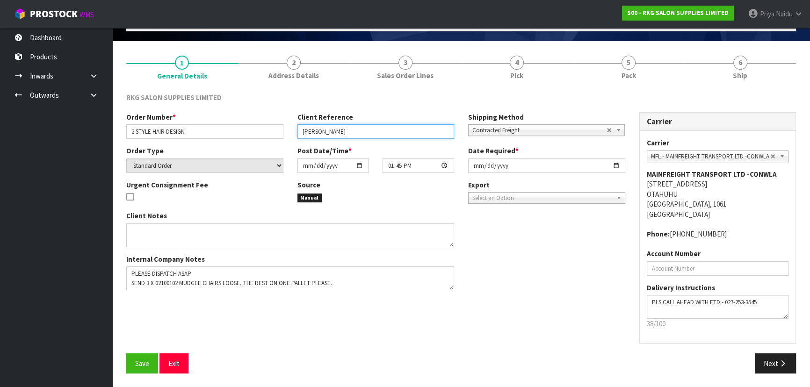
drag, startPoint x: 301, startPoint y: 133, endPoint x: 346, endPoint y: 133, distance: 44.9
click at [346, 133] on input "MICHELLE" at bounding box center [375, 131] width 157 height 14
click at [721, 28] on ul "S00 - RKG SALON SUPPLIES LIMITED Priya Naidu Logout" at bounding box center [712, 14] width 209 height 28
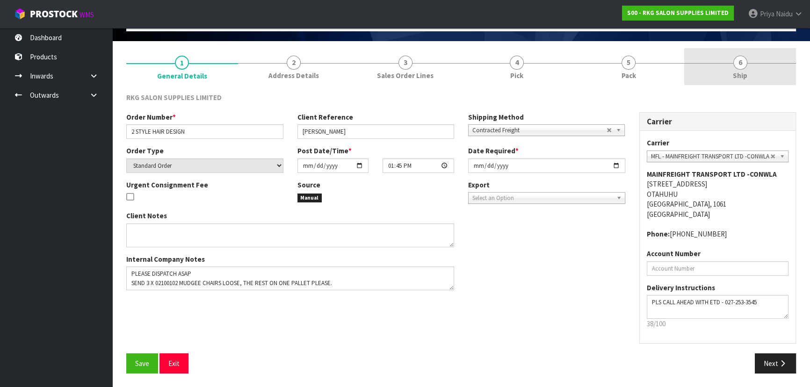
click at [749, 71] on link "6 Ship" at bounding box center [740, 66] width 112 height 37
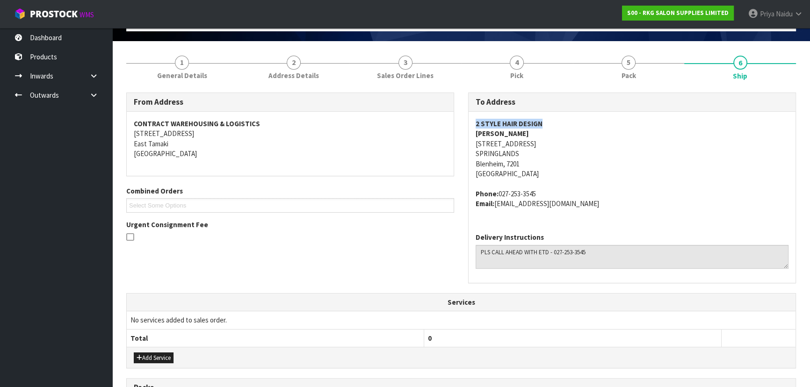
drag, startPoint x: 470, startPoint y: 118, endPoint x: 545, endPoint y: 121, distance: 74.9
click at [545, 121] on div "2 STYLE HAIR DESIGN MICHELLE 8 MAPLE CLOSE SPRINGLANDS Blenheim, 7201 New Zeala…" at bounding box center [631, 169] width 327 height 114
drag, startPoint x: 470, startPoint y: 143, endPoint x: 533, endPoint y: 160, distance: 65.8
click at [533, 160] on div "2 STYLE HAIR DESIGN MICHELLE 8 MAPLE CLOSE SPRINGLANDS Blenheim, 7201 New Zeala…" at bounding box center [631, 169] width 327 height 114
click at [624, 189] on address "Phone: 027-253-3545 Email: two-style@xtra.co.nz" at bounding box center [631, 199] width 313 height 20
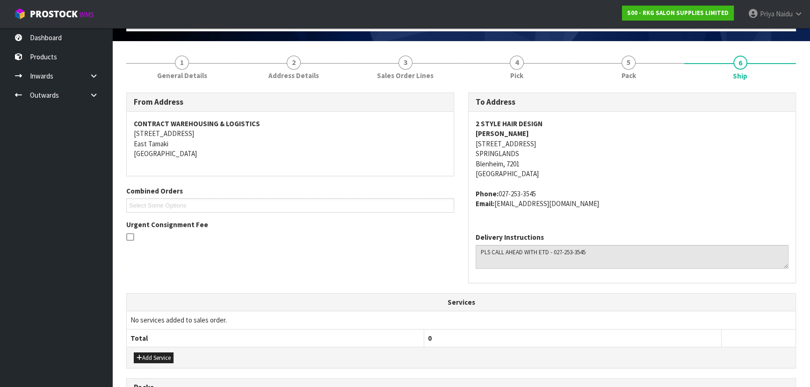
click at [654, 196] on address "Phone: 027-253-3545 Email: two-style@xtra.co.nz" at bounding box center [631, 199] width 313 height 20
click at [625, 86] on div "From Address CONTRACT WAREHOUSING & LOGISTICS 17 Allens Road East Tamaki Auckla…" at bounding box center [460, 376] width 669 height 580
click at [610, 73] on link "5 Pack" at bounding box center [629, 66] width 112 height 37
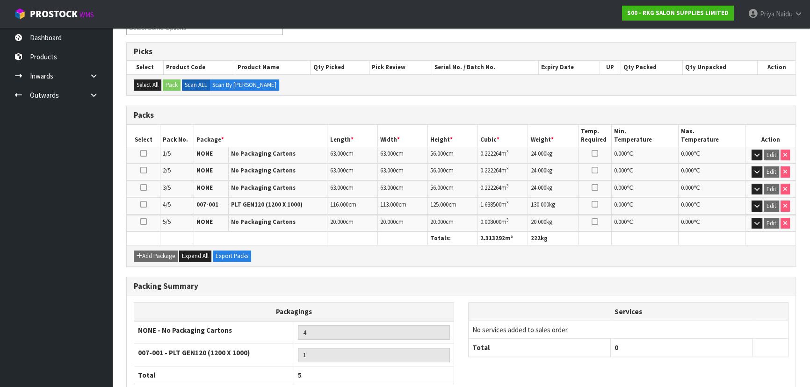
scroll to position [98, 0]
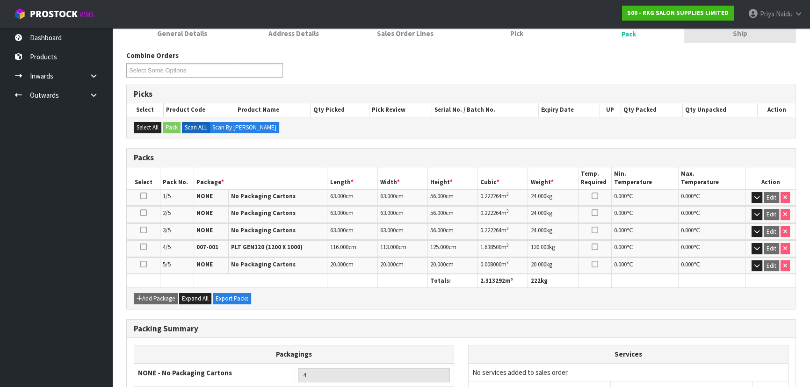
click at [743, 36] on span "Ship" at bounding box center [740, 34] width 14 height 10
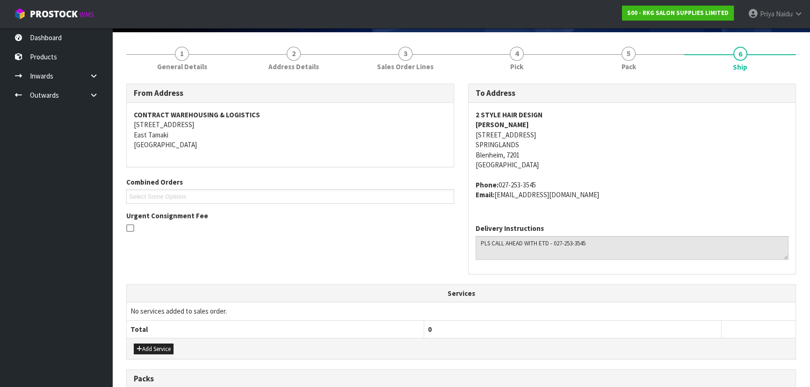
scroll to position [0, 0]
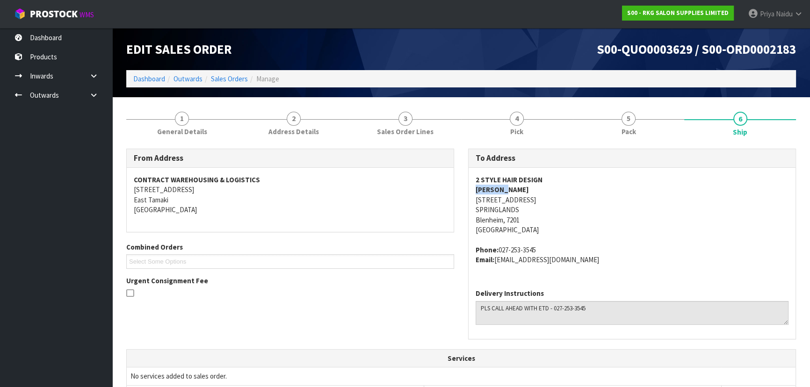
drag, startPoint x: 472, startPoint y: 187, endPoint x: 522, endPoint y: 186, distance: 50.0
click at [522, 186] on div "2 STYLE HAIR DESIGN MICHELLE 8 MAPLE CLOSE SPRINGLANDS Blenheim, 7201 New Zeala…" at bounding box center [631, 225] width 327 height 114
drag, startPoint x: 468, startPoint y: 247, endPoint x: 606, endPoint y: 268, distance: 139.6
click at [606, 268] on div "2 STYLE HAIR DESIGN MICHELLE 8 MAPLE CLOSE SPRINGLANDS Blenheim, 7201 New Zeala…" at bounding box center [631, 225] width 327 height 114
click at [649, 225] on address "2 STYLE HAIR DESIGN MICHELLE 8 MAPLE CLOSE SPRINGLANDS Blenheim, 7201 New Zeala…" at bounding box center [631, 205] width 313 height 60
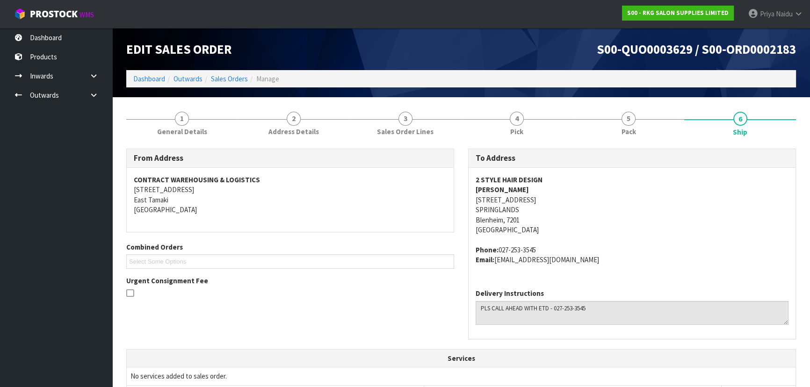
click at [667, 185] on address "2 STYLE HAIR DESIGN MICHELLE 8 MAPLE CLOSE SPRINGLANDS Blenheim, 7201 New Zeala…" at bounding box center [631, 205] width 313 height 60
drag, startPoint x: 477, startPoint y: 310, endPoint x: 615, endPoint y: 312, distance: 138.4
click at [615, 312] on textarea at bounding box center [631, 313] width 313 height 24
drag, startPoint x: 617, startPoint y: 115, endPoint x: 576, endPoint y: 126, distance: 42.2
click at [617, 115] on link "5 Pack" at bounding box center [629, 122] width 112 height 37
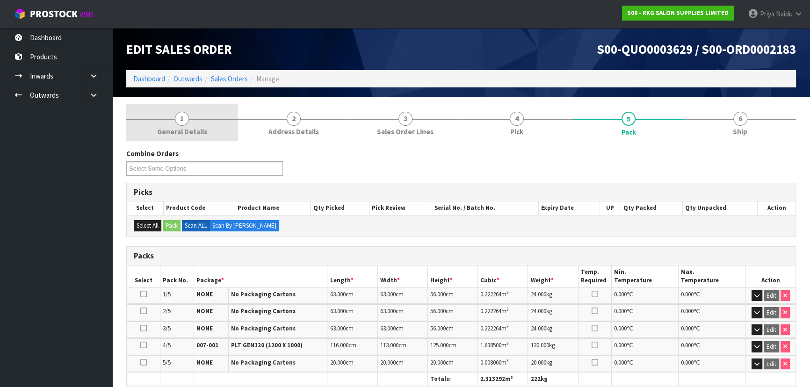
click at [178, 127] on span "General Details" at bounding box center [182, 132] width 50 height 10
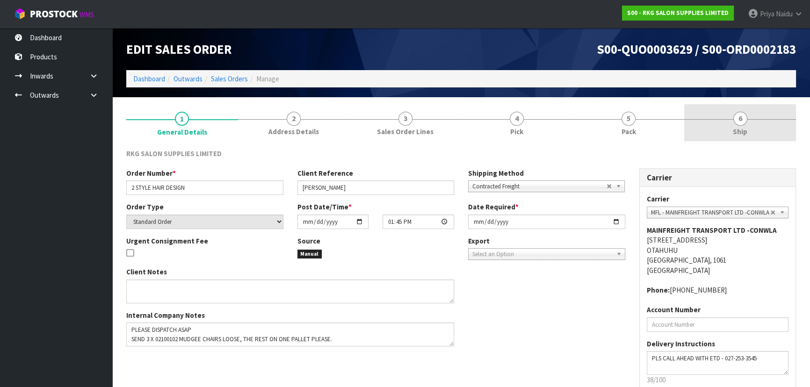
click at [730, 111] on link "6 Ship" at bounding box center [740, 122] width 112 height 37
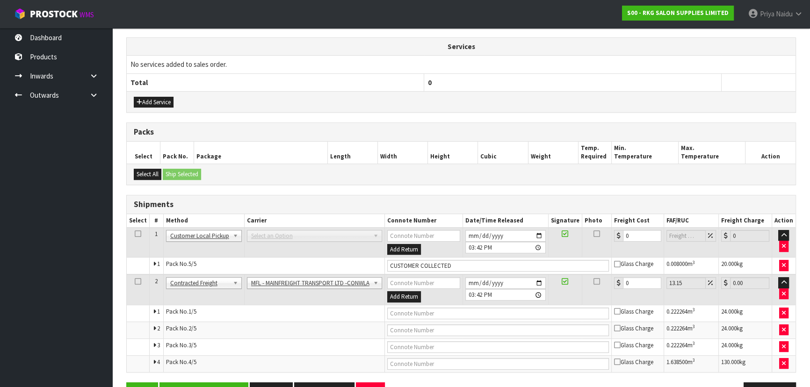
scroll to position [339, 0]
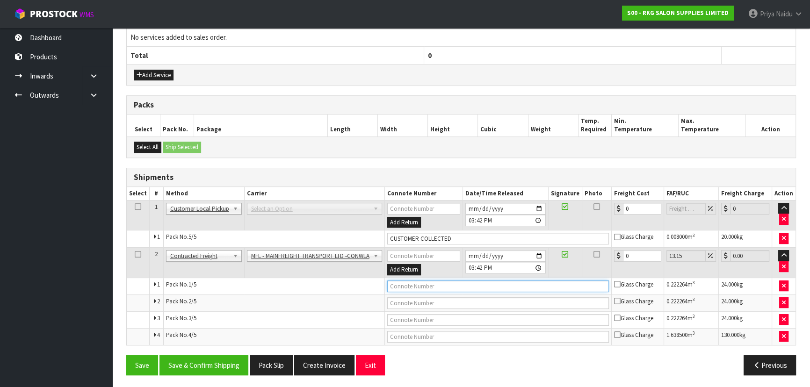
click at [437, 288] on input "text" at bounding box center [498, 287] width 222 height 12
paste input "FWM58747993"
type input "FWM58747993"
click at [644, 258] on input "0" at bounding box center [642, 256] width 38 height 12
type input "0"
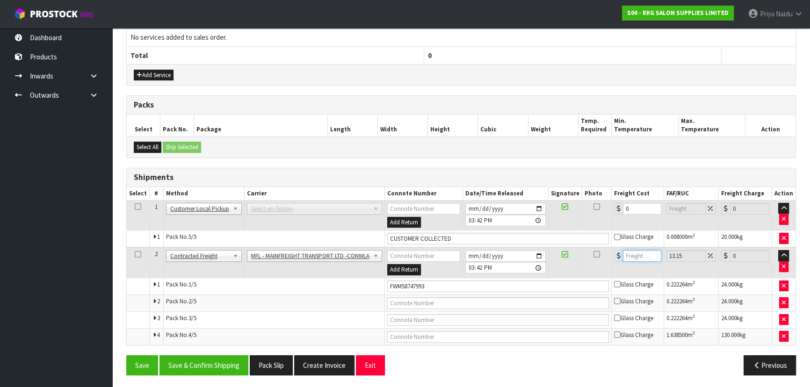
type input "4"
type input "4.53"
type input "42"
type input "47.52"
type input "421"
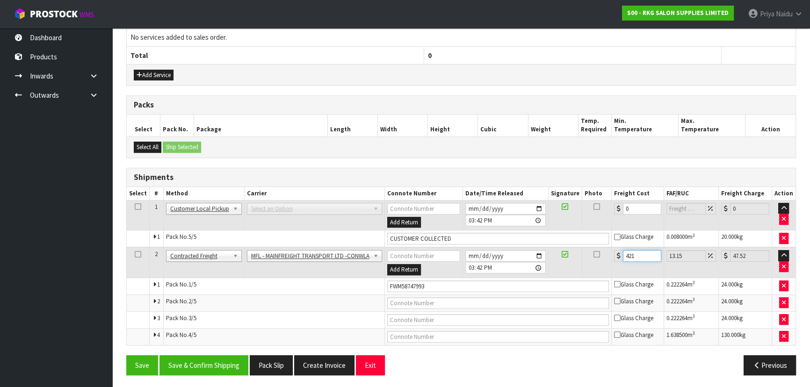
type input "476.36"
type input "421.6"
type input "477.04"
type input "421.68"
type input "477.13"
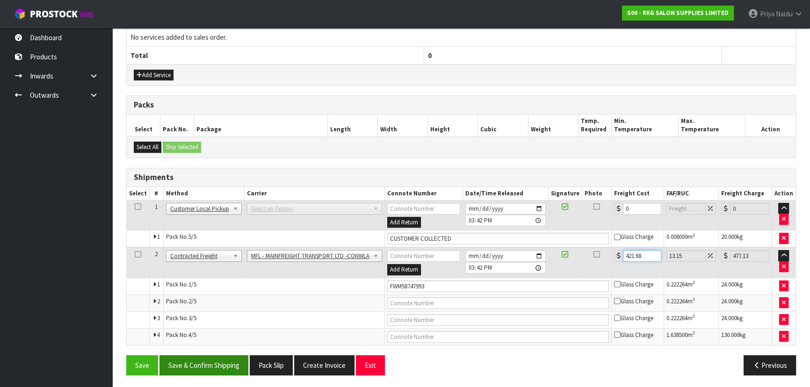
type input "421.68"
click at [176, 357] on button "Save & Confirm Shipping" at bounding box center [203, 365] width 89 height 20
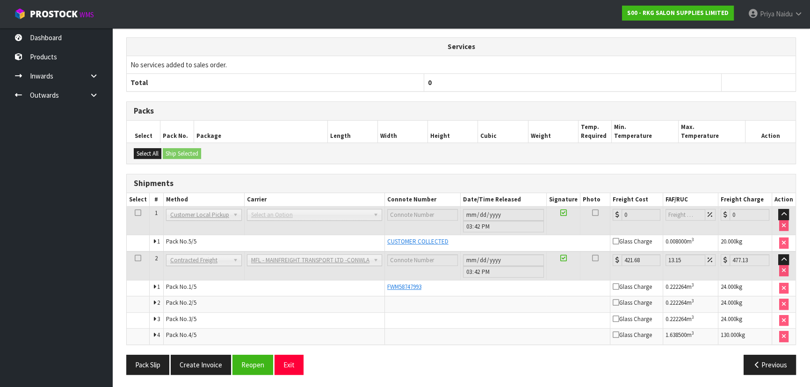
scroll to position [48, 0]
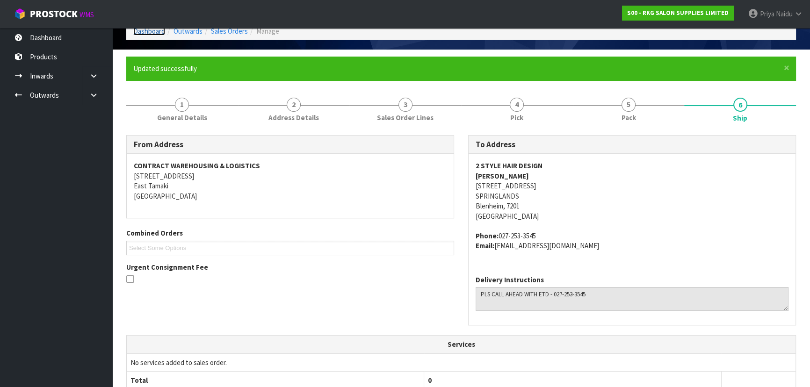
click at [152, 31] on link "Dashboard" at bounding box center [149, 31] width 32 height 9
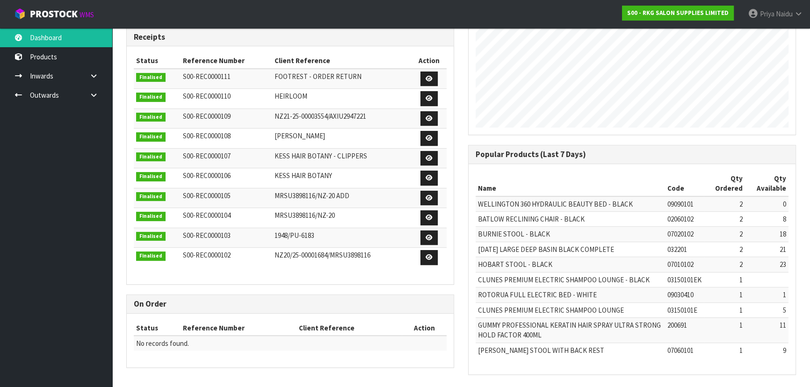
scroll to position [727, 341]
